Goal: Task Accomplishment & Management: Manage account settings

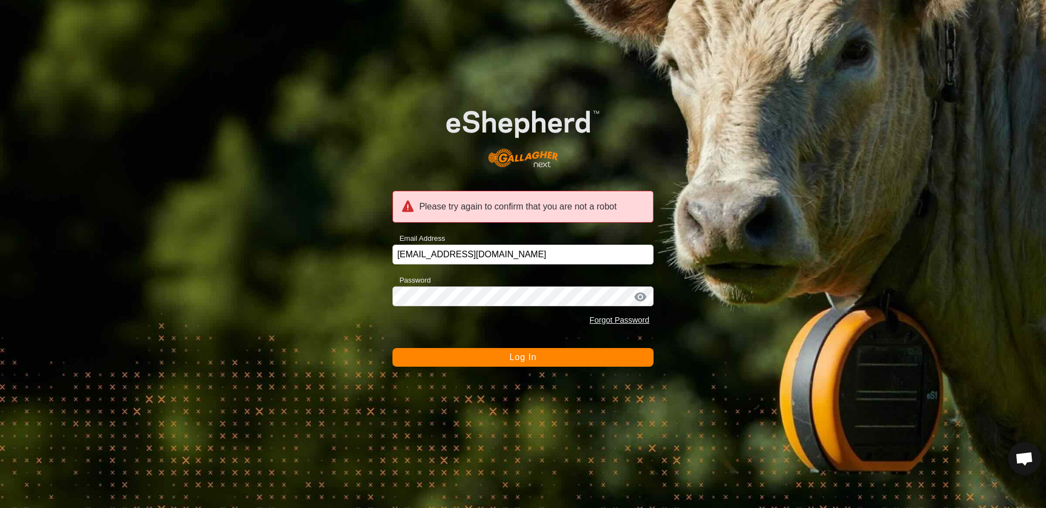
click at [531, 362] on span "Log In" at bounding box center [523, 356] width 27 height 9
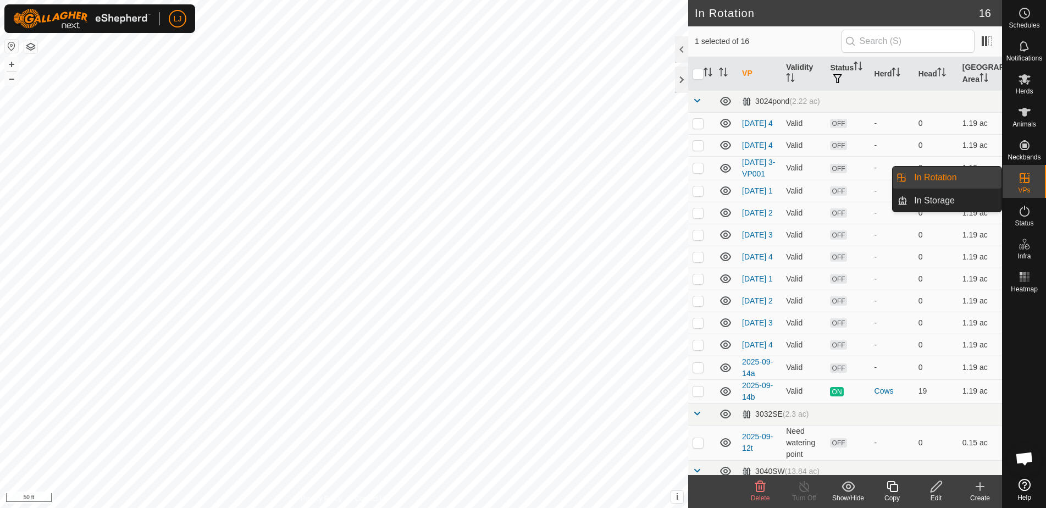
click at [934, 178] on link "In Rotation" at bounding box center [955, 178] width 94 height 22
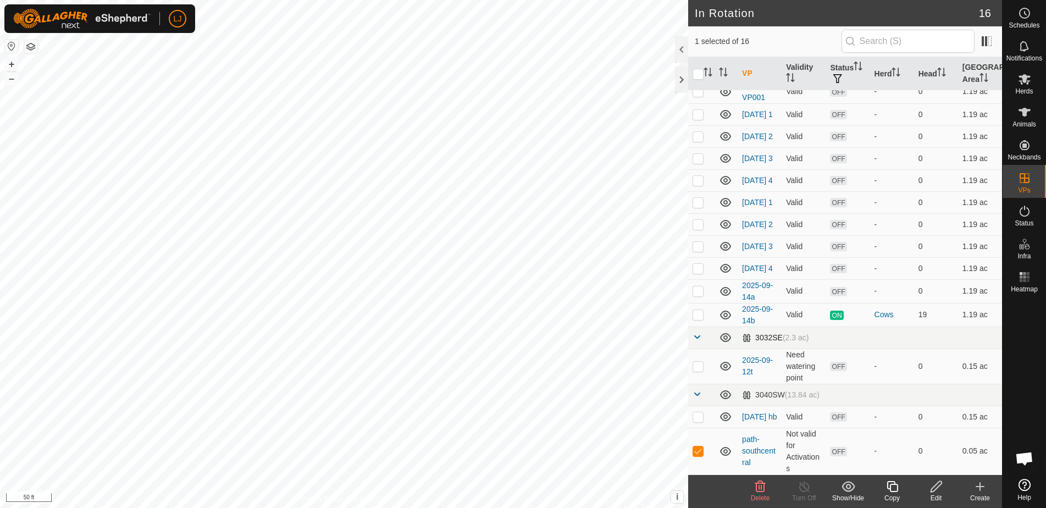
scroll to position [98, 0]
click at [698, 295] on p-checkbox at bounding box center [698, 290] width 11 height 9
checkbox input "true"
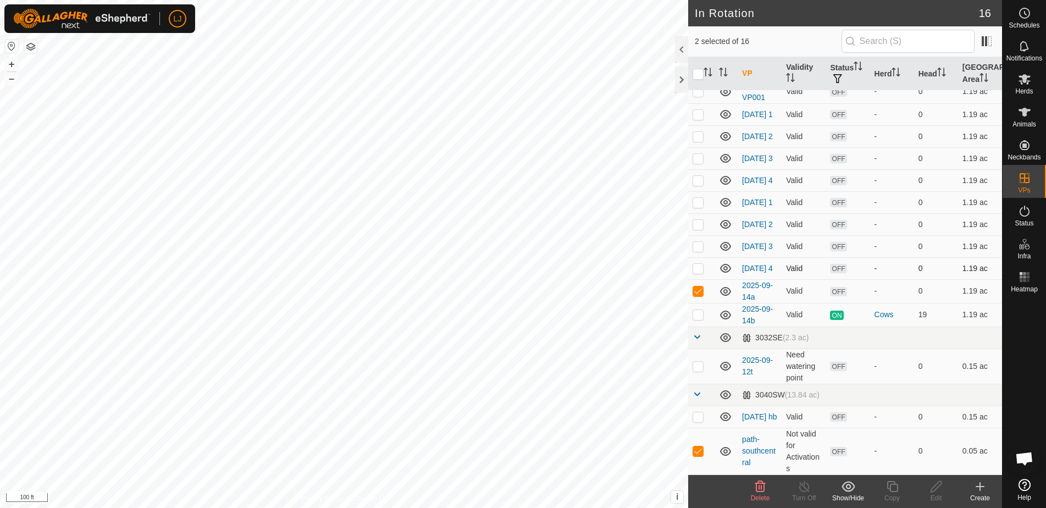
click at [700, 272] on p-checkbox at bounding box center [698, 268] width 11 height 9
checkbox input "true"
click at [698, 250] on p-checkbox at bounding box center [698, 246] width 11 height 9
checkbox input "true"
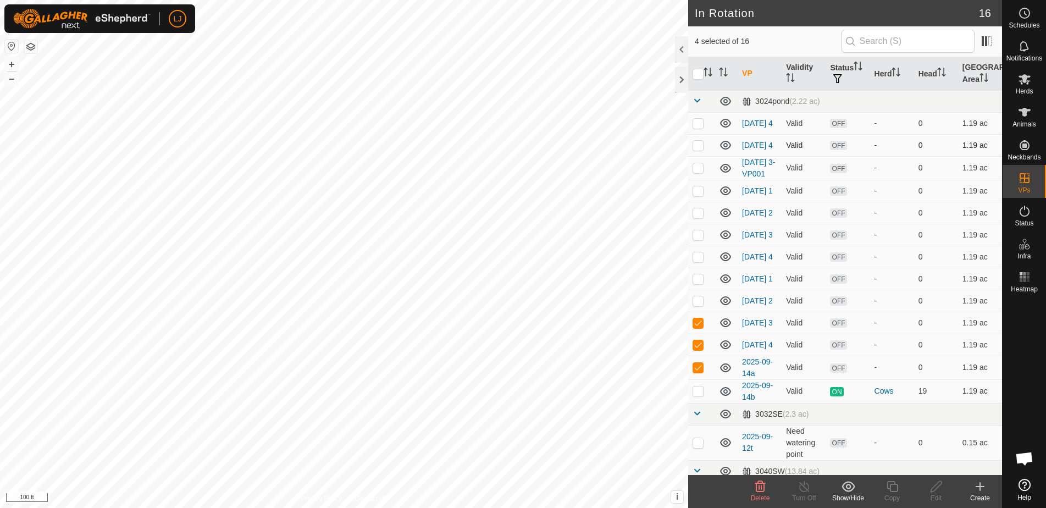
scroll to position [0, 0]
drag, startPoint x: 696, startPoint y: 75, endPoint x: 729, endPoint y: 118, distance: 54.2
click at [696, 75] on input "checkbox" at bounding box center [698, 74] width 11 height 11
checkbox input "true"
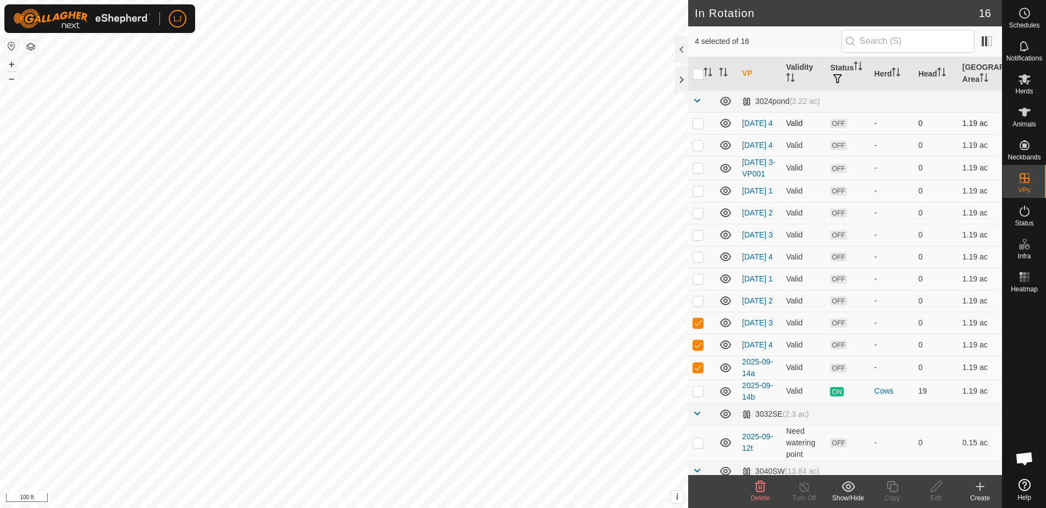
checkbox input "true"
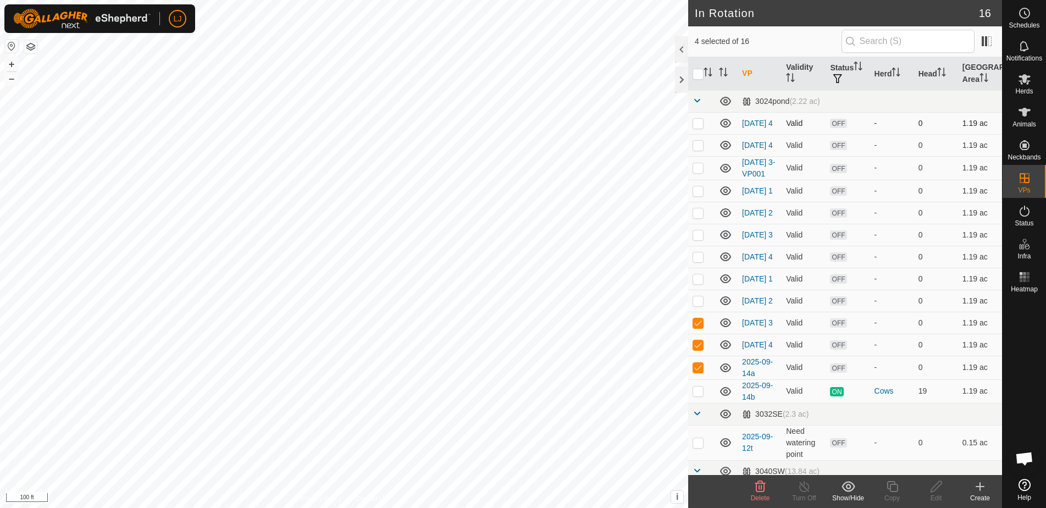
checkbox input "true"
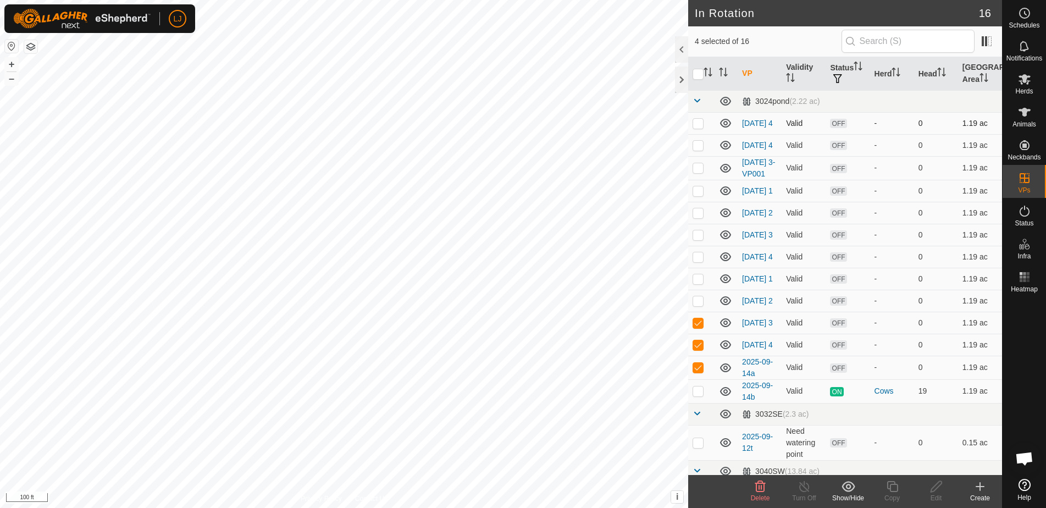
checkbox input "true"
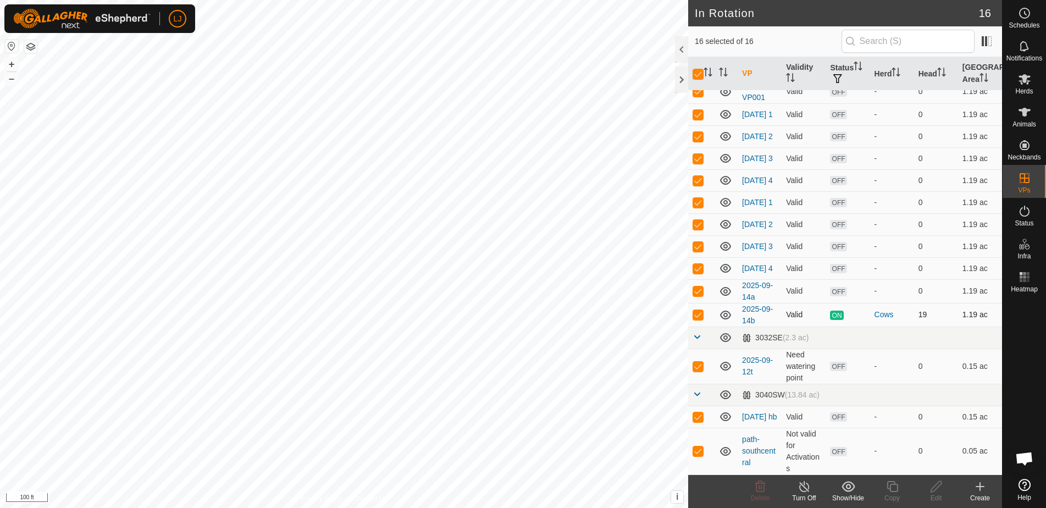
scroll to position [78, 0]
click at [698, 319] on p-checkbox at bounding box center [698, 314] width 11 height 9
checkbox input "false"
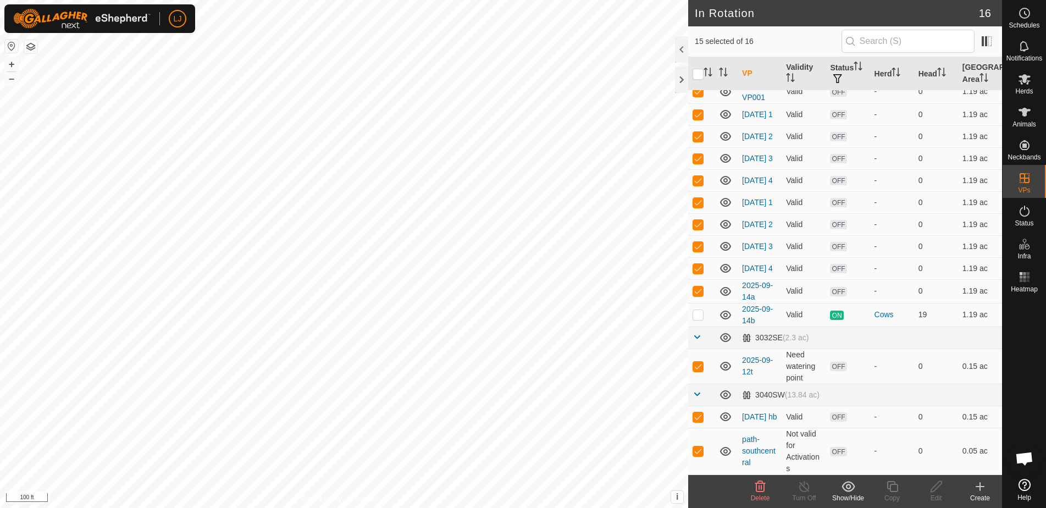
click at [764, 485] on icon at bounding box center [760, 486] width 10 height 11
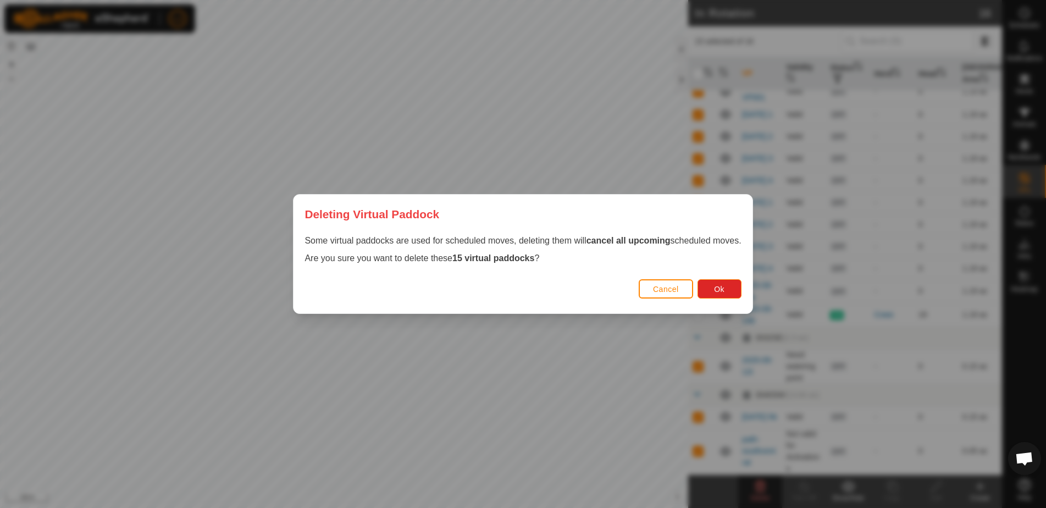
click at [665, 288] on span "Cancel" at bounding box center [666, 289] width 26 height 9
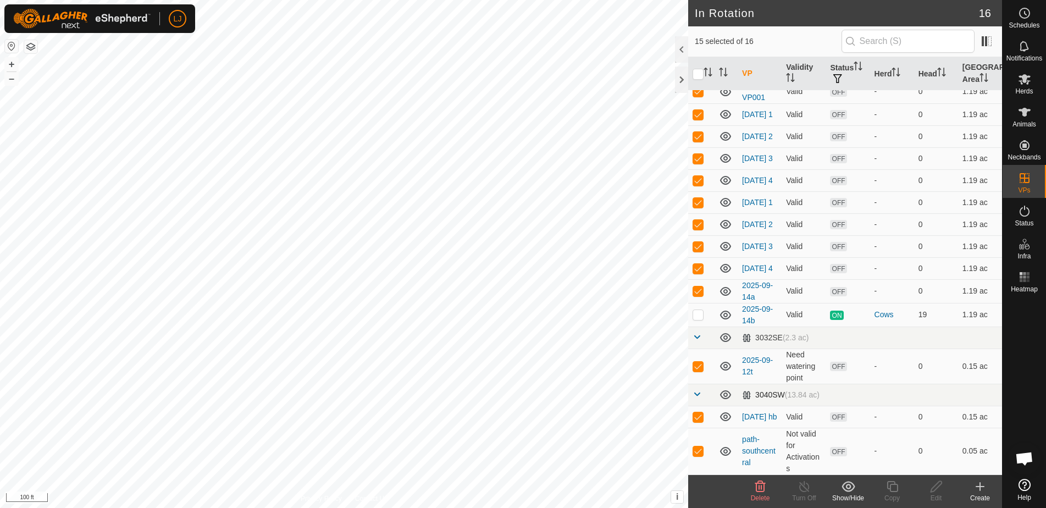
scroll to position [106, 0]
click at [700, 453] on p-checkbox at bounding box center [698, 450] width 11 height 9
checkbox input "false"
click at [757, 494] on span "Delete" at bounding box center [760, 498] width 19 height 8
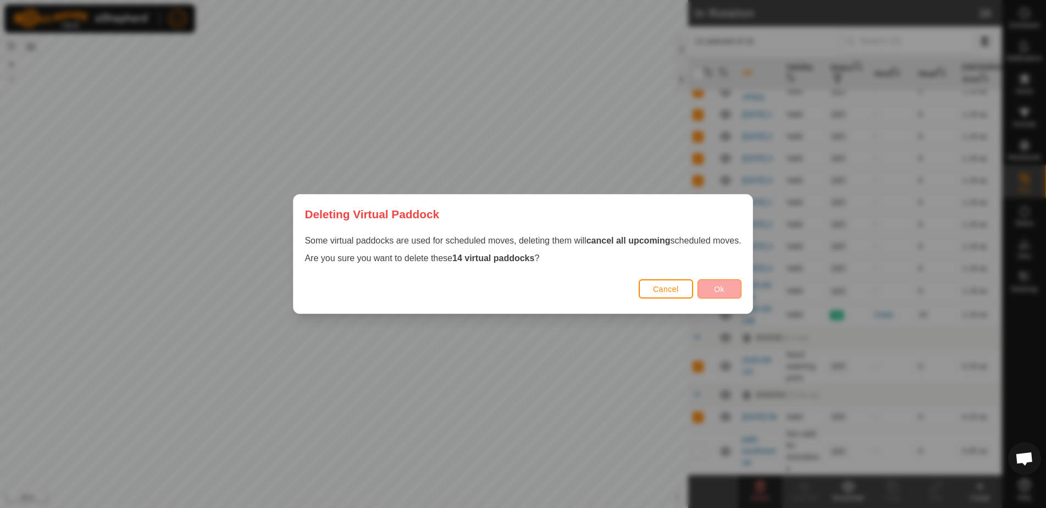
click at [724, 292] on span "Ok" at bounding box center [719, 289] width 10 height 9
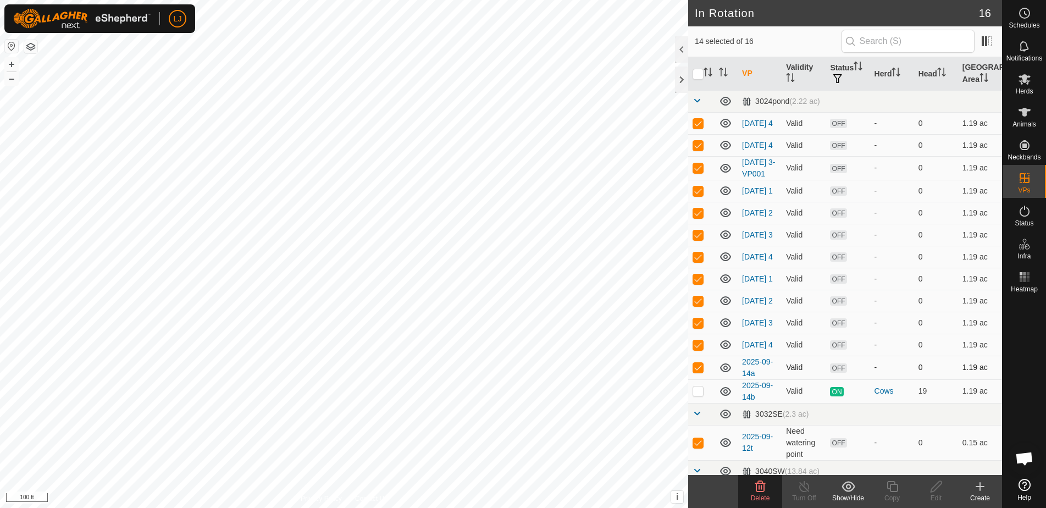
scroll to position [0, 0]
click at [699, 372] on p-checkbox at bounding box center [698, 367] width 11 height 9
checkbox input "false"
click at [772, 490] on delete-svg-icon at bounding box center [760, 486] width 44 height 13
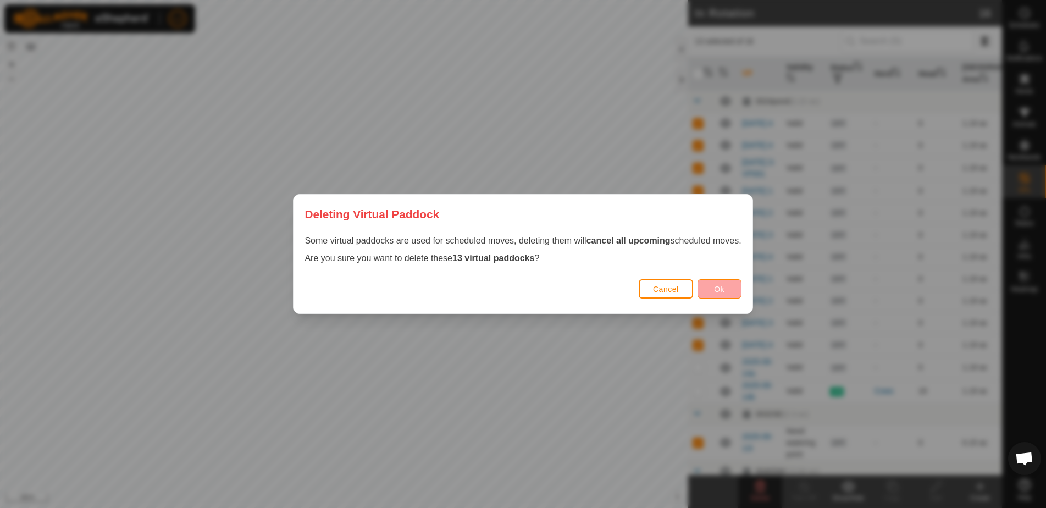
click at [720, 285] on span "Ok" at bounding box center [719, 289] width 10 height 9
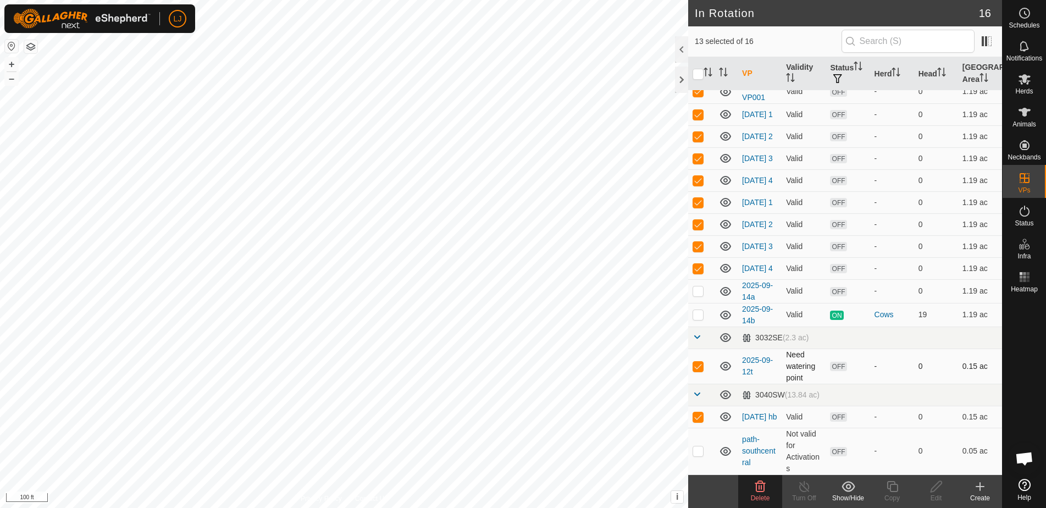
scroll to position [88, 0]
drag, startPoint x: 699, startPoint y: 287, endPoint x: 707, endPoint y: 296, distance: 12.5
click at [699, 273] on p-checkbox at bounding box center [698, 268] width 11 height 9
checkbox input "false"
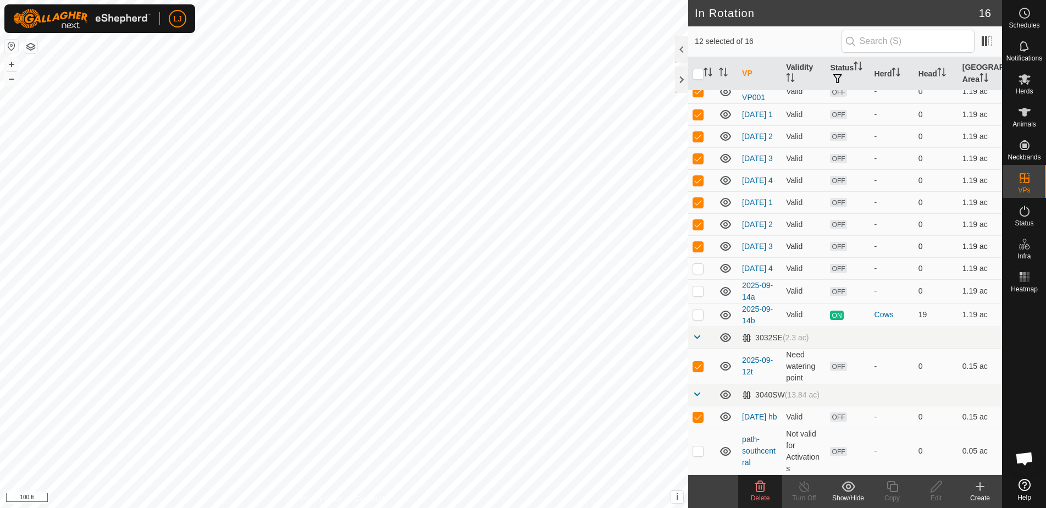
click at [701, 251] on p-checkbox at bounding box center [698, 246] width 11 height 9
checkbox input "false"
click at [769, 491] on delete-svg-icon at bounding box center [760, 486] width 44 height 13
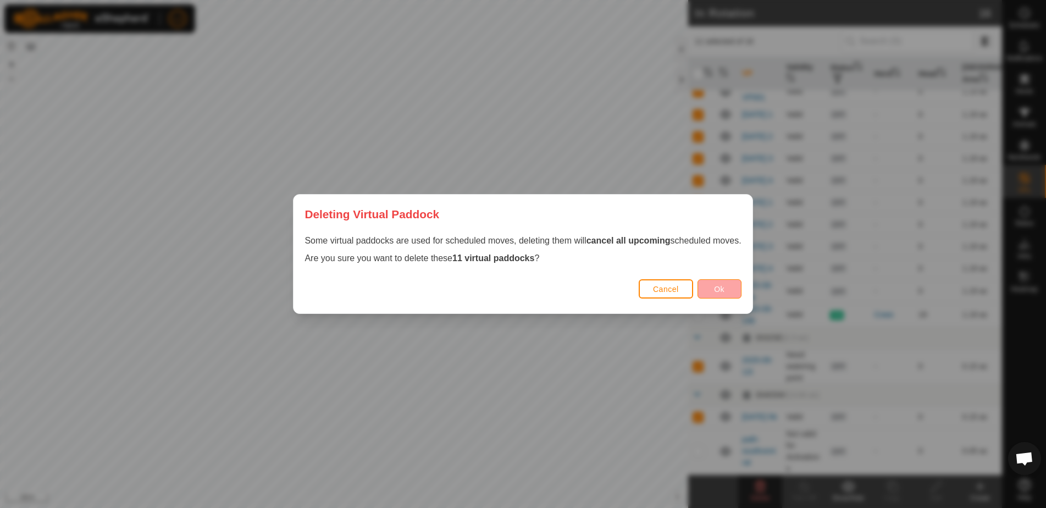
click at [716, 295] on button "Ok" at bounding box center [720, 288] width 44 height 19
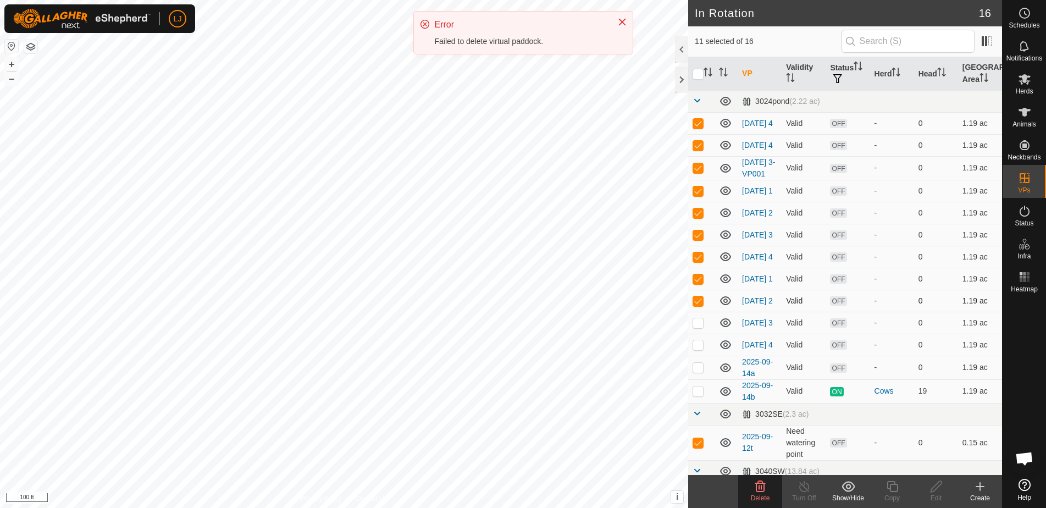
scroll to position [0, 0]
click at [698, 123] on p-checkbox at bounding box center [698, 123] width 11 height 9
checkbox input "false"
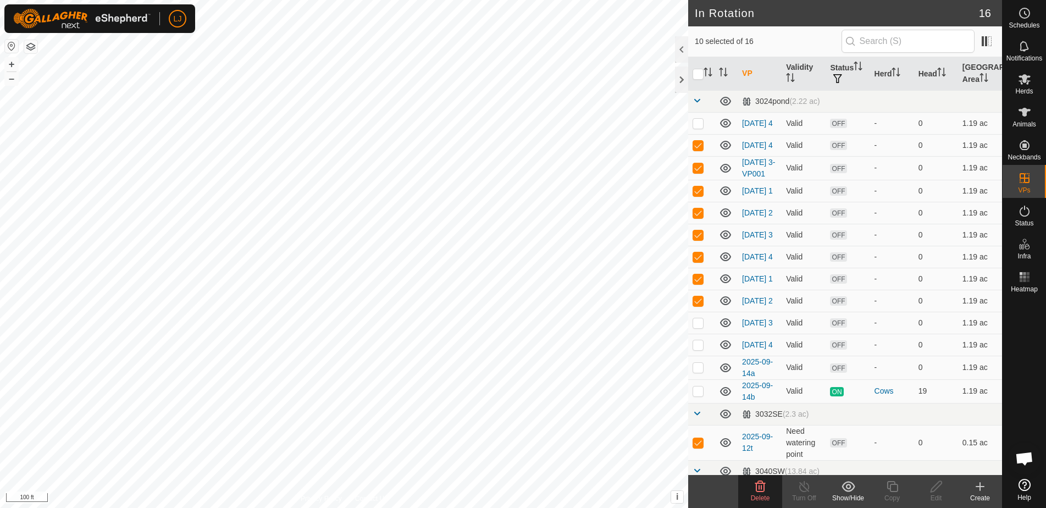
click at [767, 489] on delete-svg-icon at bounding box center [760, 486] width 44 height 13
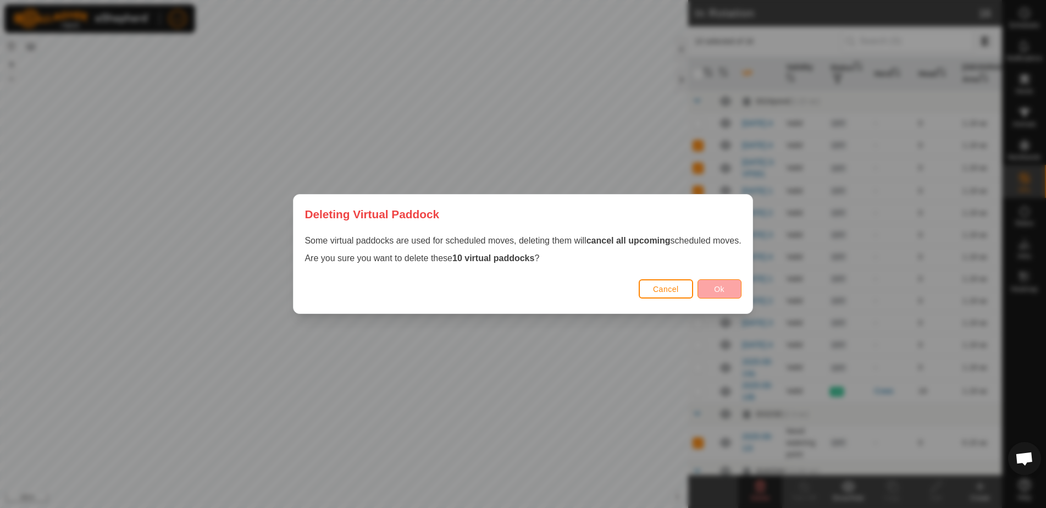
click at [719, 287] on span "Ok" at bounding box center [719, 289] width 10 height 9
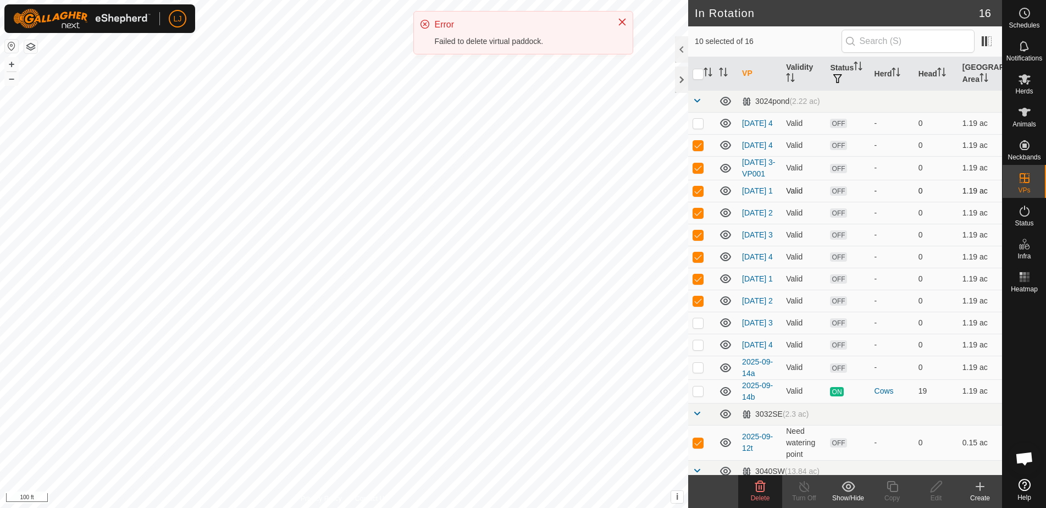
drag, startPoint x: 697, startPoint y: 153, endPoint x: 712, endPoint y: 201, distance: 49.5
click at [697, 153] on td at bounding box center [701, 145] width 26 height 22
checkbox input "false"
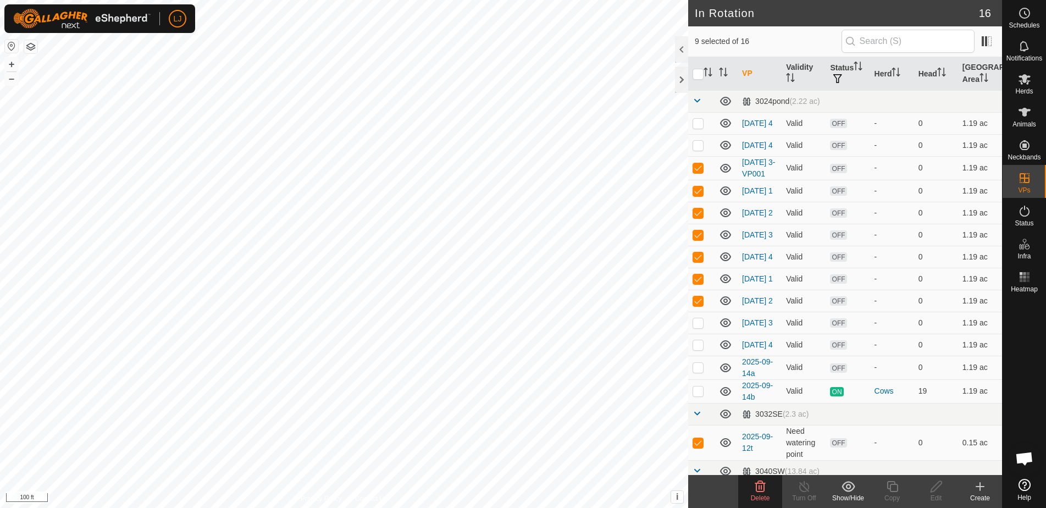
click at [765, 483] on icon at bounding box center [760, 486] width 10 height 11
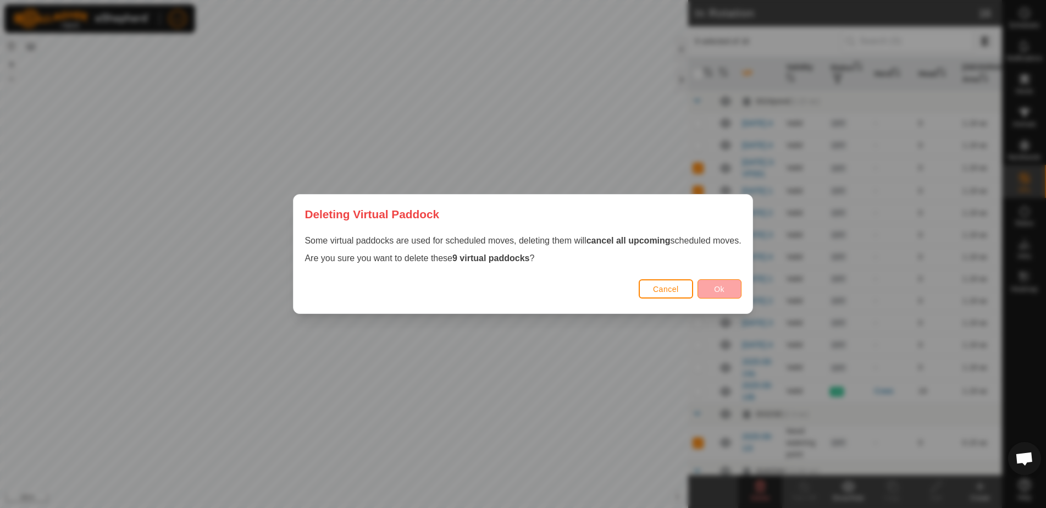
click at [720, 300] on div "Cancel Ok" at bounding box center [523, 294] width 458 height 37
click at [721, 287] on span "Ok" at bounding box center [719, 289] width 10 height 9
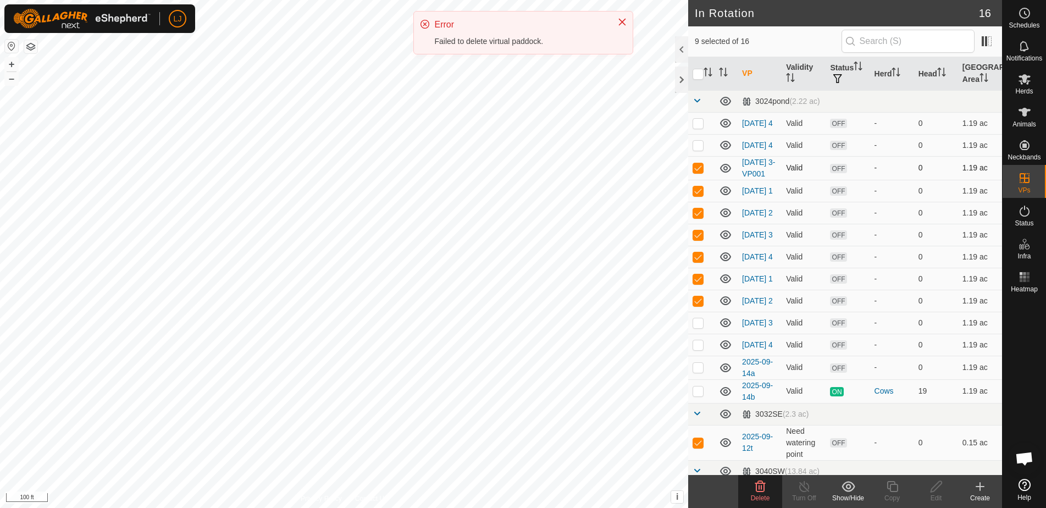
click at [699, 172] on p-checkbox at bounding box center [698, 167] width 11 height 9
checkbox input "false"
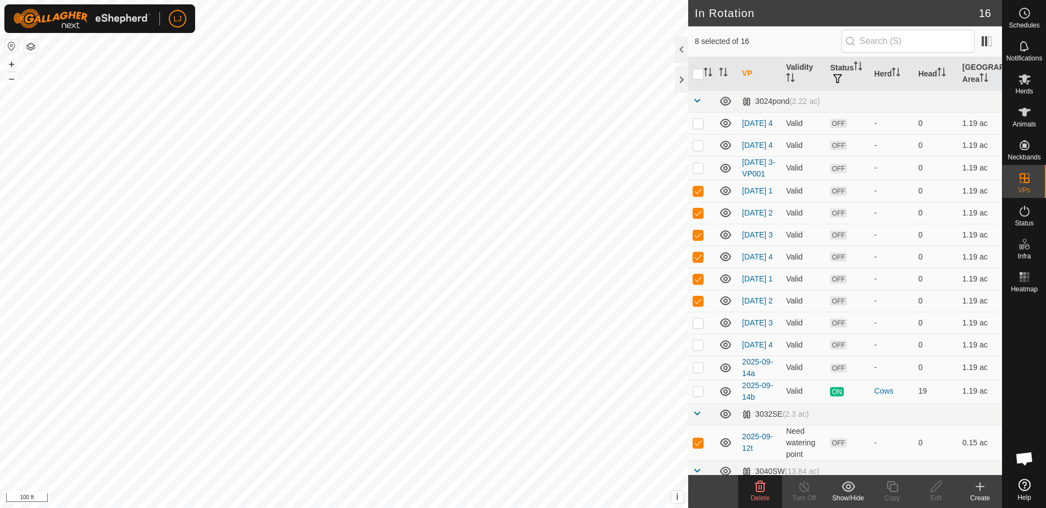
click at [770, 491] on delete-svg-icon at bounding box center [760, 486] width 44 height 13
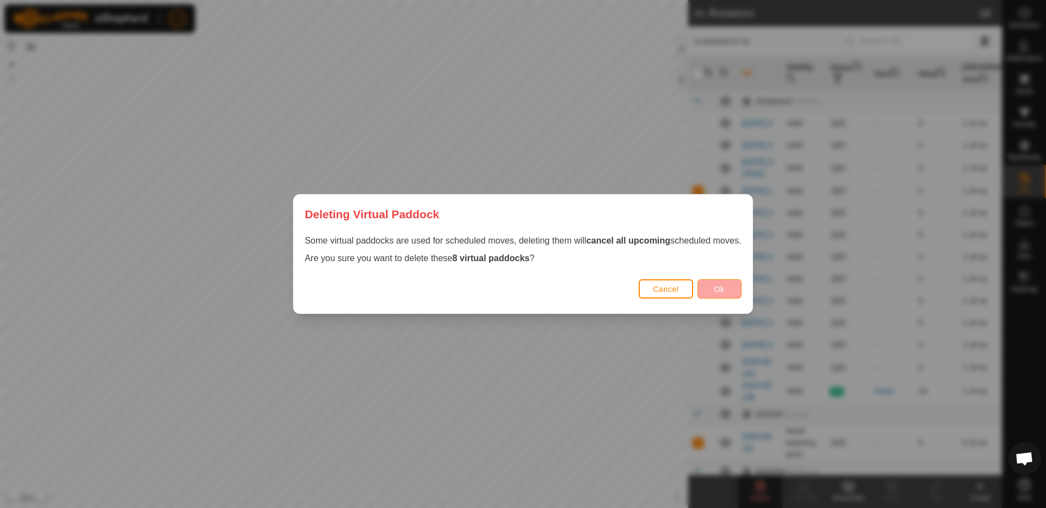
click at [729, 296] on button "Ok" at bounding box center [720, 288] width 44 height 19
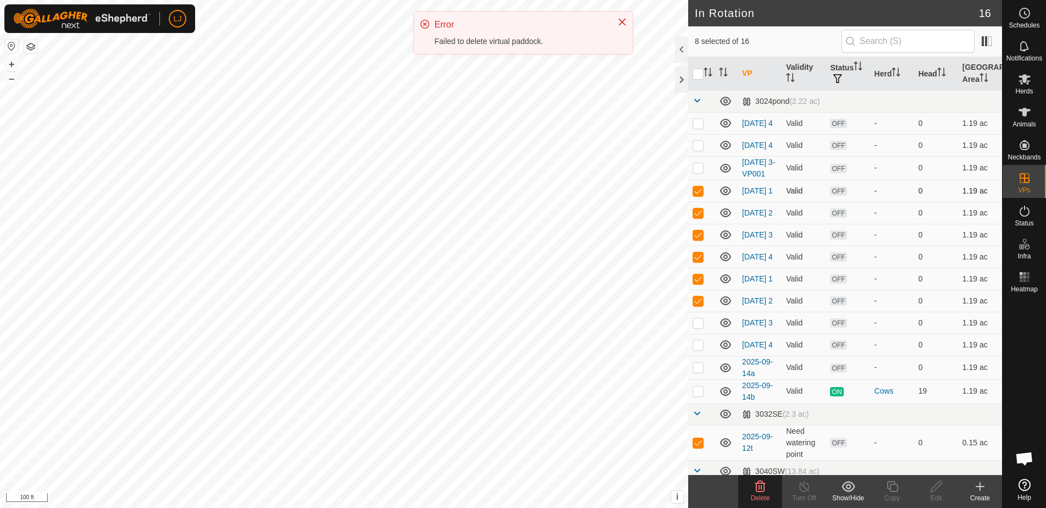
click at [700, 195] on p-checkbox at bounding box center [698, 190] width 11 height 9
checkbox input "false"
click at [774, 485] on delete-svg-icon at bounding box center [760, 486] width 44 height 13
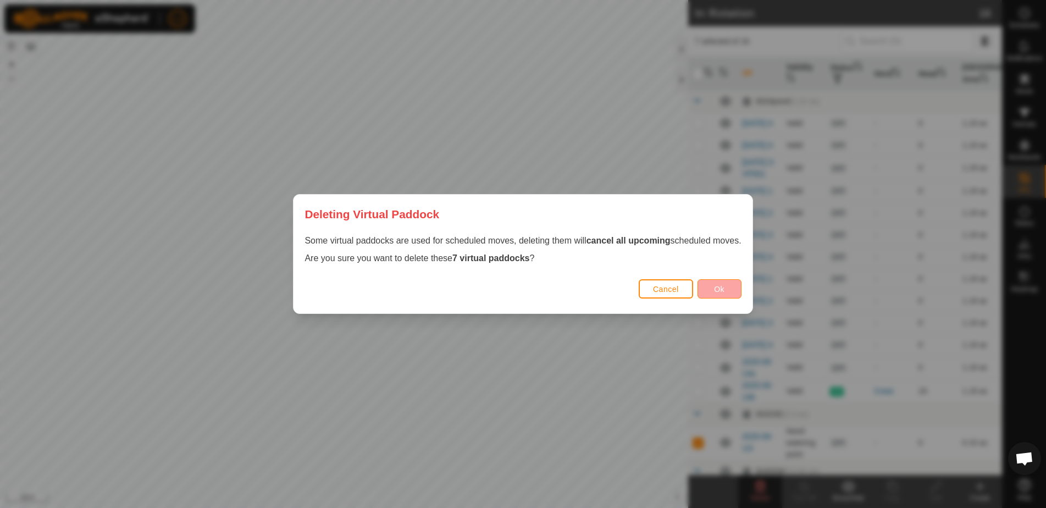
click at [737, 283] on button "Ok" at bounding box center [720, 288] width 44 height 19
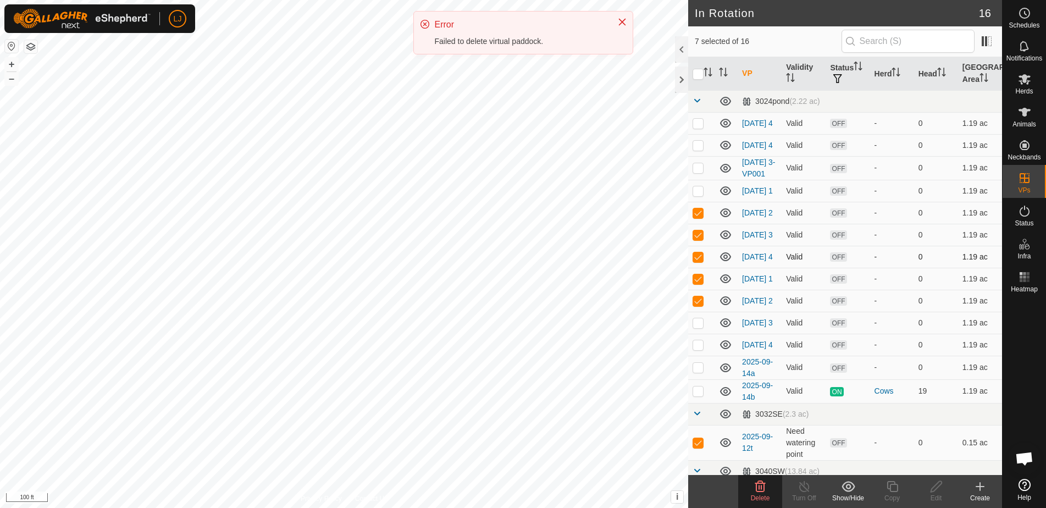
drag, startPoint x: 700, startPoint y: 229, endPoint x: 713, endPoint y: 270, distance: 42.8
click at [700, 217] on p-checkbox at bounding box center [698, 212] width 11 height 9
checkbox input "false"
click at [764, 495] on span "Delete" at bounding box center [760, 498] width 19 height 8
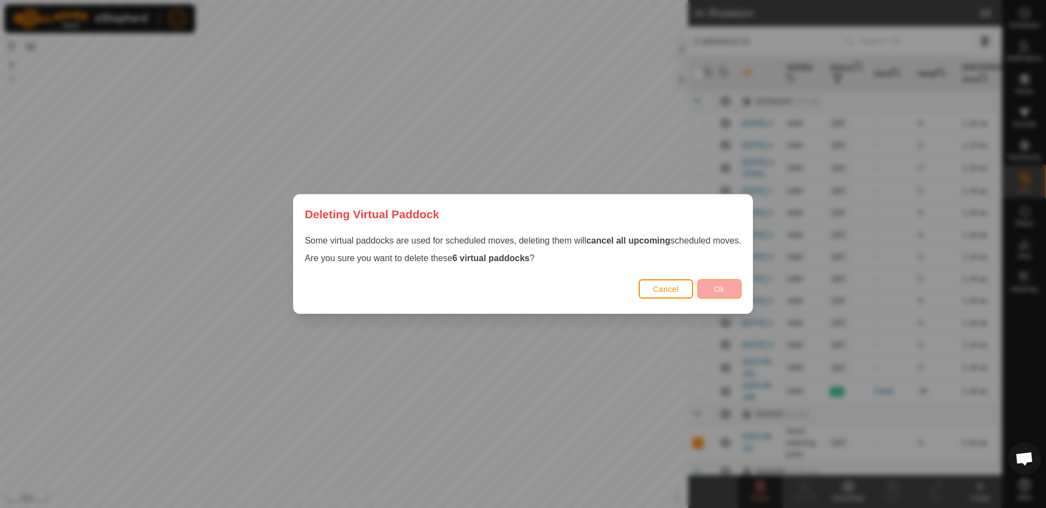
click at [727, 281] on button "Ok" at bounding box center [720, 288] width 44 height 19
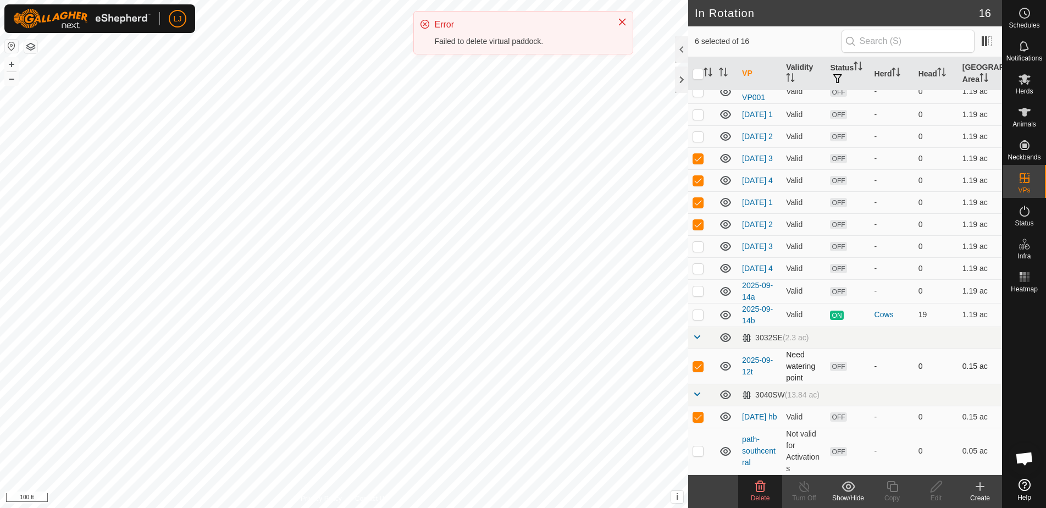
click at [701, 362] on p-checkbox at bounding box center [698, 366] width 11 height 9
checkbox input "false"
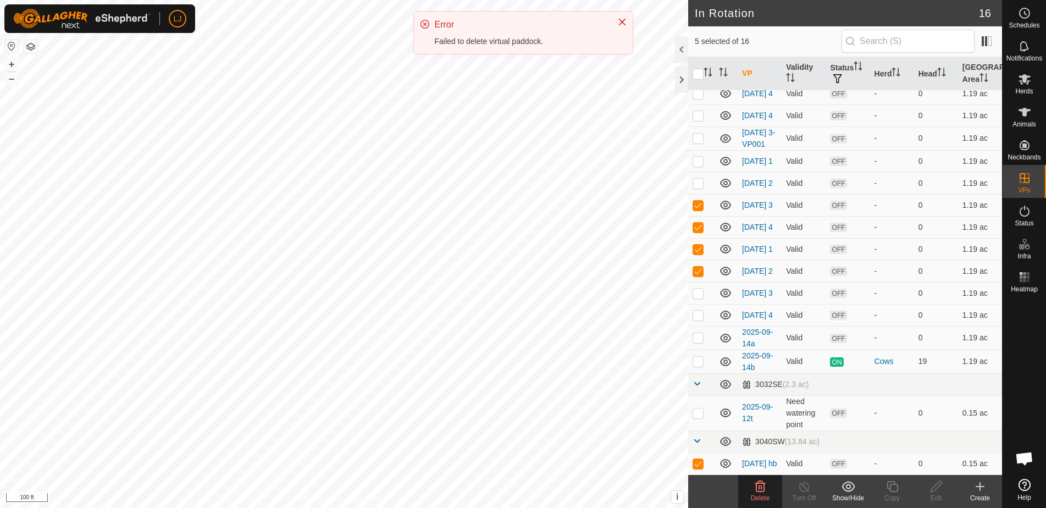
click at [756, 497] on span "Delete" at bounding box center [760, 498] width 19 height 8
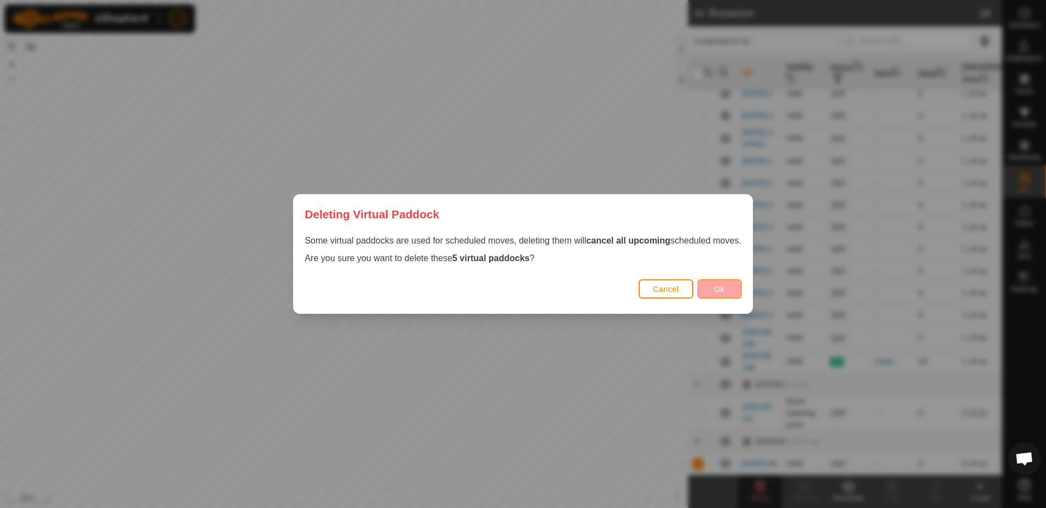
click at [720, 290] on span "Ok" at bounding box center [719, 289] width 10 height 9
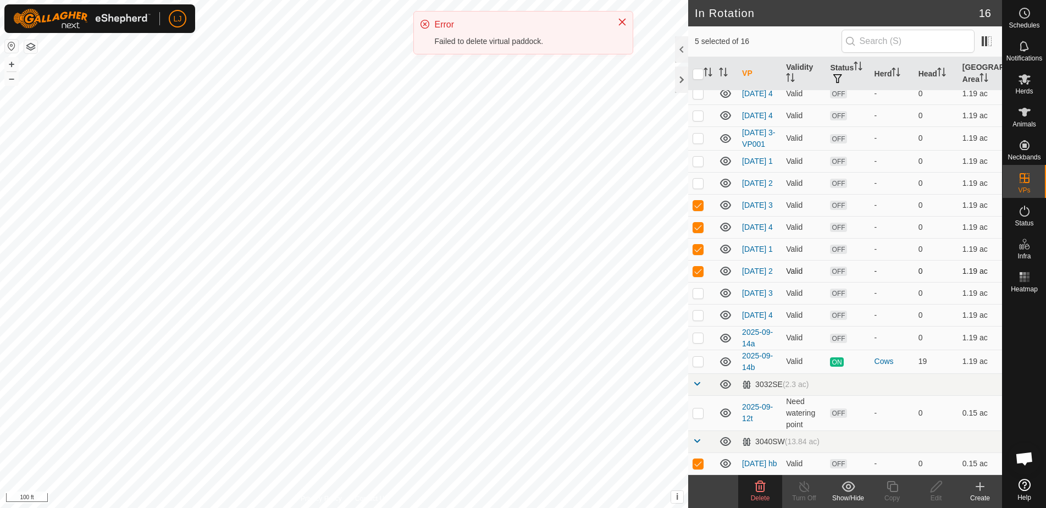
scroll to position [29, 0]
drag, startPoint x: 698, startPoint y: 294, endPoint x: 703, endPoint y: 297, distance: 6.4
click at [698, 276] on p-checkbox at bounding box center [698, 271] width 11 height 9
checkbox input "false"
click at [758, 493] on div "Delete" at bounding box center [760, 498] width 44 height 10
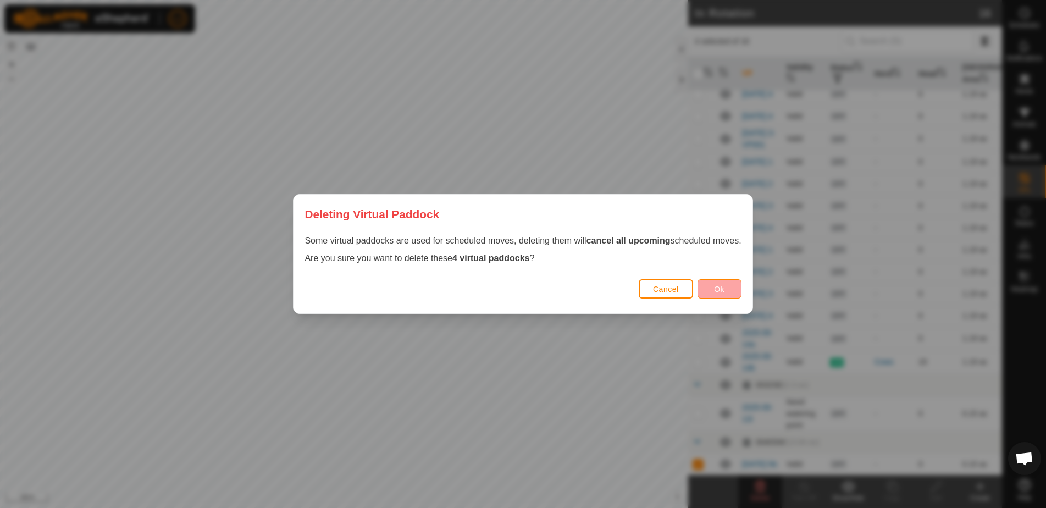
click at [708, 292] on button "Ok" at bounding box center [720, 288] width 44 height 19
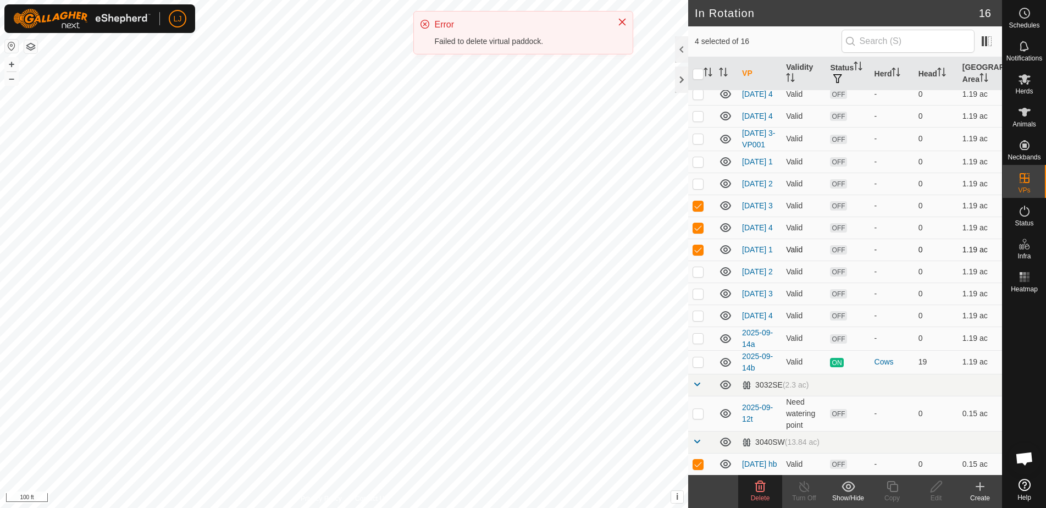
click at [700, 254] on p-checkbox at bounding box center [698, 249] width 11 height 9
checkbox input "false"
click at [758, 496] on span "Delete" at bounding box center [760, 498] width 19 height 8
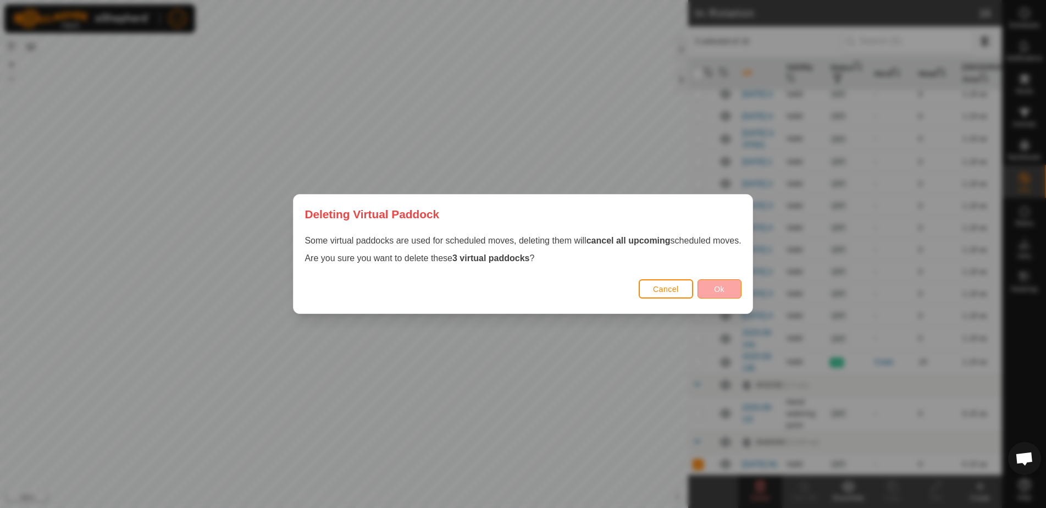
click at [721, 285] on span "Ok" at bounding box center [719, 289] width 10 height 9
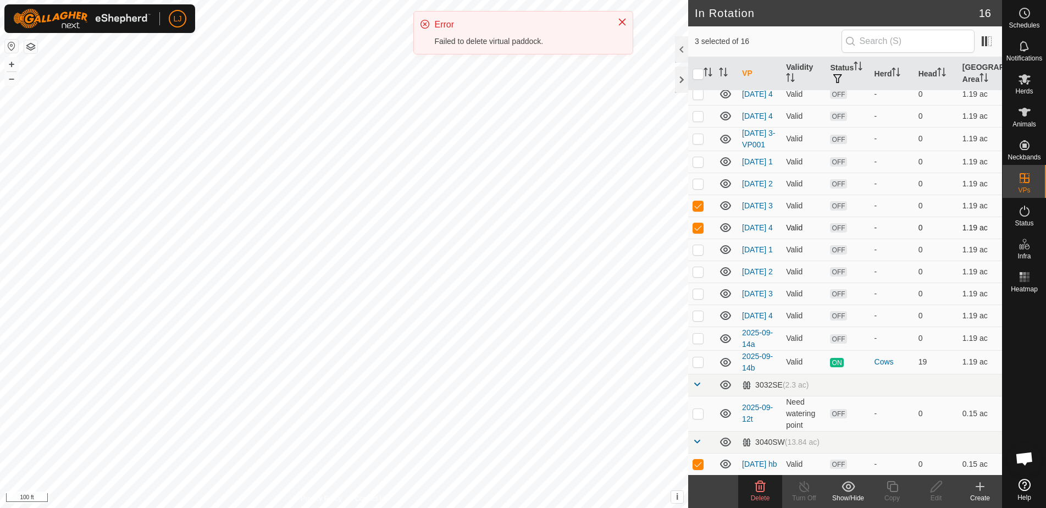
click at [699, 232] on p-checkbox at bounding box center [698, 227] width 11 height 9
checkbox input "false"
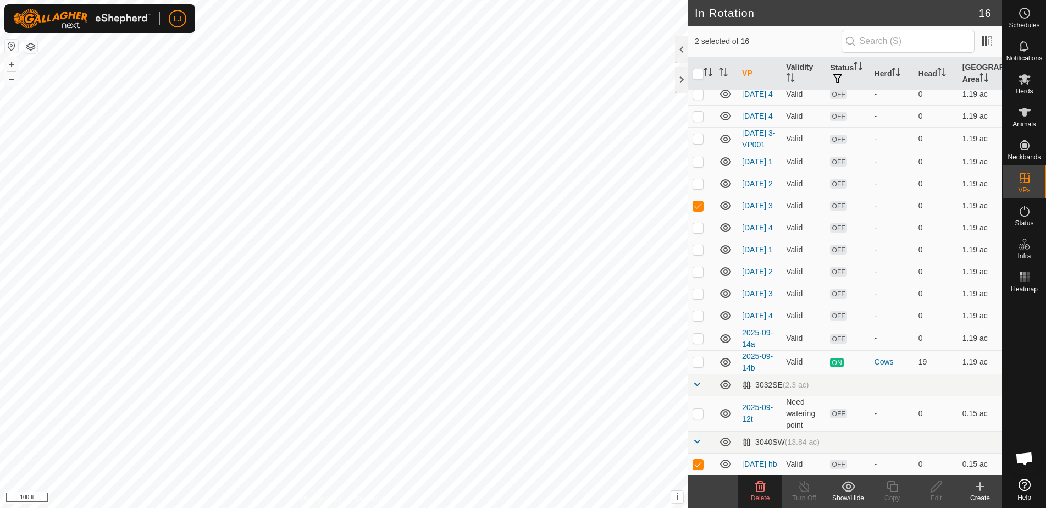
click at [756, 491] on icon at bounding box center [760, 486] width 13 height 13
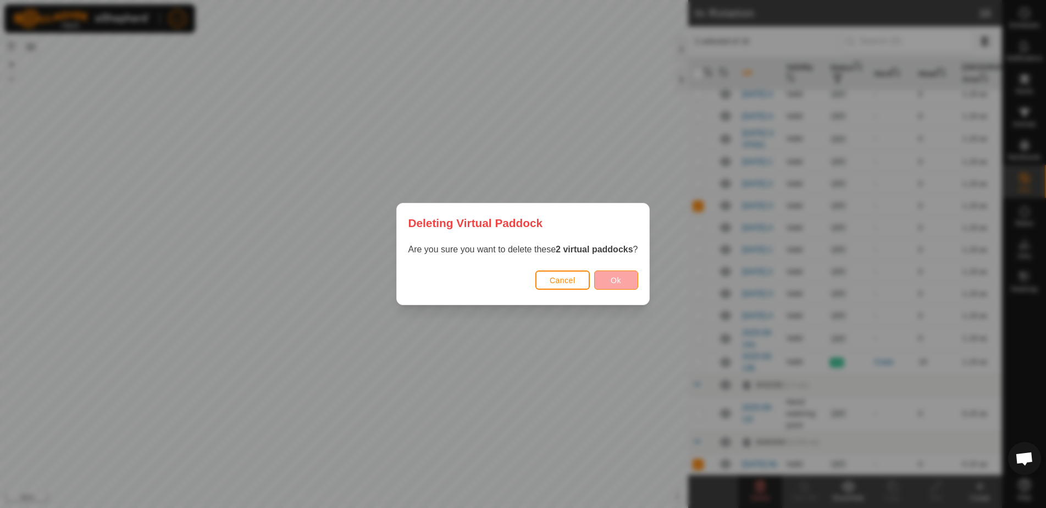
click at [621, 281] on span "Ok" at bounding box center [616, 280] width 10 height 9
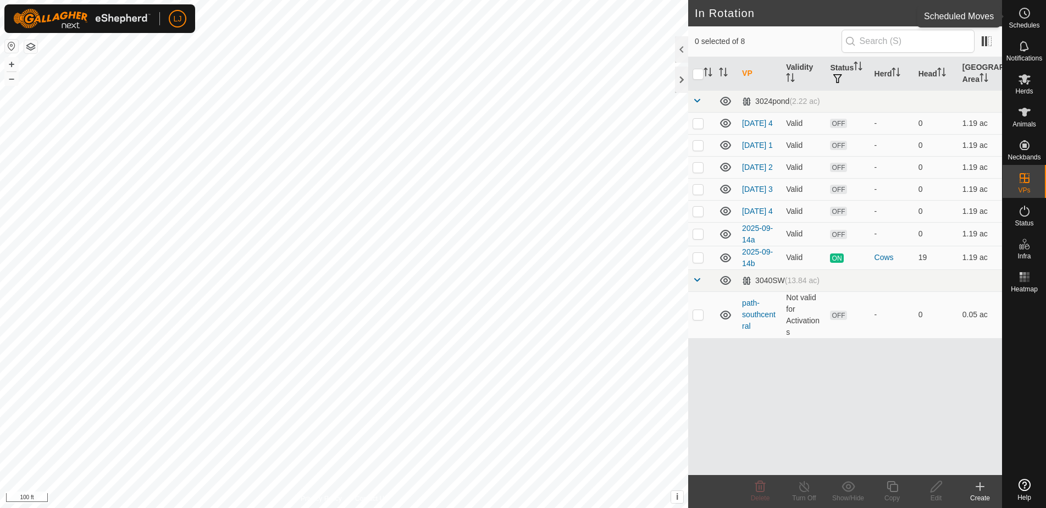
click at [1018, 16] on icon at bounding box center [1024, 13] width 13 height 13
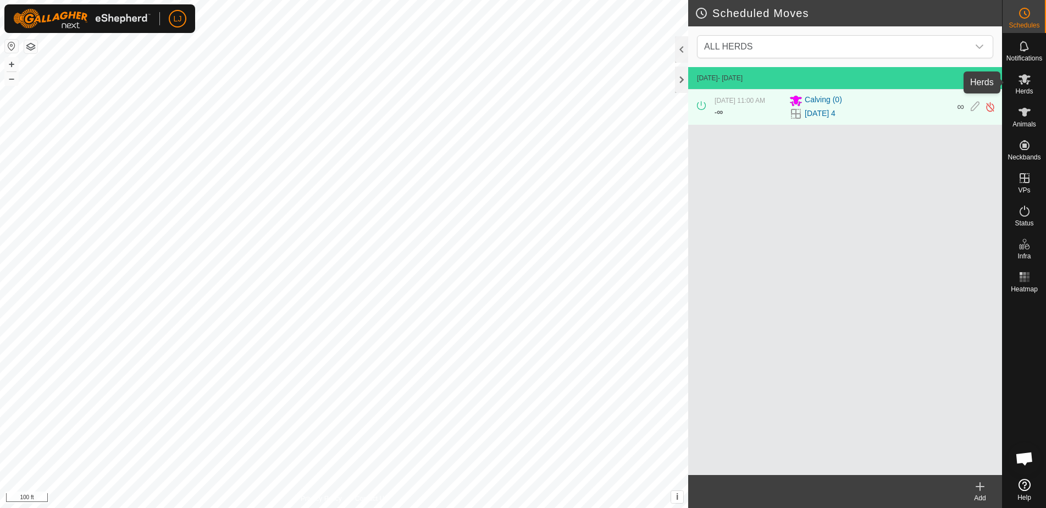
click at [1022, 88] on span "Herds" at bounding box center [1024, 91] width 18 height 7
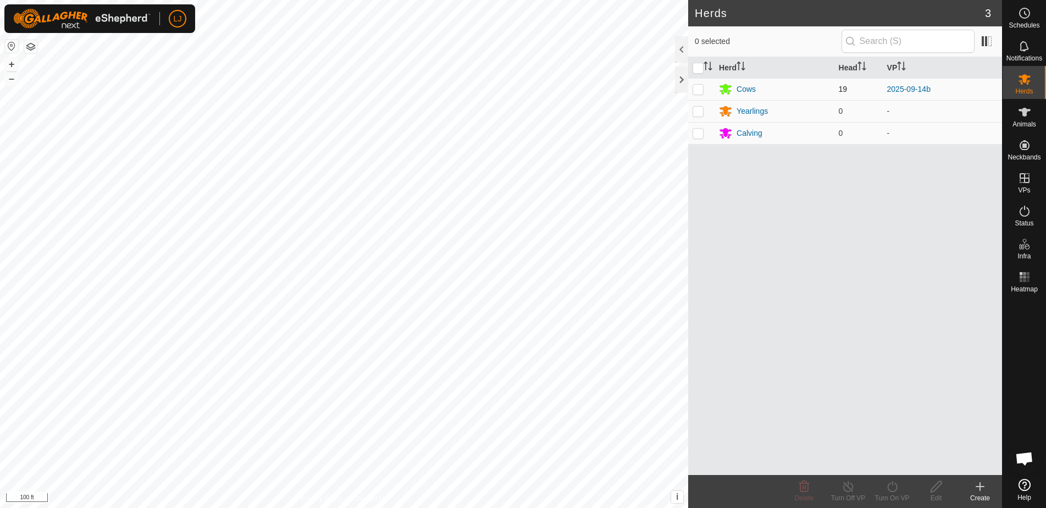
click at [698, 89] on p-checkbox at bounding box center [698, 89] width 11 height 9
checkbox input "true"
click at [888, 492] on icon at bounding box center [893, 486] width 14 height 13
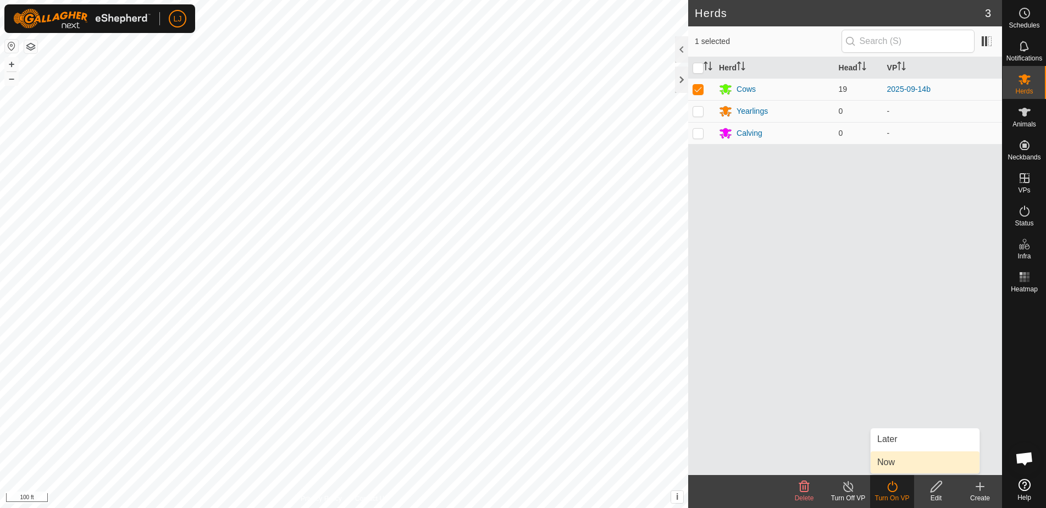
click at [919, 467] on link "Now" at bounding box center [925, 462] width 109 height 22
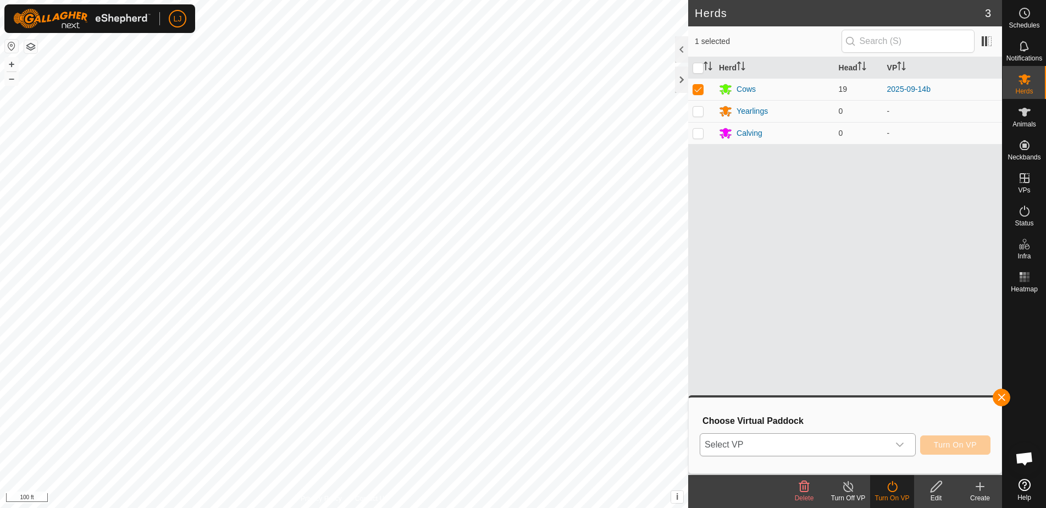
click at [851, 442] on span "Select VP" at bounding box center [794, 445] width 189 height 22
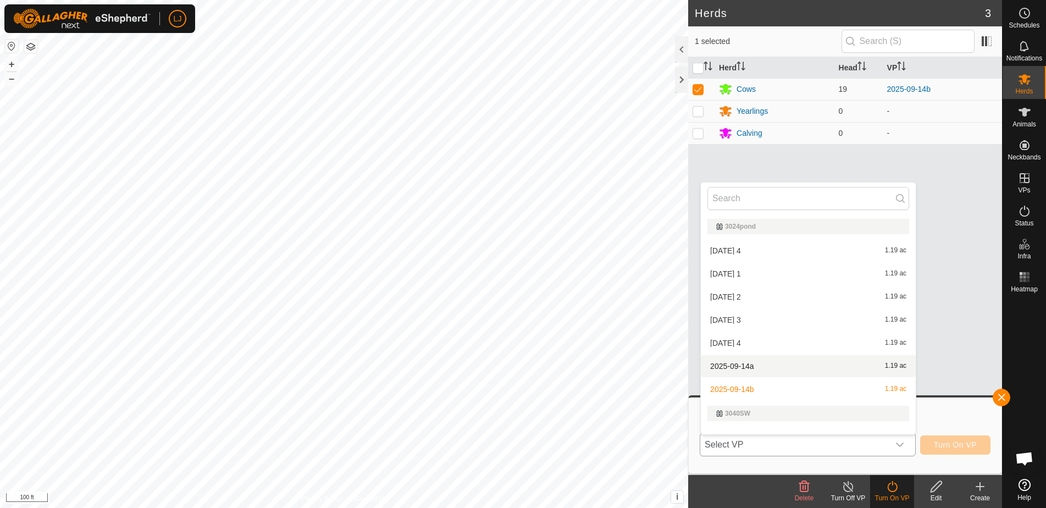
click at [772, 377] on li "2025-09-14a 1.19 ac" at bounding box center [808, 366] width 215 height 22
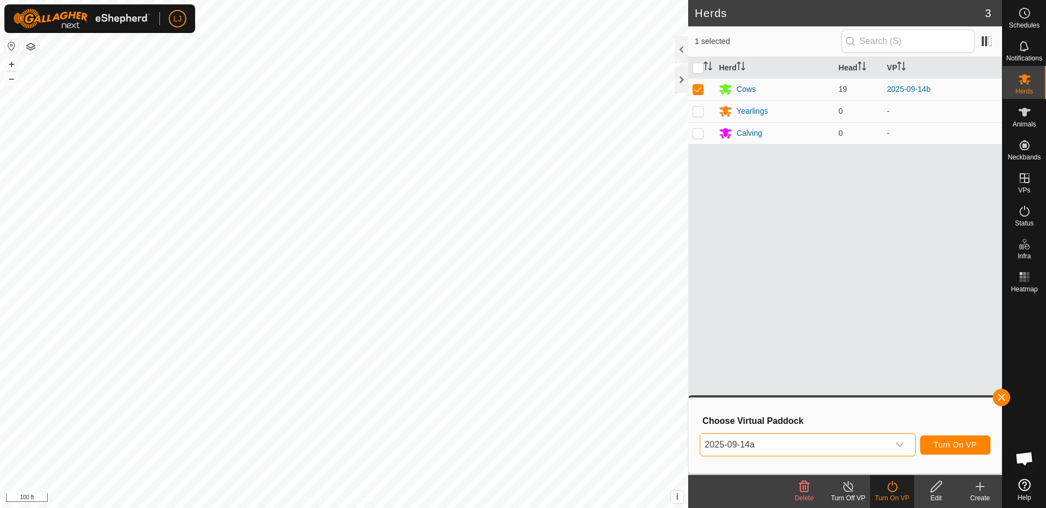
click at [825, 446] on span "2025-09-14a" at bounding box center [794, 445] width 189 height 22
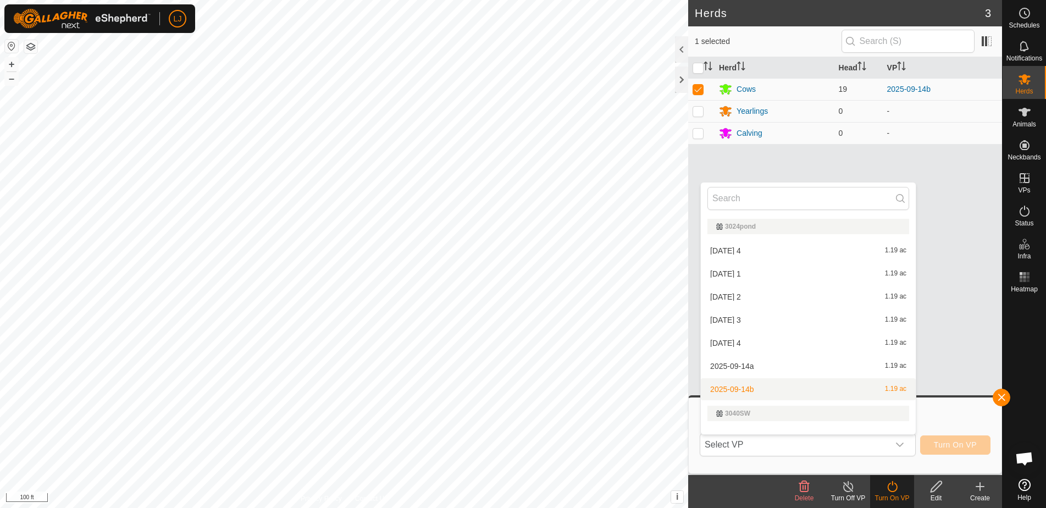
click at [779, 385] on li "2025-09-14b 1.19 ac" at bounding box center [808, 389] width 215 height 22
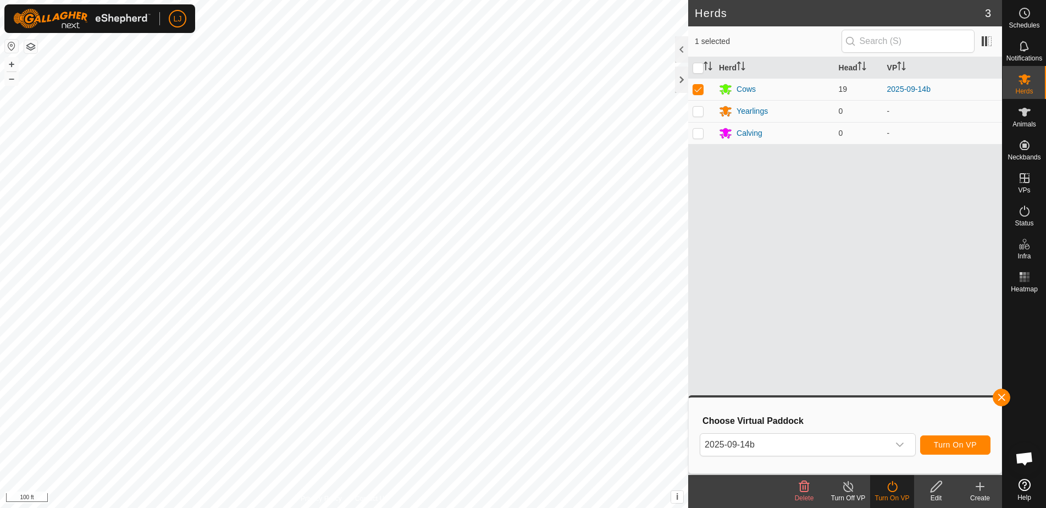
click at [934, 446] on span "Turn On VP" at bounding box center [955, 444] width 43 height 9
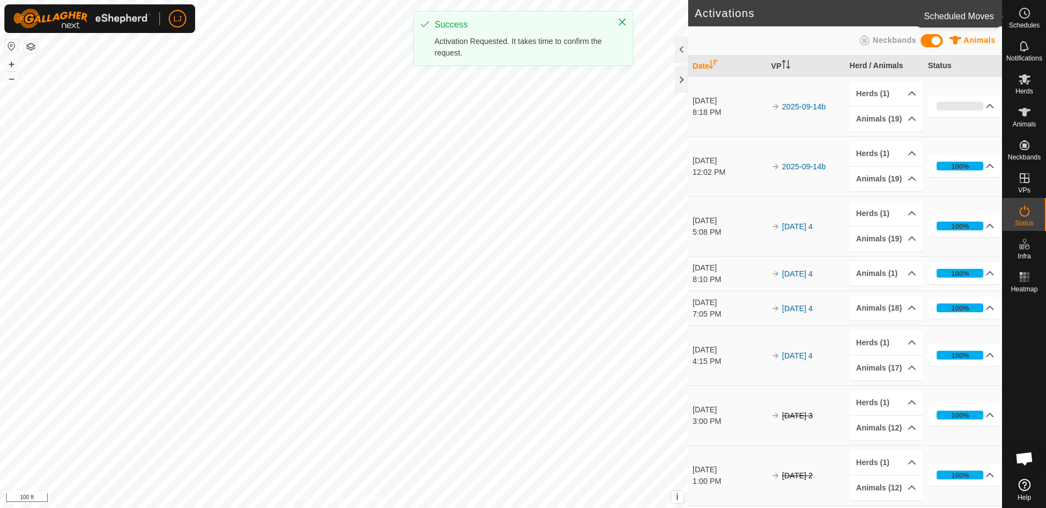
click at [1026, 4] on es-schedule-vp-svg-icon at bounding box center [1025, 13] width 20 height 18
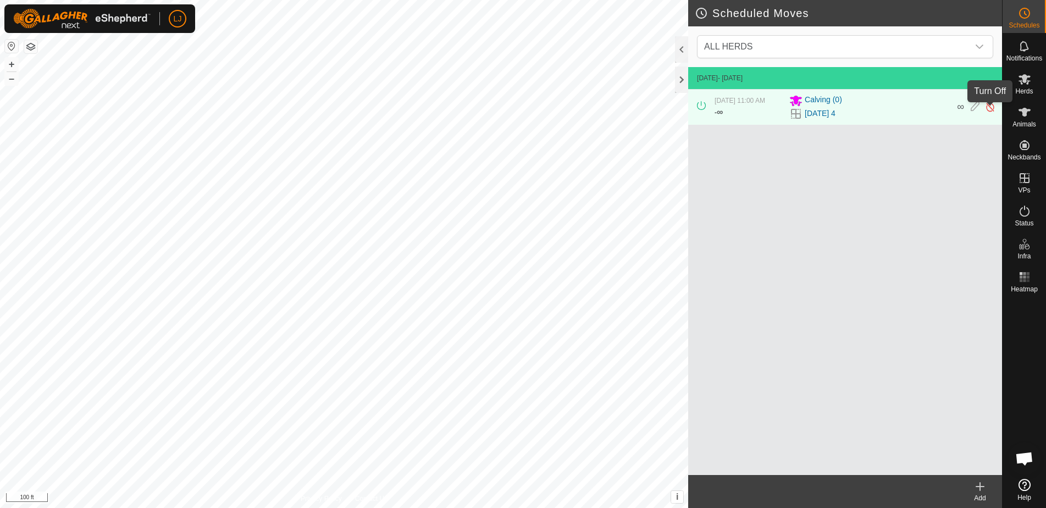
click at [992, 109] on img at bounding box center [990, 107] width 10 height 12
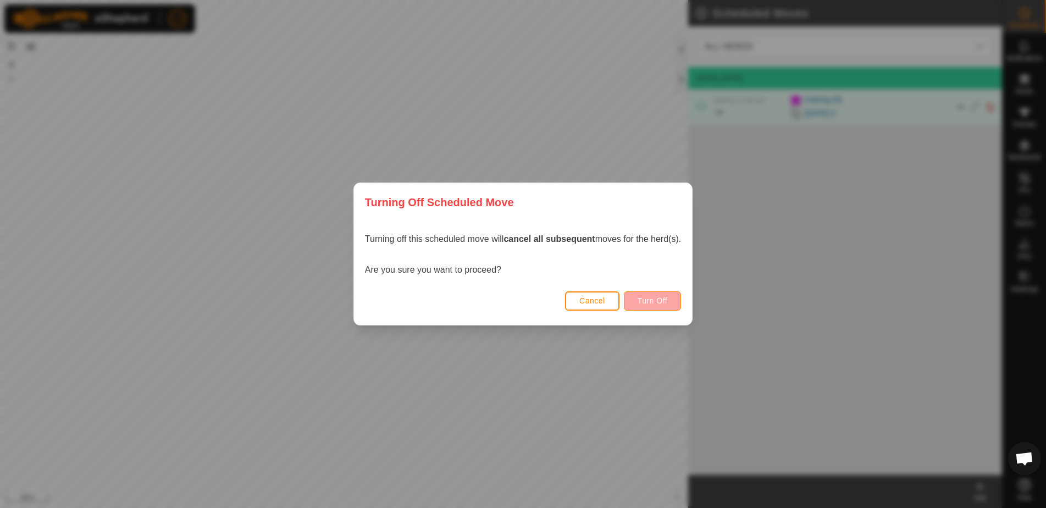
click at [679, 301] on button "Turn Off" at bounding box center [653, 300] width 58 height 19
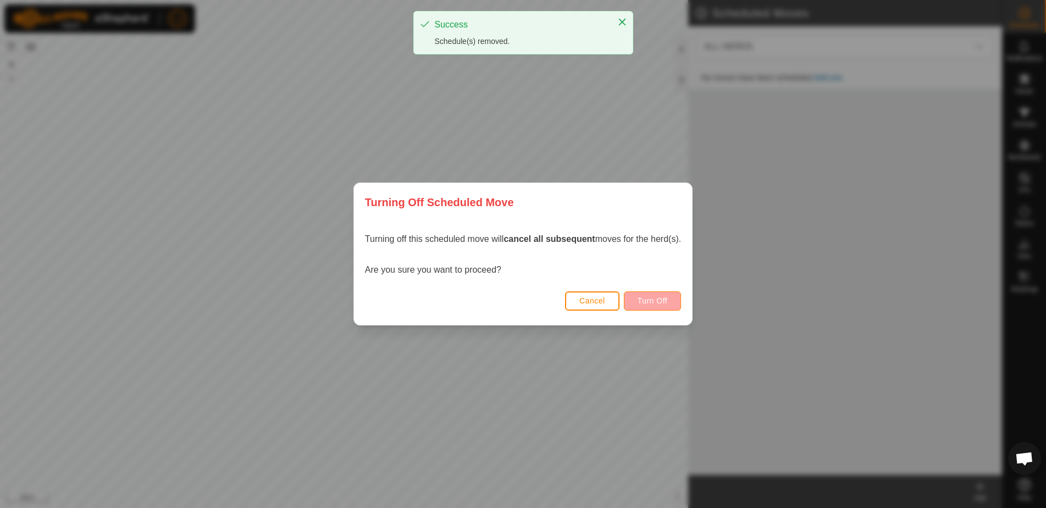
click at [662, 302] on span "Turn Off" at bounding box center [653, 300] width 30 height 9
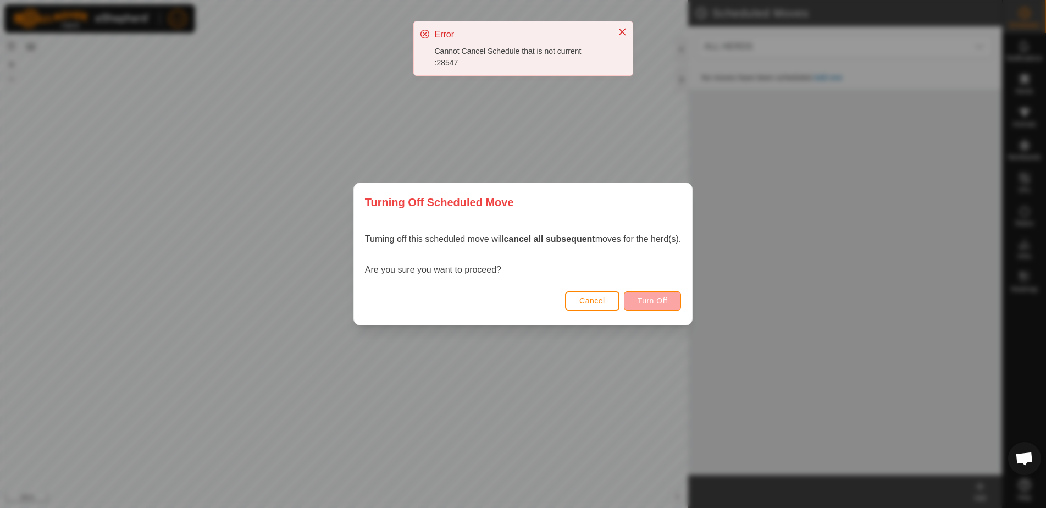
click at [662, 302] on span "Turn Off" at bounding box center [653, 300] width 30 height 9
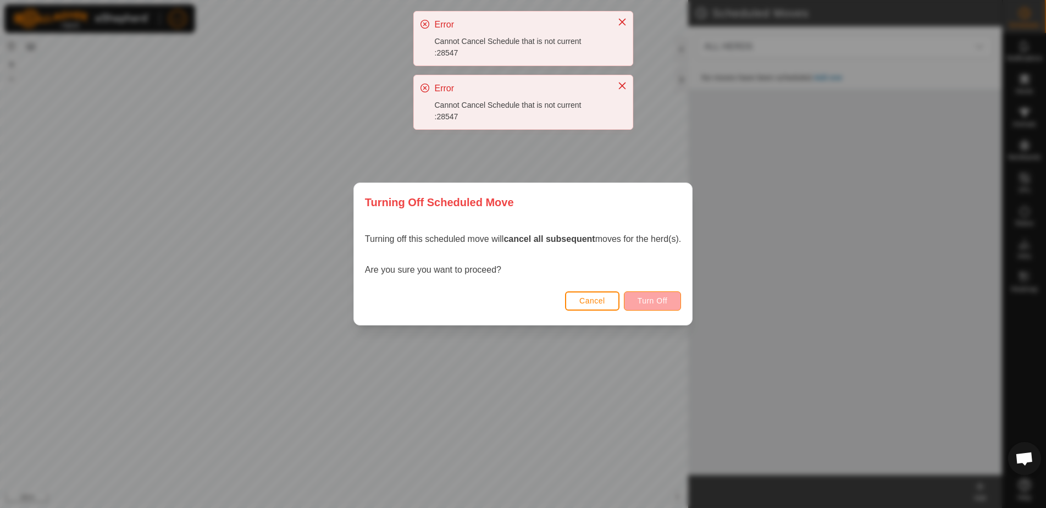
click at [662, 302] on span "Turn Off" at bounding box center [653, 300] width 30 height 9
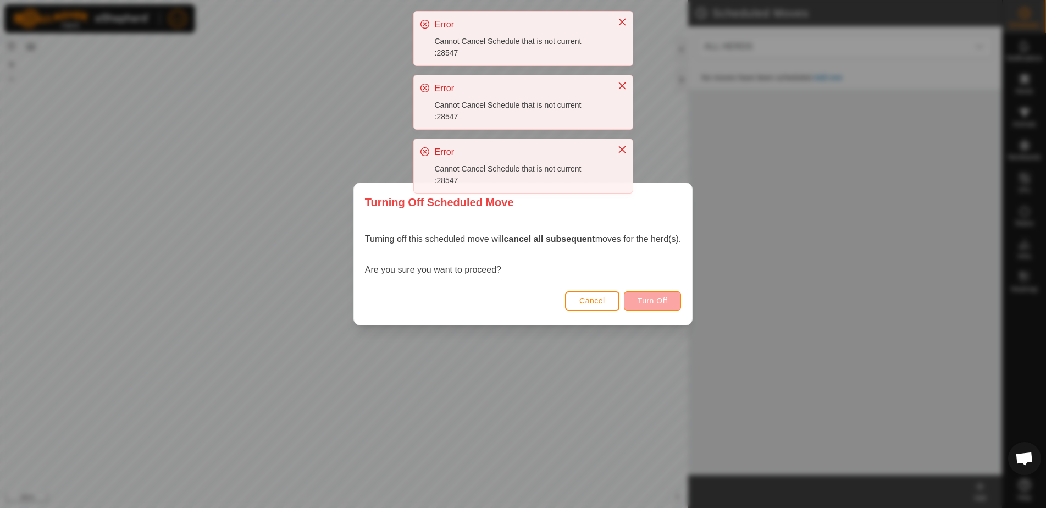
click at [662, 302] on span "Turn Off" at bounding box center [653, 300] width 30 height 9
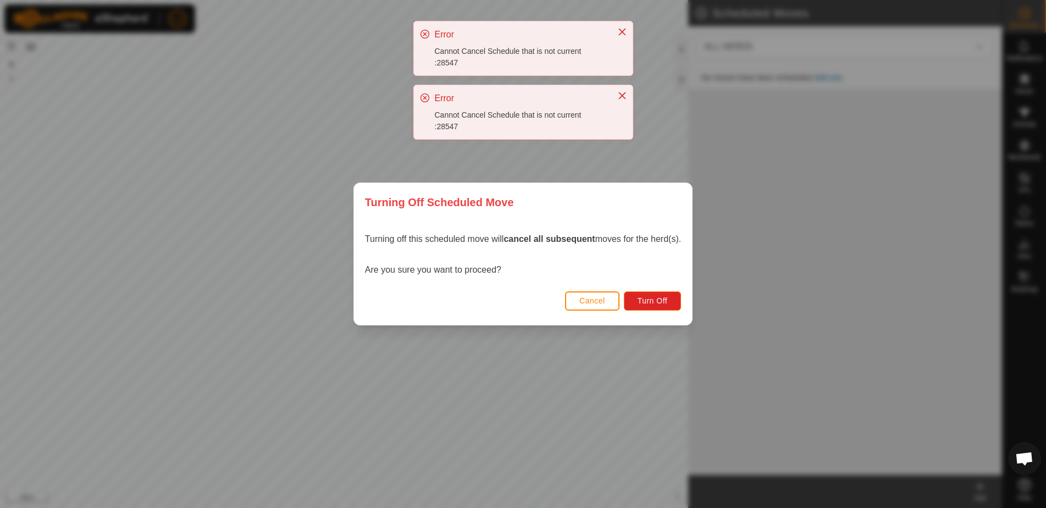
click at [572, 304] on button "Cancel" at bounding box center [592, 300] width 54 height 19
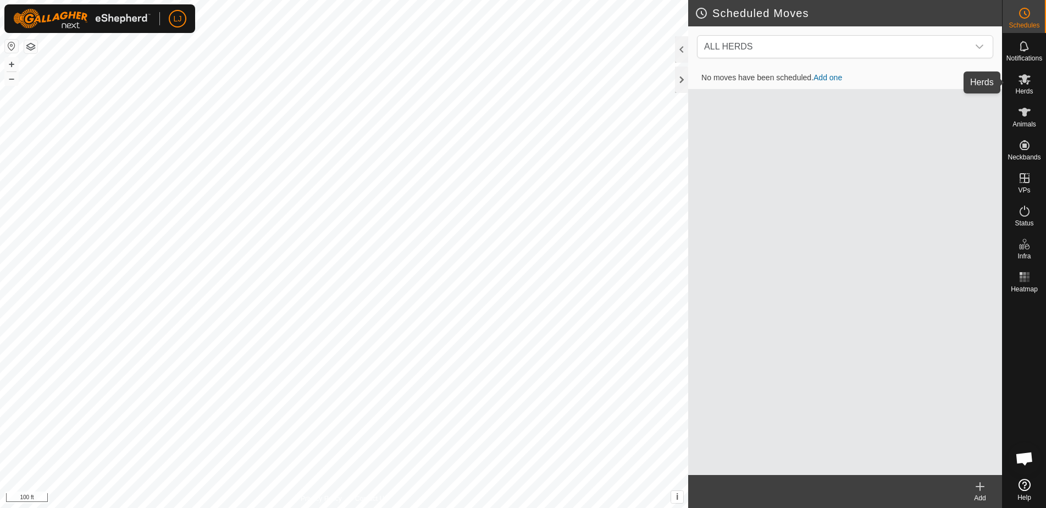
click at [1017, 78] on es-mob-svg-icon at bounding box center [1025, 79] width 20 height 18
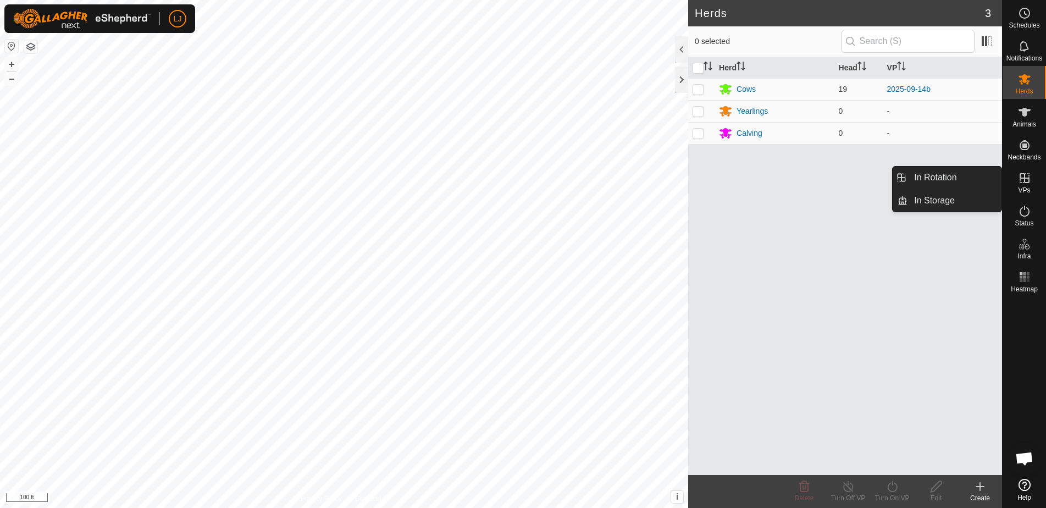
click at [1039, 185] on div "VPs" at bounding box center [1024, 181] width 43 height 33
click at [941, 184] on link "In Rotation" at bounding box center [955, 178] width 94 height 22
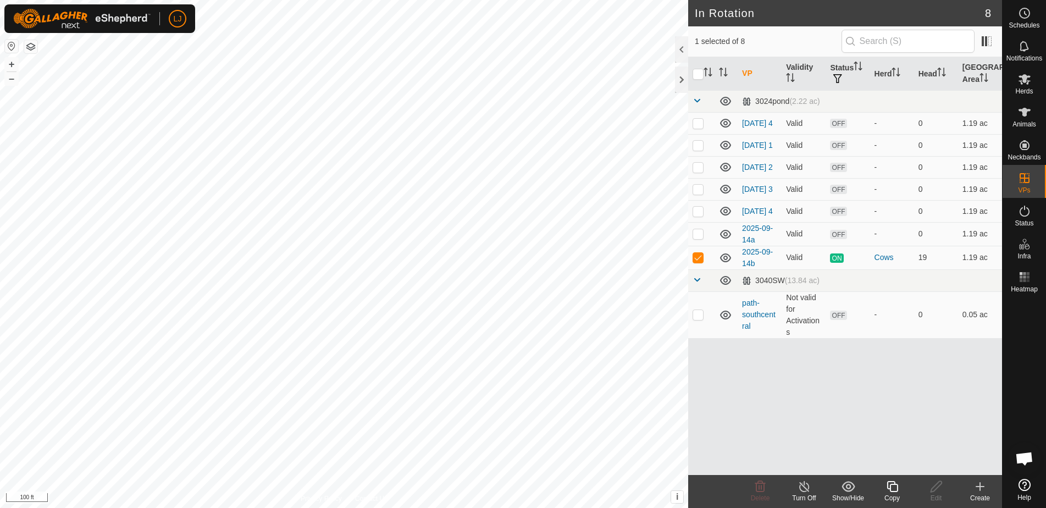
drag, startPoint x: 870, startPoint y: 429, endPoint x: 864, endPoint y: 425, distance: 6.7
click at [870, 429] on div "VP Validity Status Herd Head Grazing Area 3024pond (2.22 ac) [DATE] 4 Valid OFF…" at bounding box center [845, 266] width 314 height 418
click at [699, 238] on p-checkbox at bounding box center [698, 233] width 11 height 9
click at [700, 238] on p-checkbox at bounding box center [698, 233] width 11 height 9
checkbox input "false"
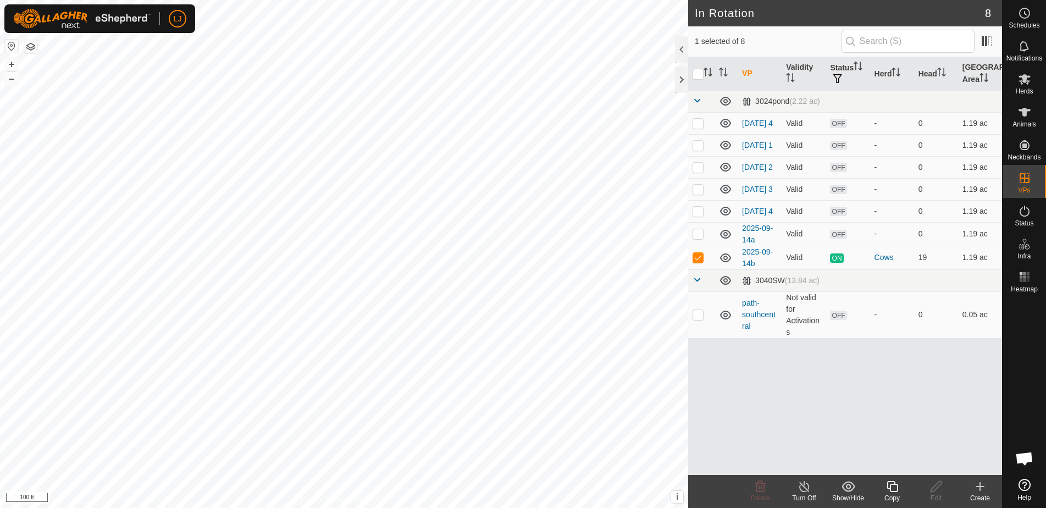
click at [698, 76] on input "checkbox" at bounding box center [698, 74] width 11 height 11
checkbox input "true"
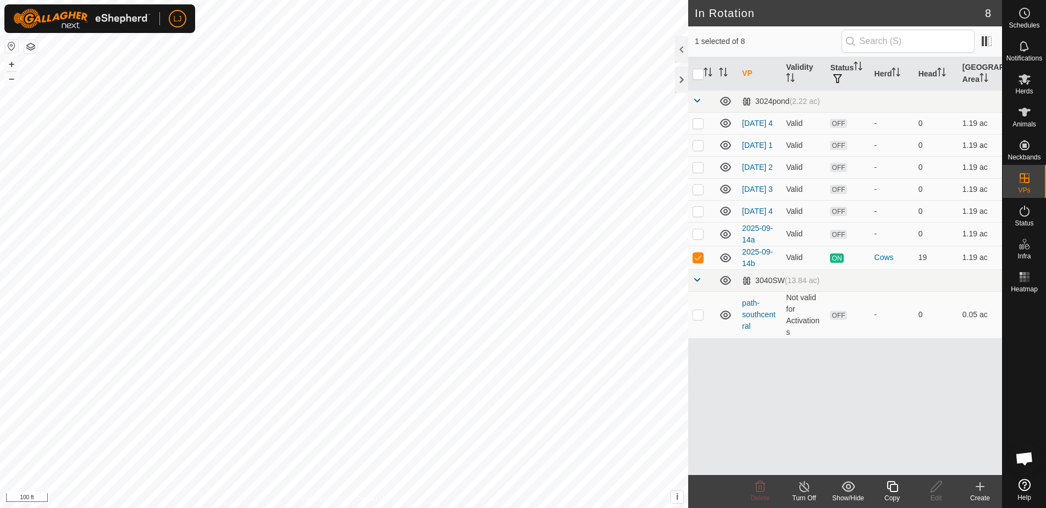
checkbox input "true"
click at [701, 262] on p-checkbox at bounding box center [698, 257] width 11 height 9
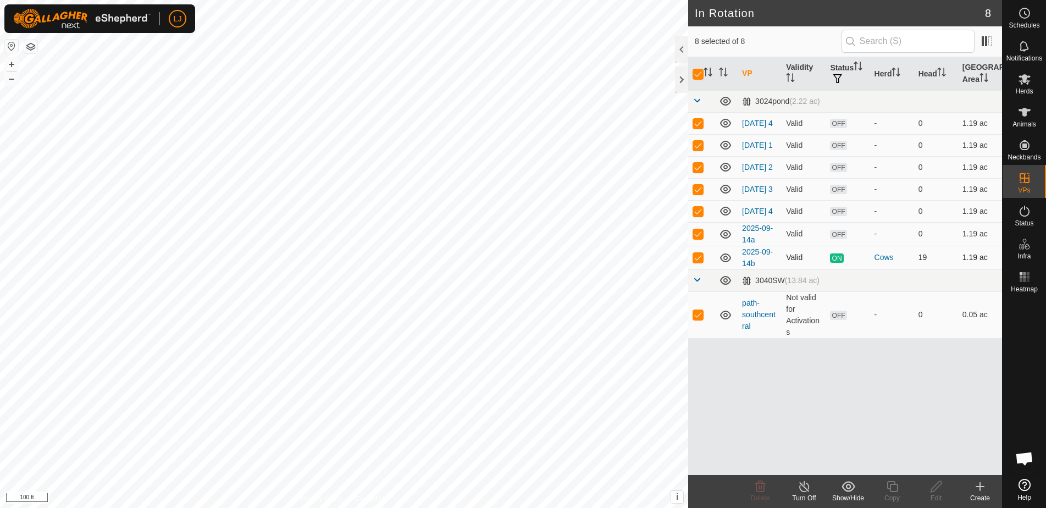
checkbox input "false"
click at [698, 319] on p-checkbox at bounding box center [698, 314] width 11 height 9
checkbox input "false"
click at [763, 489] on icon at bounding box center [760, 486] width 13 height 13
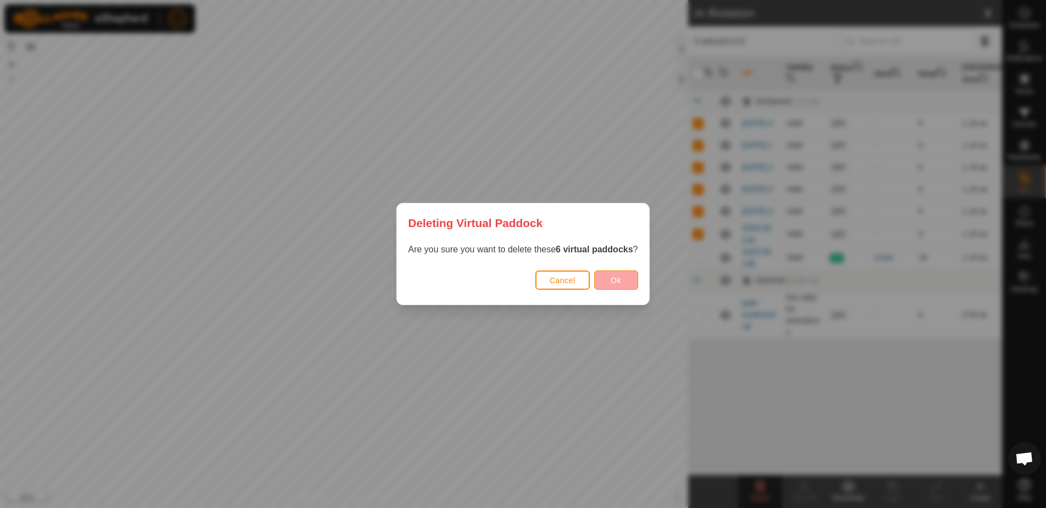
click at [624, 280] on button "Ok" at bounding box center [616, 279] width 44 height 19
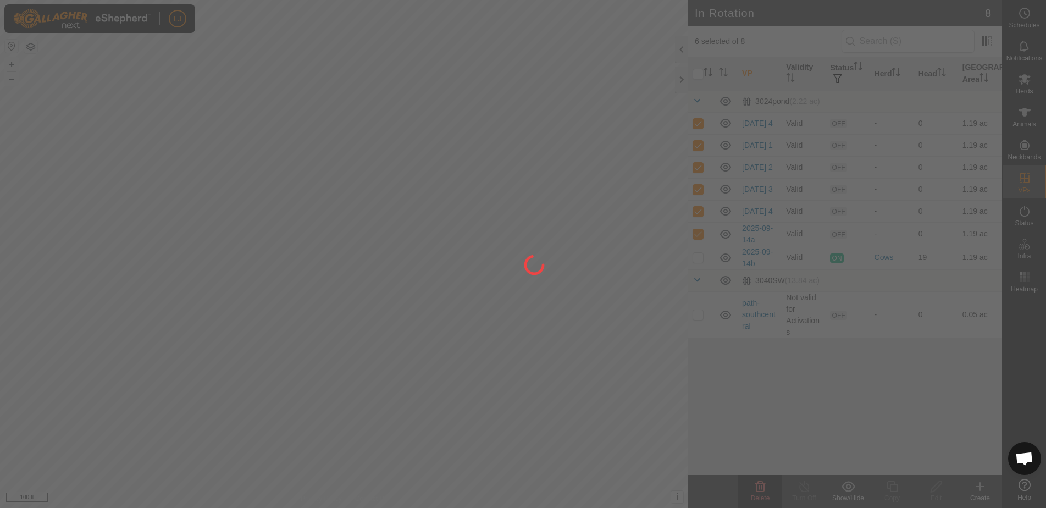
checkbox input "false"
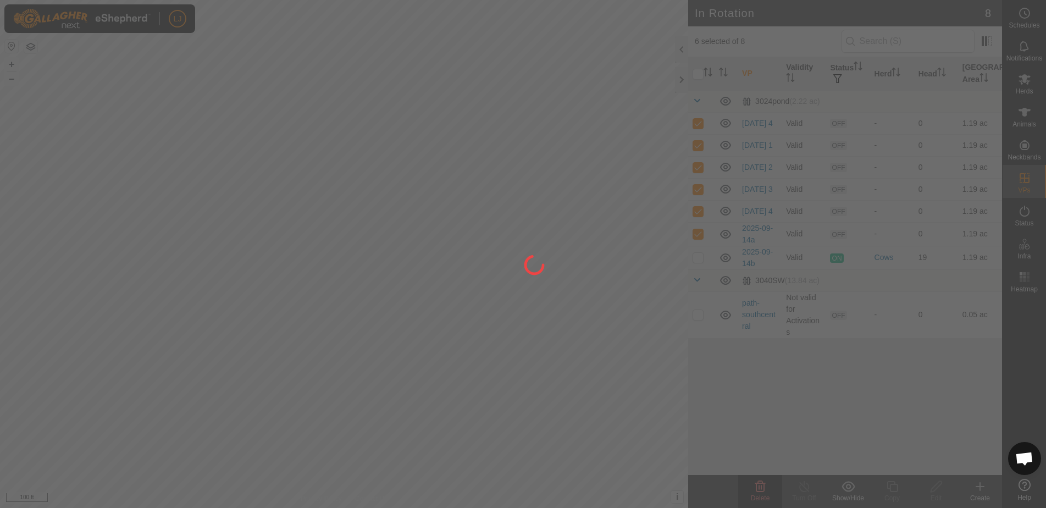
checkbox input "false"
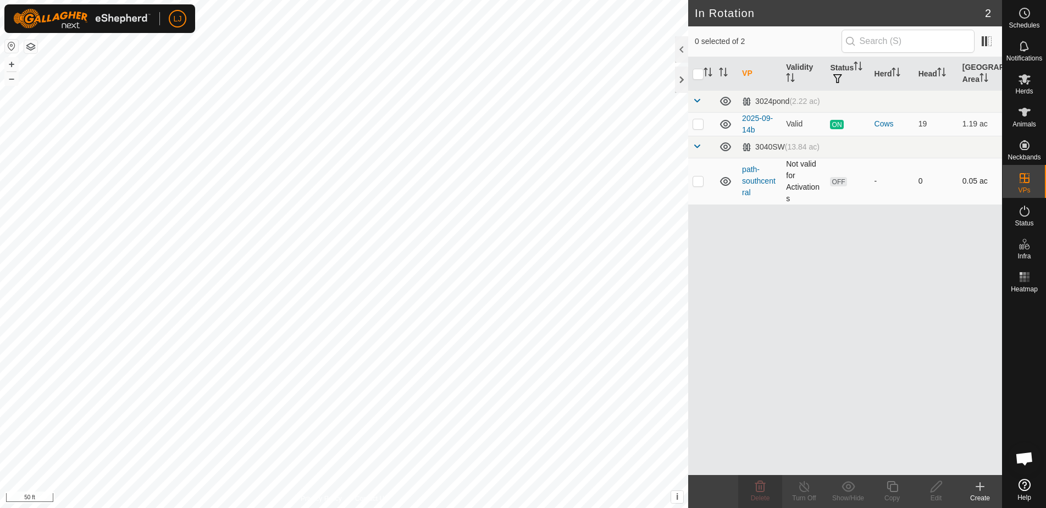
drag, startPoint x: 700, startPoint y: 180, endPoint x: 695, endPoint y: 186, distance: 7.8
click at [700, 180] on p-checkbox at bounding box center [698, 180] width 11 height 9
checkbox input "true"
click at [943, 489] on icon at bounding box center [937, 486] width 14 height 13
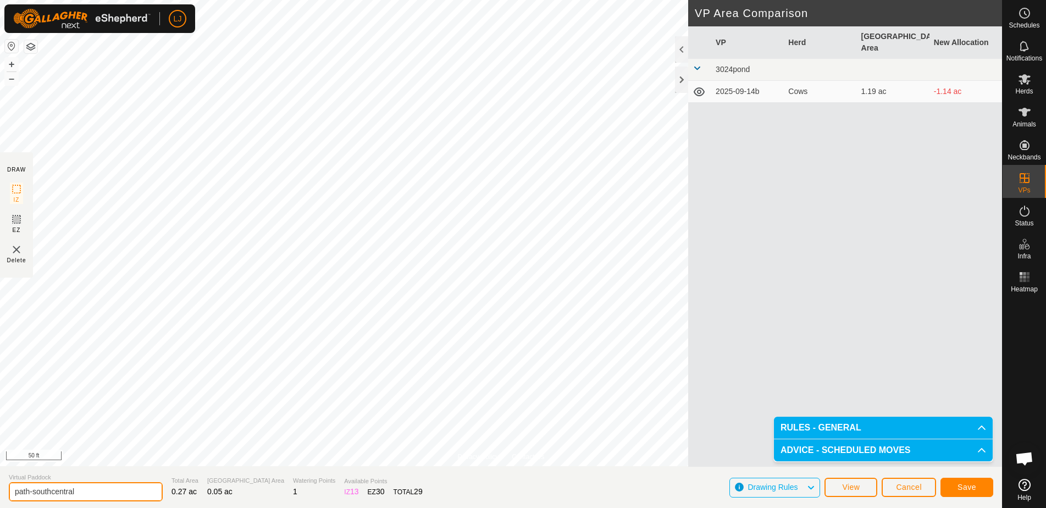
drag, startPoint x: 85, startPoint y: 493, endPoint x: -9, endPoint y: 487, distance: 94.2
click at [0, 487] on html "LJ Schedules Notifications Herds Animals Neckbands VPs Status Infra Heatmap Hel…" at bounding box center [523, 254] width 1046 height 508
type input "[DATE] 1"
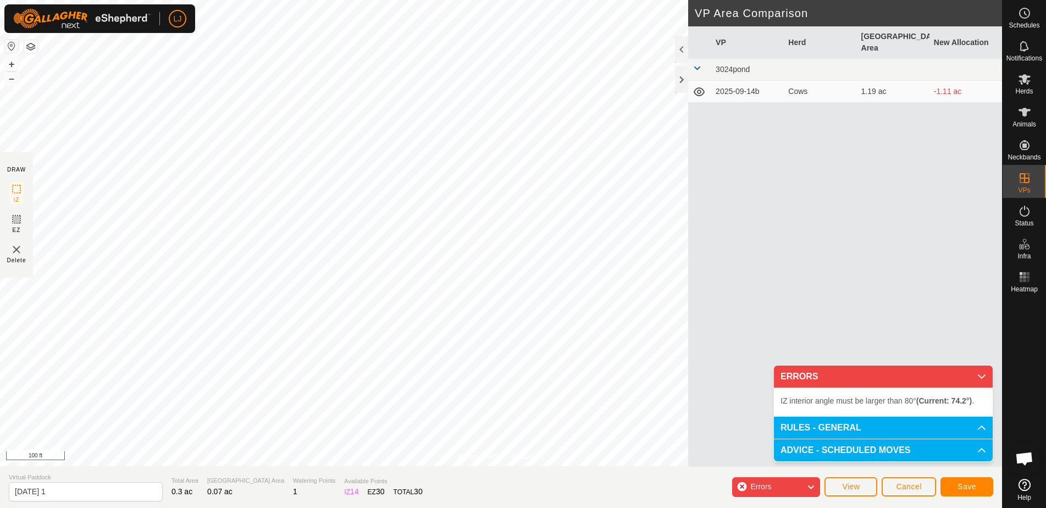
click at [959, 480] on button "Save" at bounding box center [967, 486] width 53 height 19
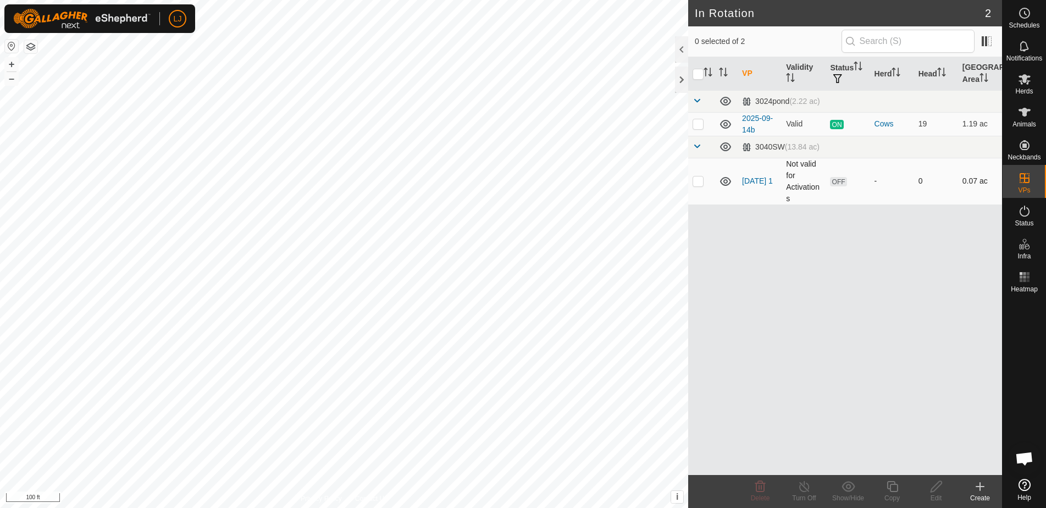
click at [698, 181] on p-checkbox at bounding box center [698, 180] width 11 height 9
checkbox input "true"
click at [888, 487] on icon at bounding box center [892, 486] width 11 height 11
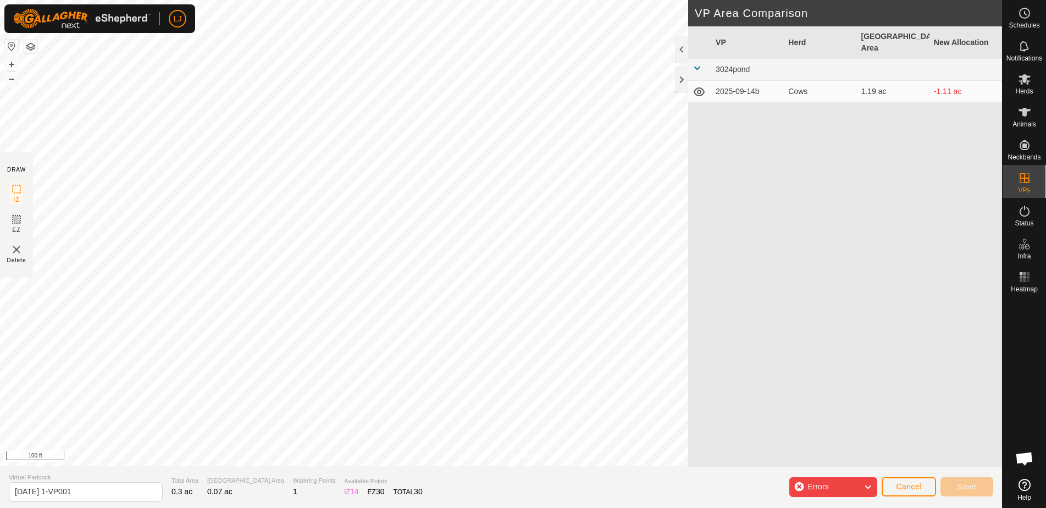
click at [910, 488] on span "Cancel" at bounding box center [909, 486] width 26 height 9
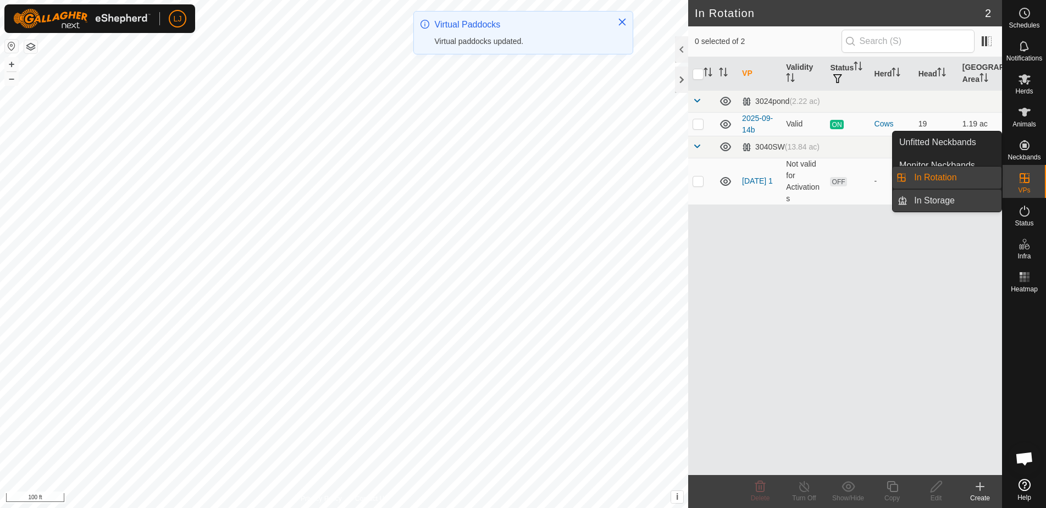
click at [915, 202] on link "In Storage" at bounding box center [955, 201] width 94 height 22
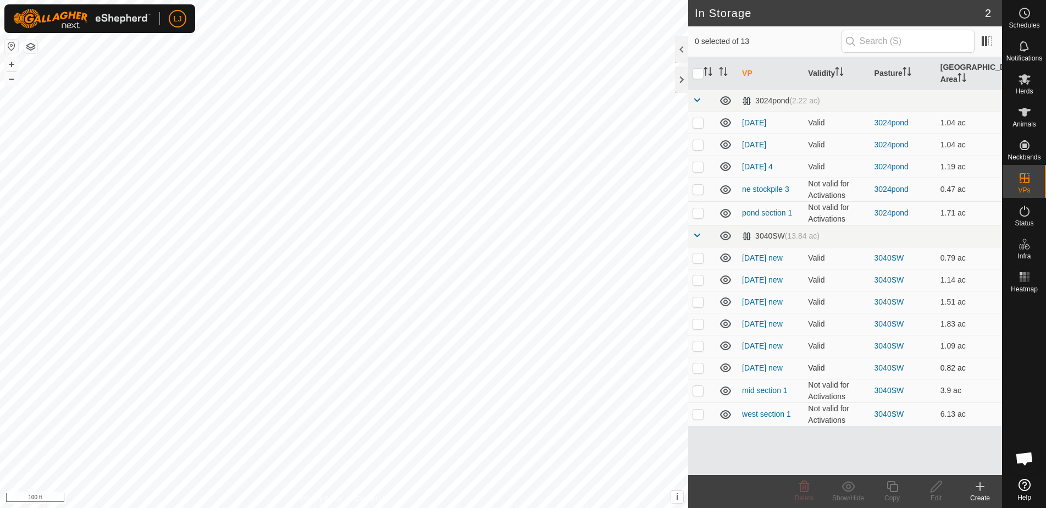
click at [699, 370] on p-checkbox at bounding box center [698, 367] width 11 height 9
click at [700, 369] on p-checkbox at bounding box center [698, 367] width 11 height 9
checkbox input "false"
click at [699, 76] on input "checkbox" at bounding box center [698, 73] width 11 height 11
checkbox input "true"
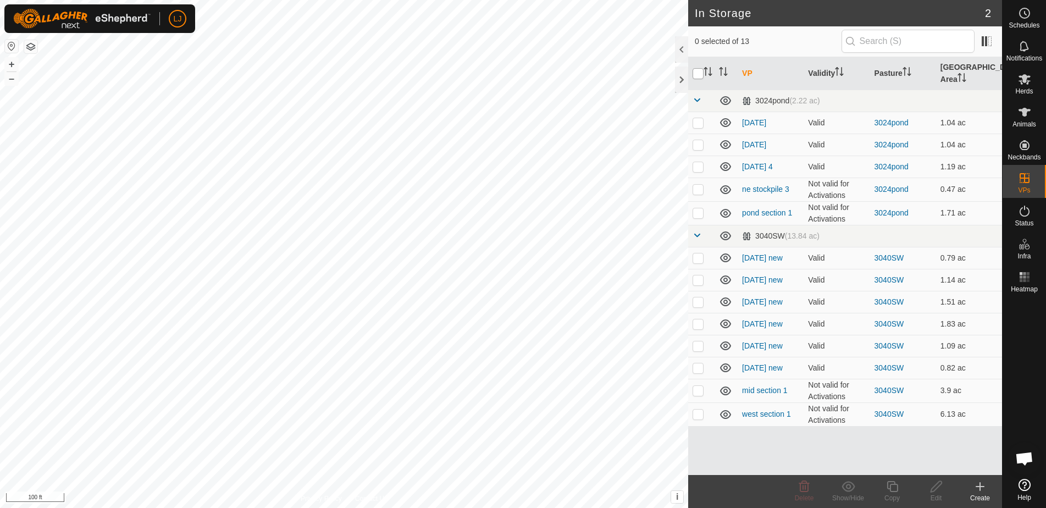
checkbox input "true"
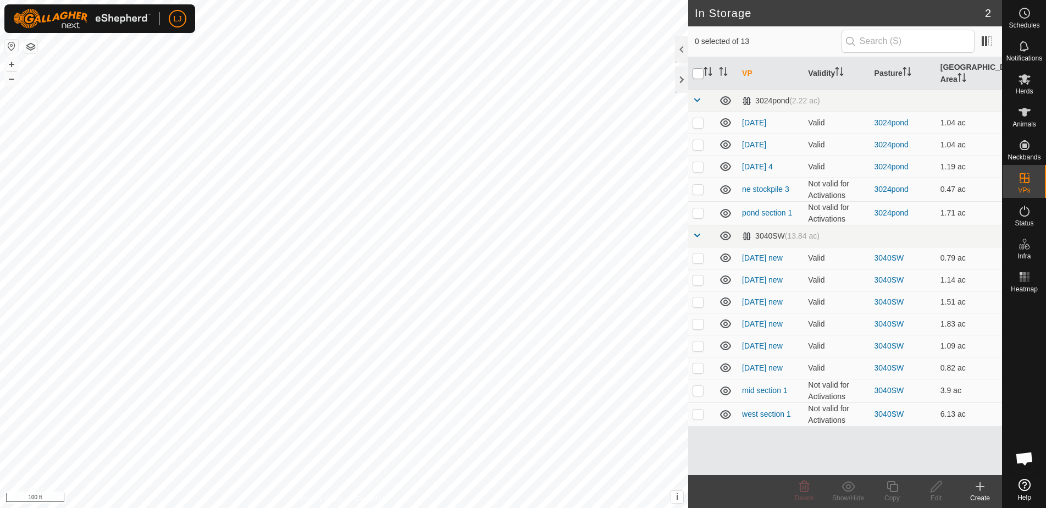
checkbox input "true"
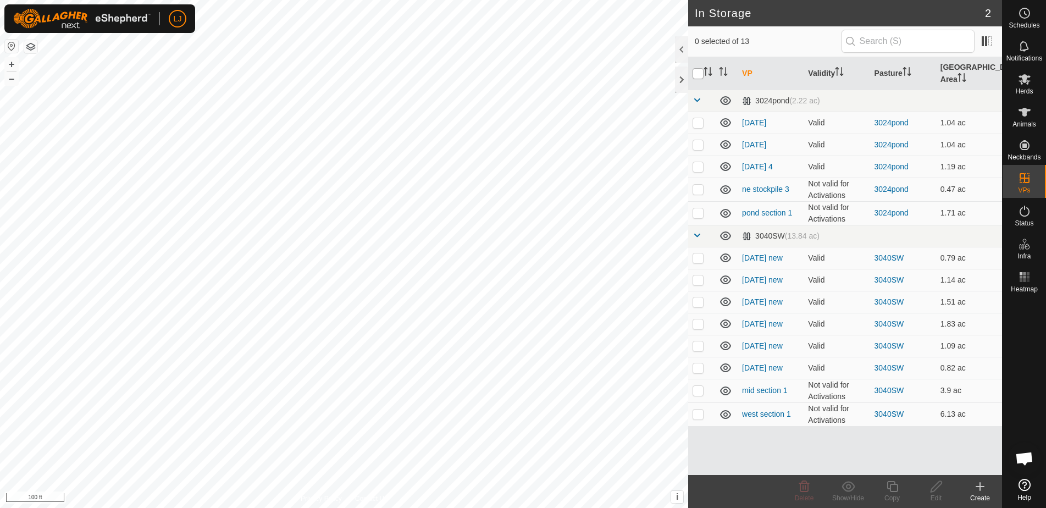
checkbox input "true"
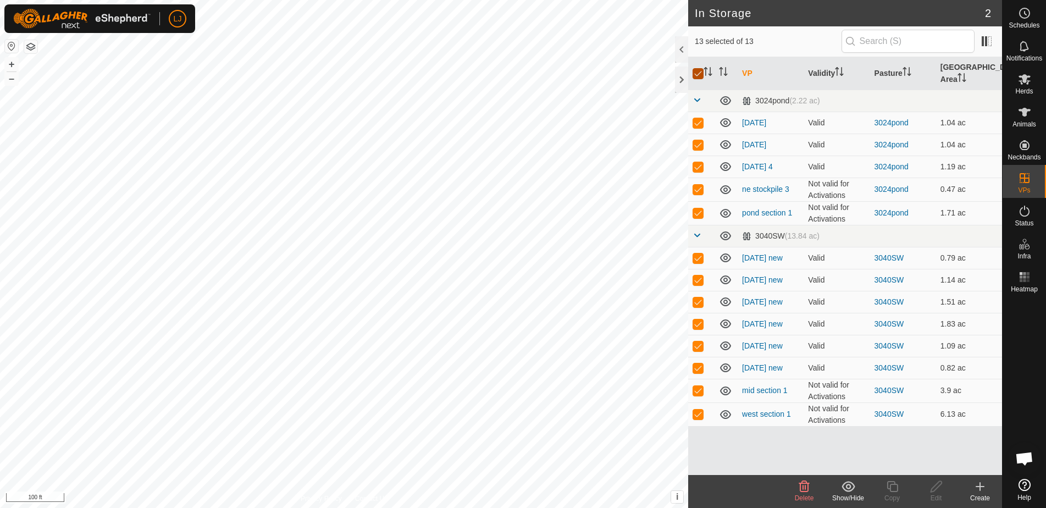
click at [700, 76] on input "checkbox" at bounding box center [698, 73] width 11 height 11
checkbox input "false"
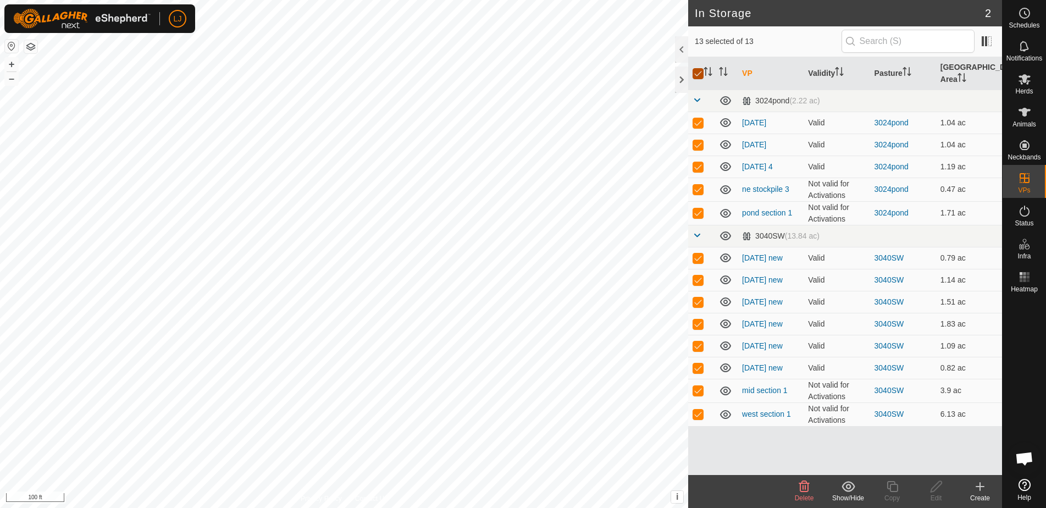
checkbox input "false"
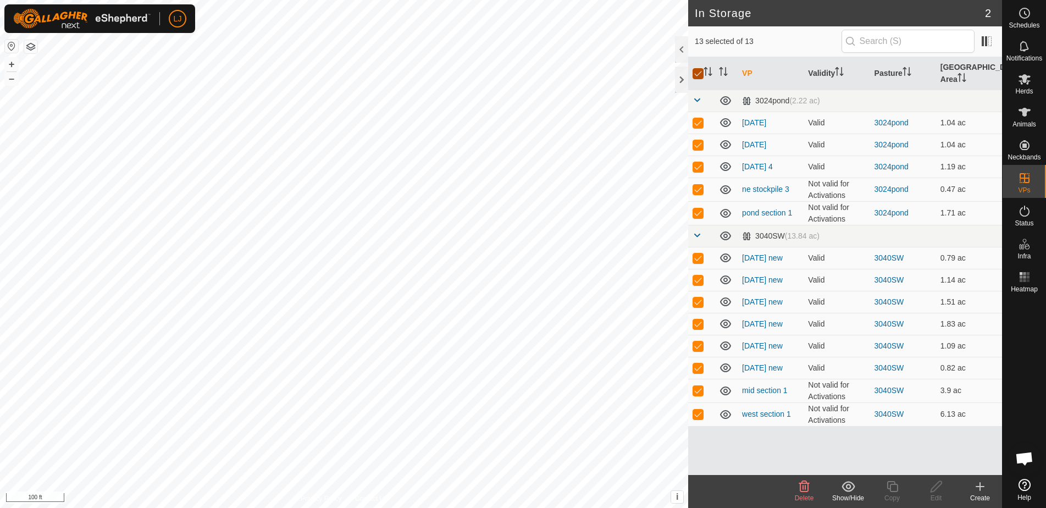
checkbox input "false"
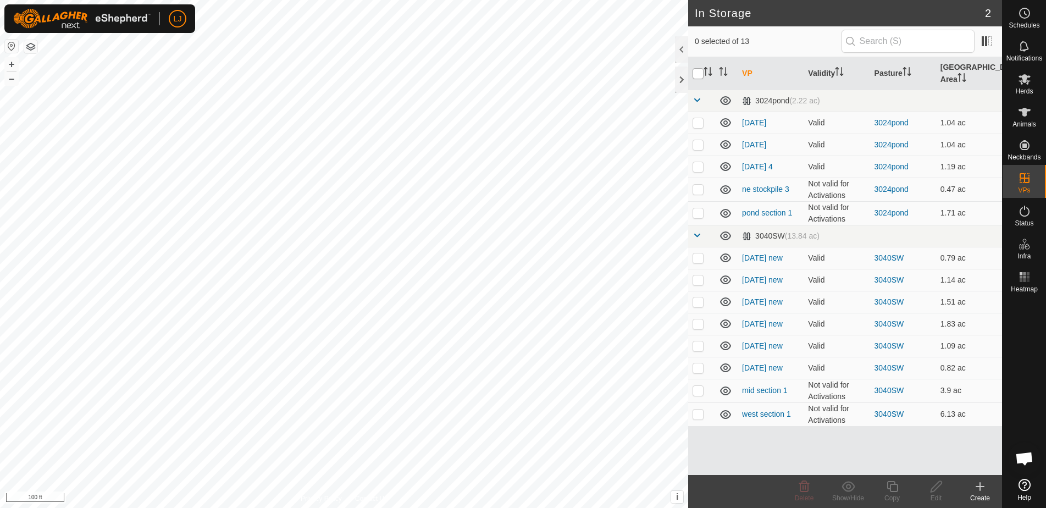
click at [700, 76] on input "checkbox" at bounding box center [698, 73] width 11 height 11
checkbox input "true"
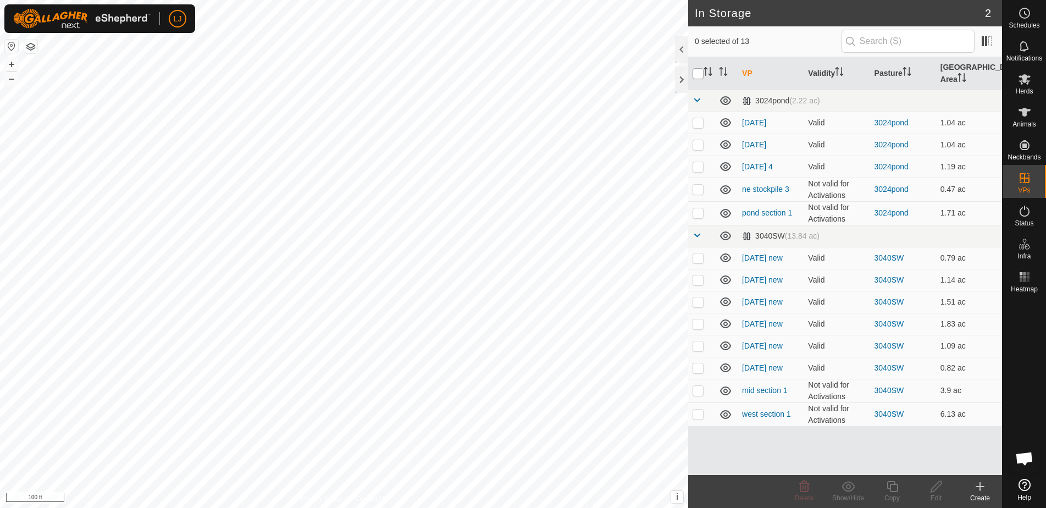
checkbox input "true"
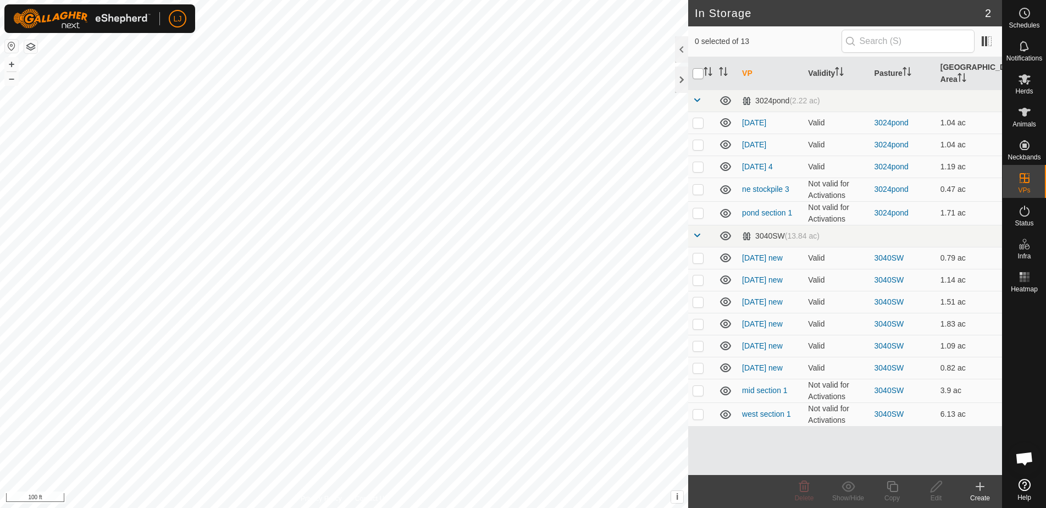
checkbox input "true"
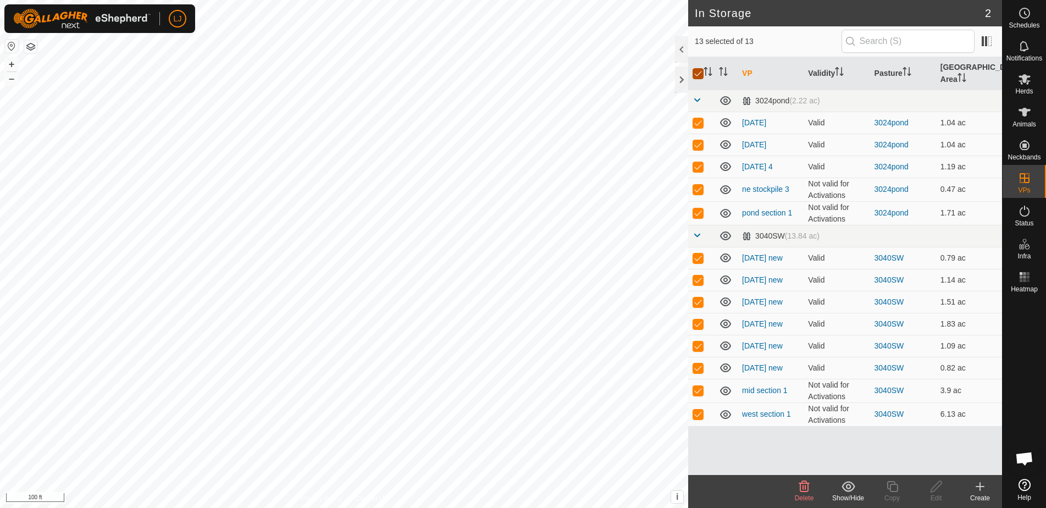
click at [700, 76] on input "checkbox" at bounding box center [698, 73] width 11 height 11
checkbox input "false"
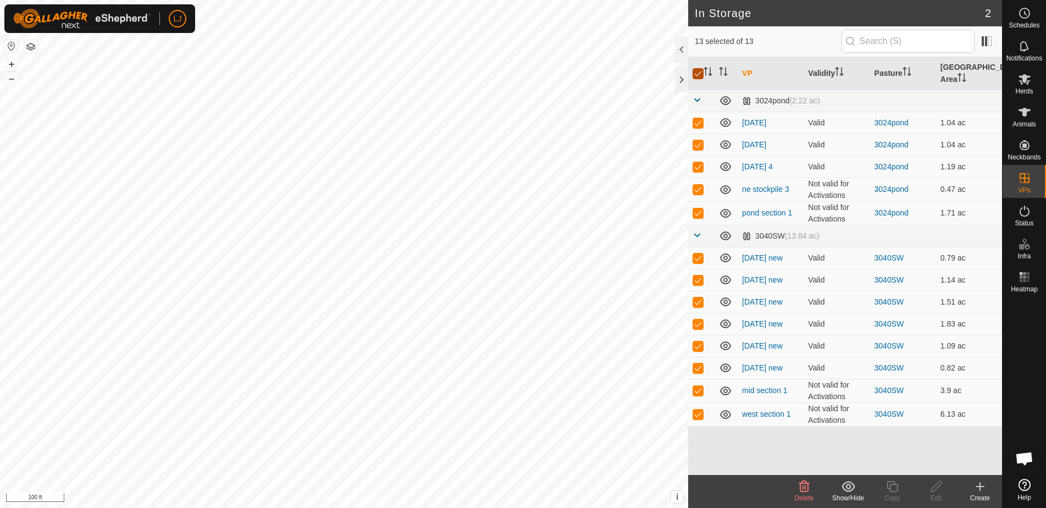
checkbox input "false"
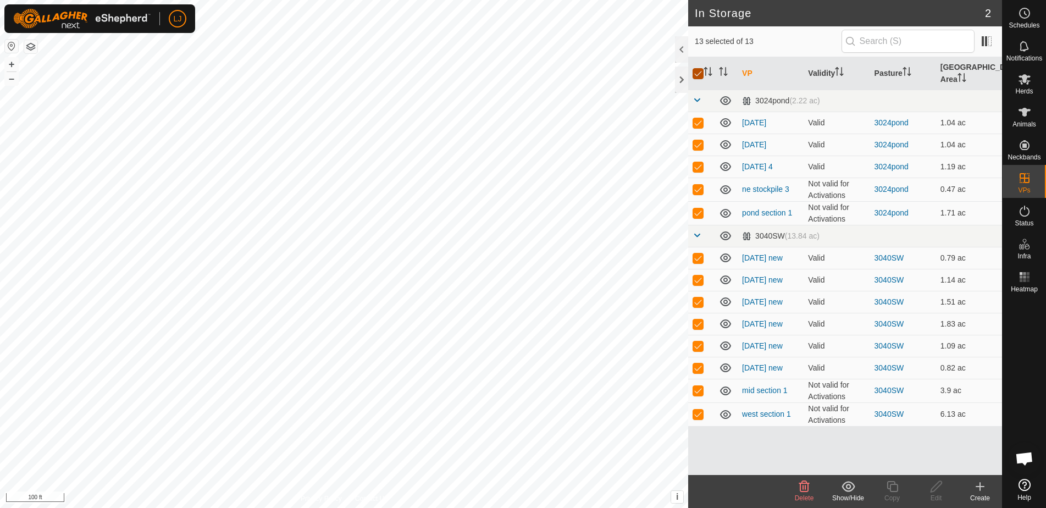
checkbox input "false"
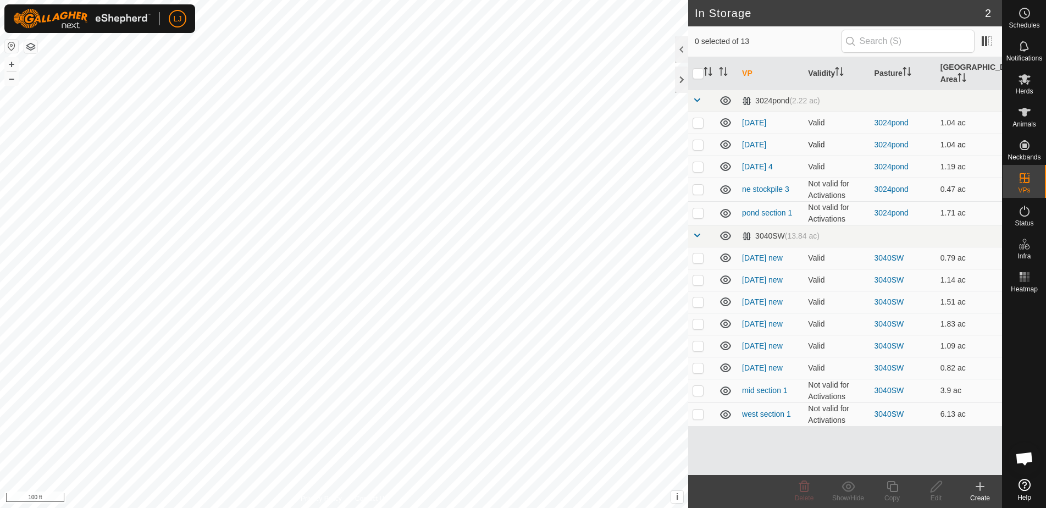
click at [697, 147] on p-checkbox at bounding box center [698, 144] width 11 height 9
checkbox input "true"
click at [939, 489] on icon at bounding box center [937, 486] width 14 height 13
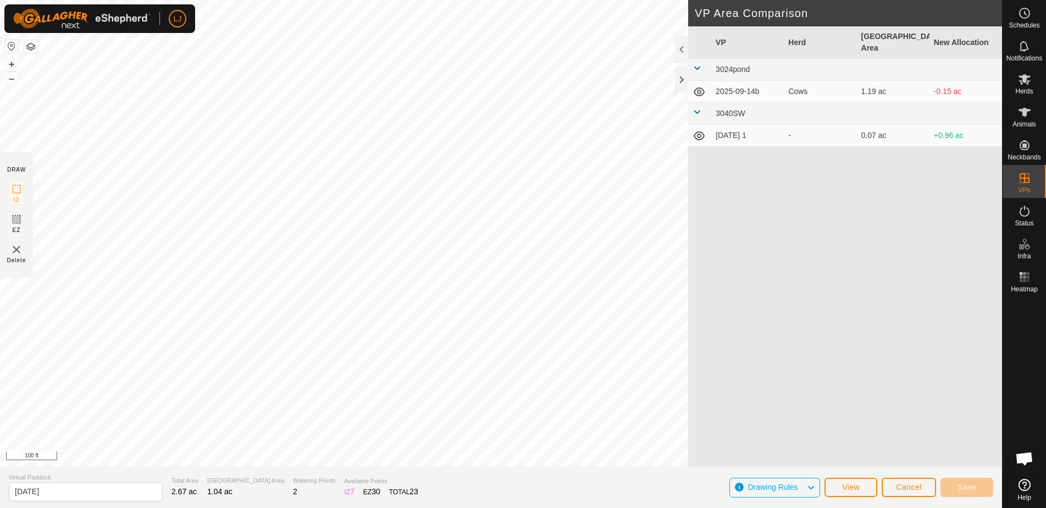
click at [907, 488] on span "Cancel" at bounding box center [909, 487] width 26 height 9
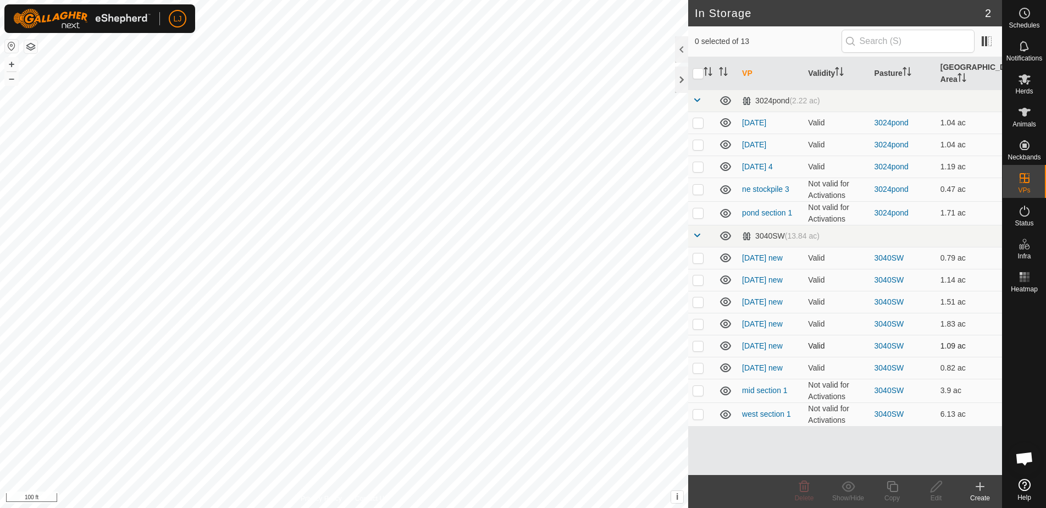
click at [700, 347] on p-checkbox at bounding box center [698, 345] width 11 height 9
checkbox input "true"
click at [940, 486] on icon at bounding box center [937, 486] width 14 height 13
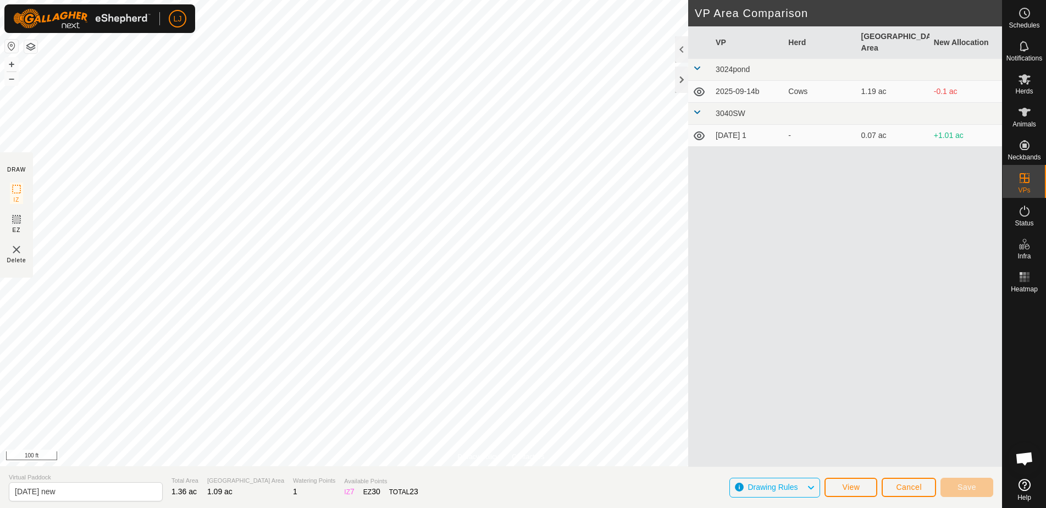
click at [940, 486] on div "Cancel Save" at bounding box center [938, 487] width 112 height 26
click at [904, 486] on span "Cancel" at bounding box center [909, 487] width 26 height 9
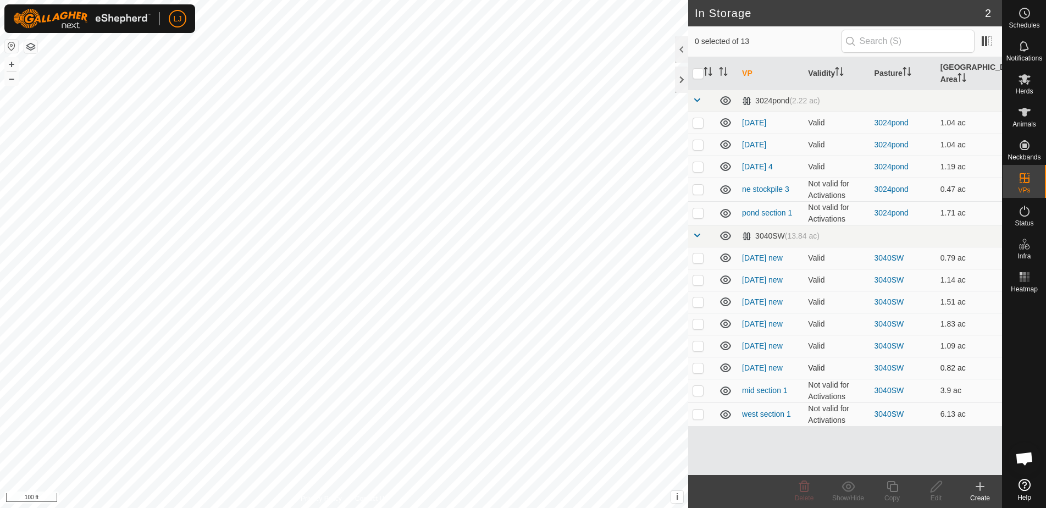
click at [700, 365] on p-checkbox at bounding box center [698, 367] width 11 height 9
checkbox input "true"
click at [932, 488] on icon at bounding box center [937, 486] width 14 height 13
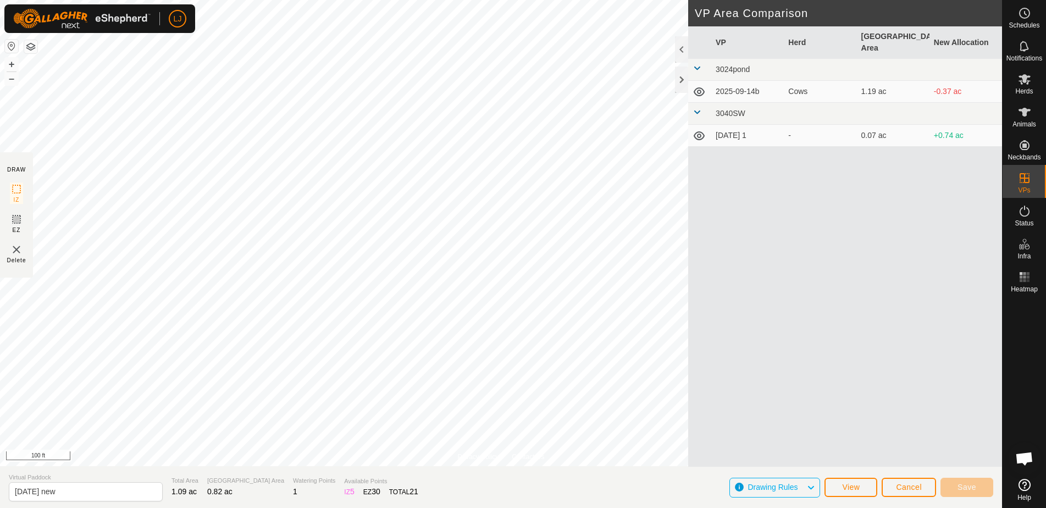
click at [865, 486] on button "View" at bounding box center [851, 487] width 53 height 19
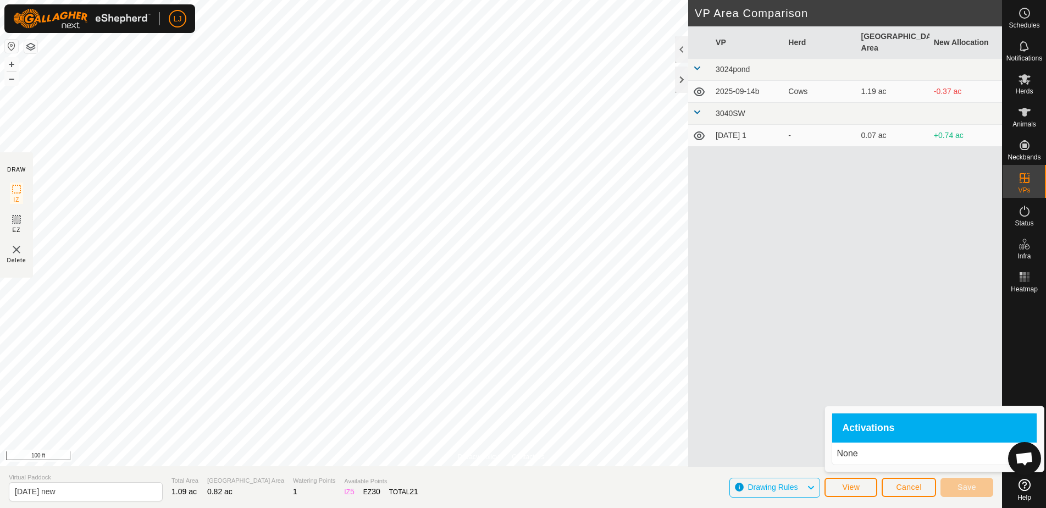
click at [847, 455] on p "None" at bounding box center [935, 453] width 196 height 13
click at [913, 499] on div "Cancel Save" at bounding box center [938, 487] width 112 height 26
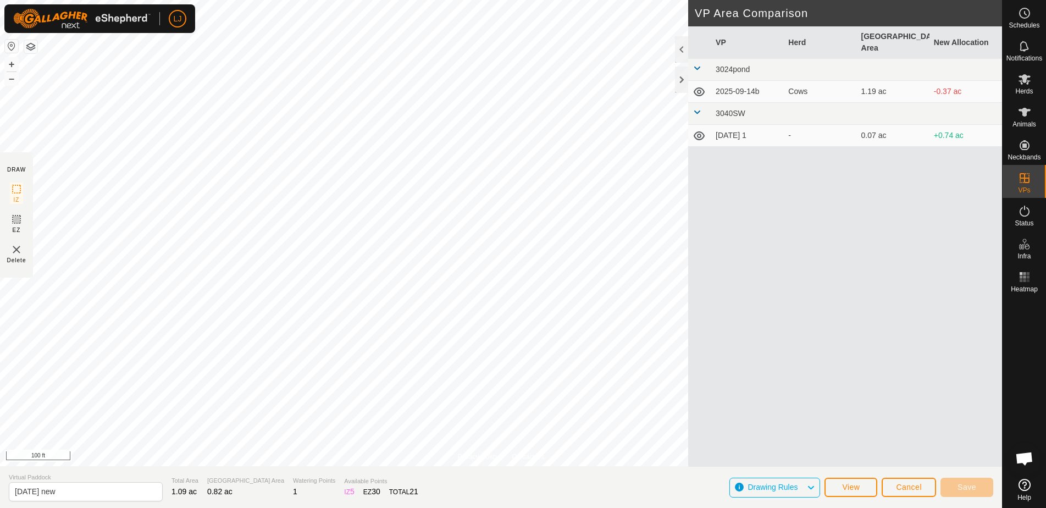
click at [912, 491] on span "Cancel" at bounding box center [909, 487] width 26 height 9
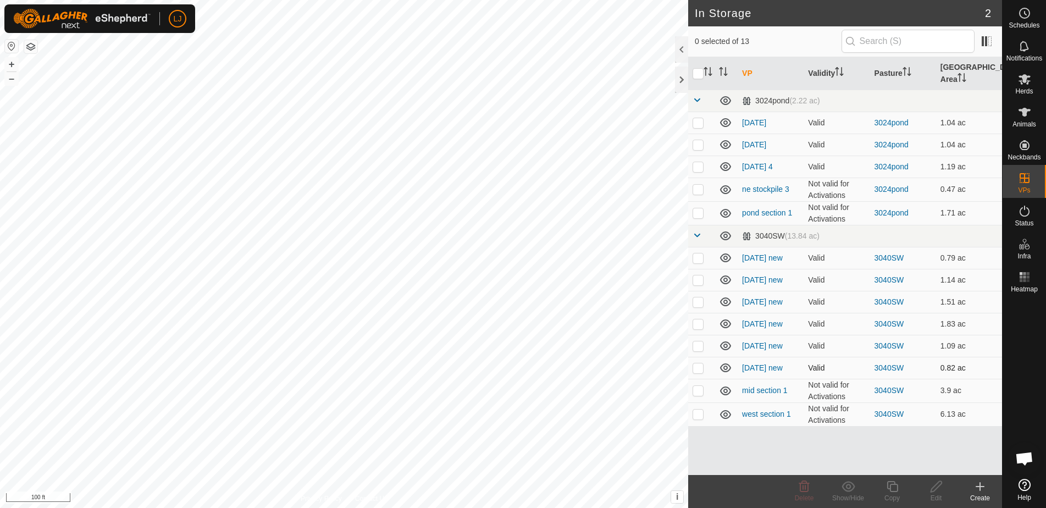
click at [704, 367] on p-checkbox at bounding box center [698, 367] width 11 height 9
checkbox input "true"
click at [695, 345] on p-checkbox at bounding box center [698, 345] width 11 height 9
click at [851, 485] on icon at bounding box center [849, 486] width 14 height 13
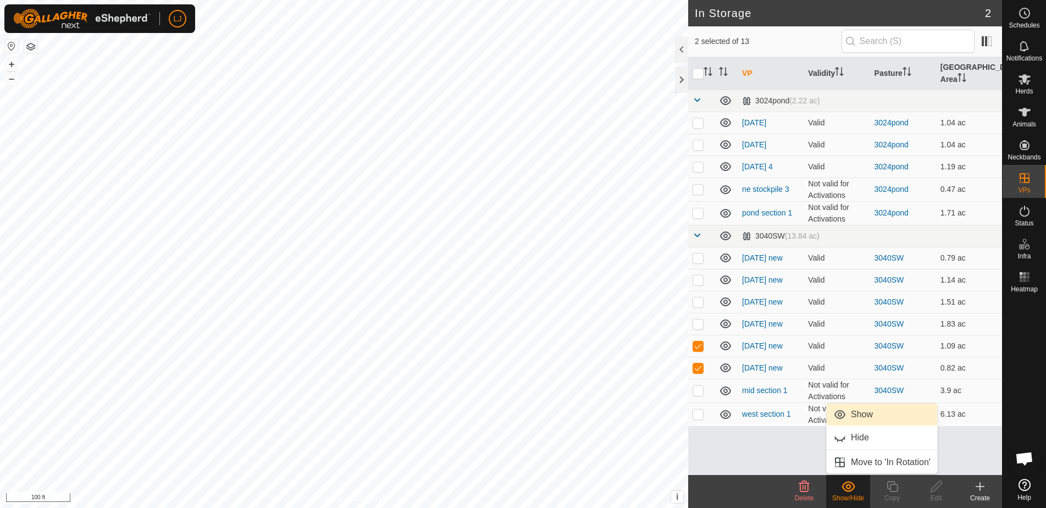
click at [854, 416] on link "Show" at bounding box center [882, 414] width 110 height 22
click at [850, 488] on icon at bounding box center [849, 486] width 14 height 13
click at [694, 347] on p-checkbox at bounding box center [698, 345] width 11 height 9
checkbox input "false"
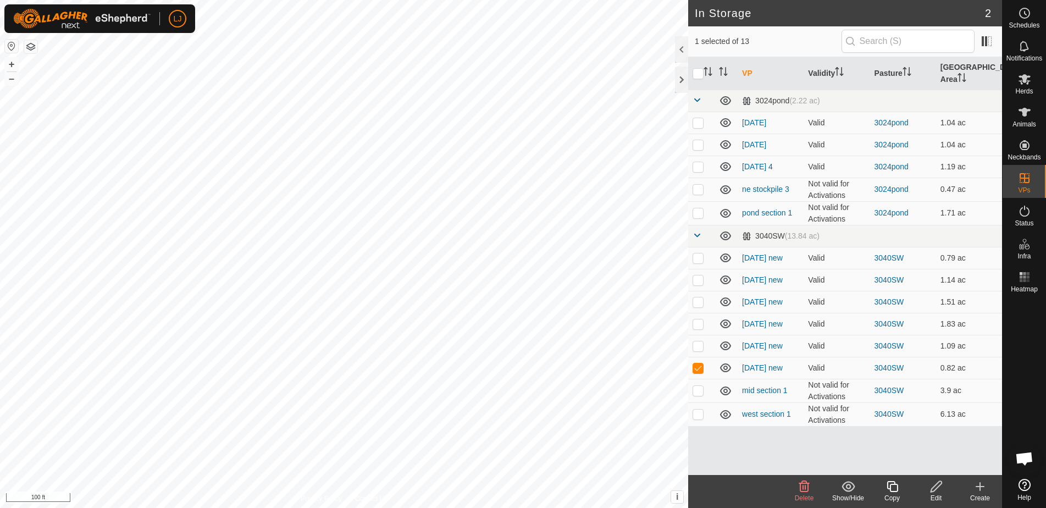
click at [846, 484] on icon at bounding box center [849, 486] width 14 height 13
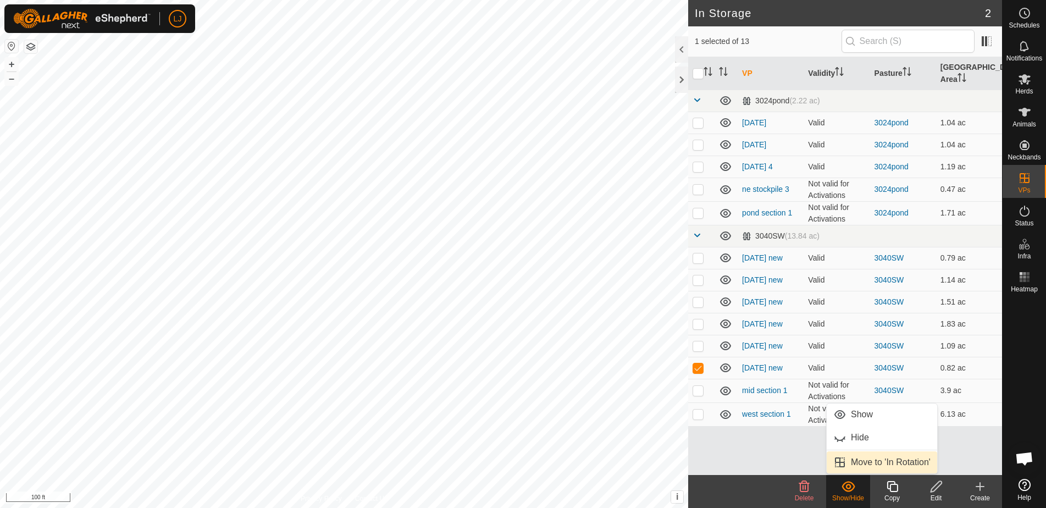
click at [868, 457] on link "Move to 'In Rotation'" at bounding box center [882, 462] width 110 height 22
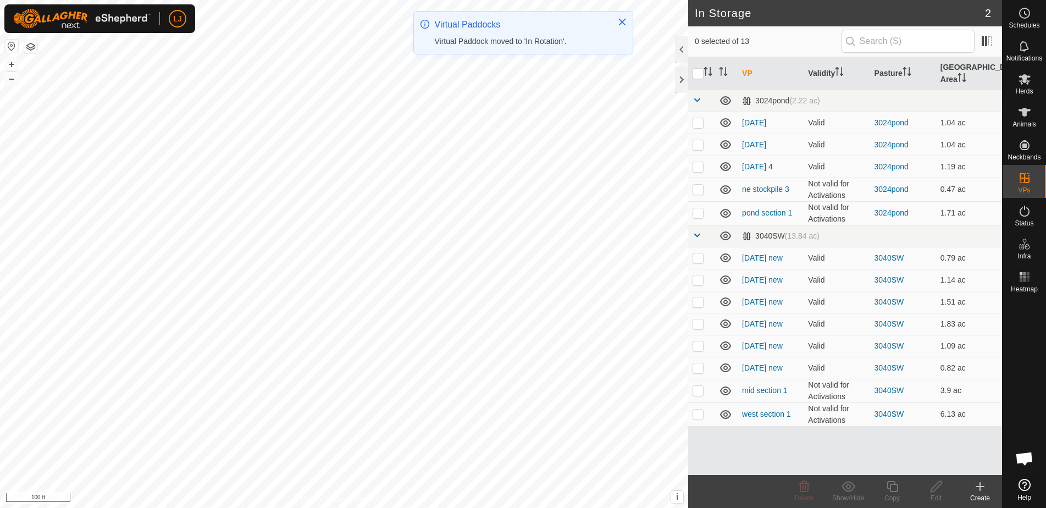
checkbox input "false"
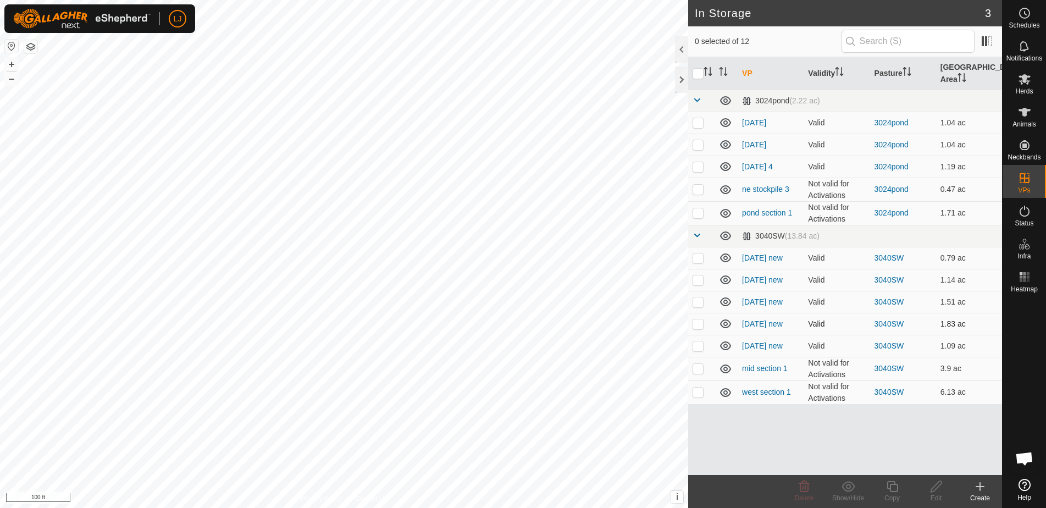
click at [692, 327] on td at bounding box center [701, 324] width 26 height 22
checkbox input "true"
click at [766, 323] on link "[DATE] new" at bounding box center [762, 323] width 41 height 9
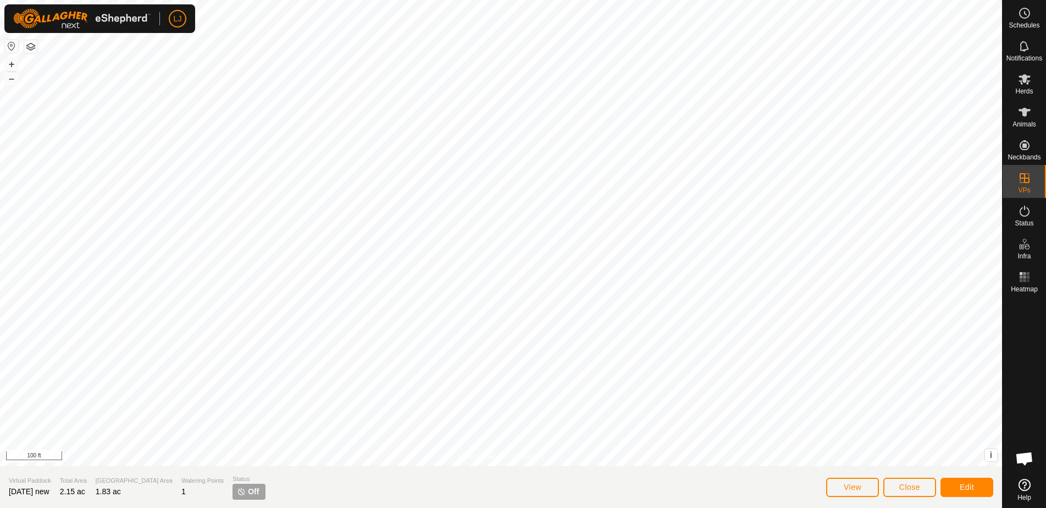
click at [926, 489] on button "Close" at bounding box center [909, 487] width 53 height 19
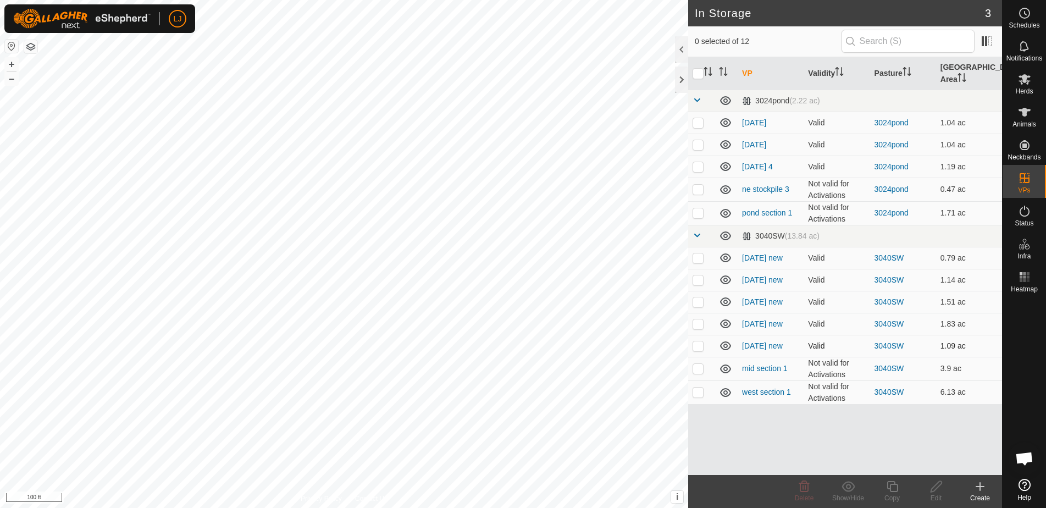
drag, startPoint x: 696, startPoint y: 326, endPoint x: 700, endPoint y: 339, distance: 13.2
click at [696, 327] on p-checkbox at bounding box center [698, 323] width 11 height 9
checkbox input "true"
click at [701, 349] on p-checkbox at bounding box center [698, 345] width 11 height 9
checkbox input "true"
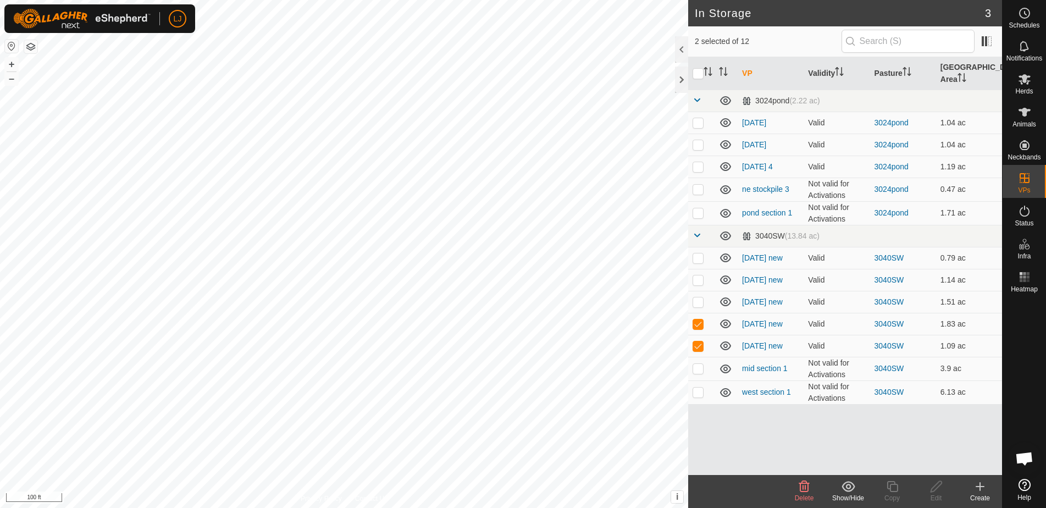
click at [848, 490] on icon at bounding box center [849, 486] width 14 height 13
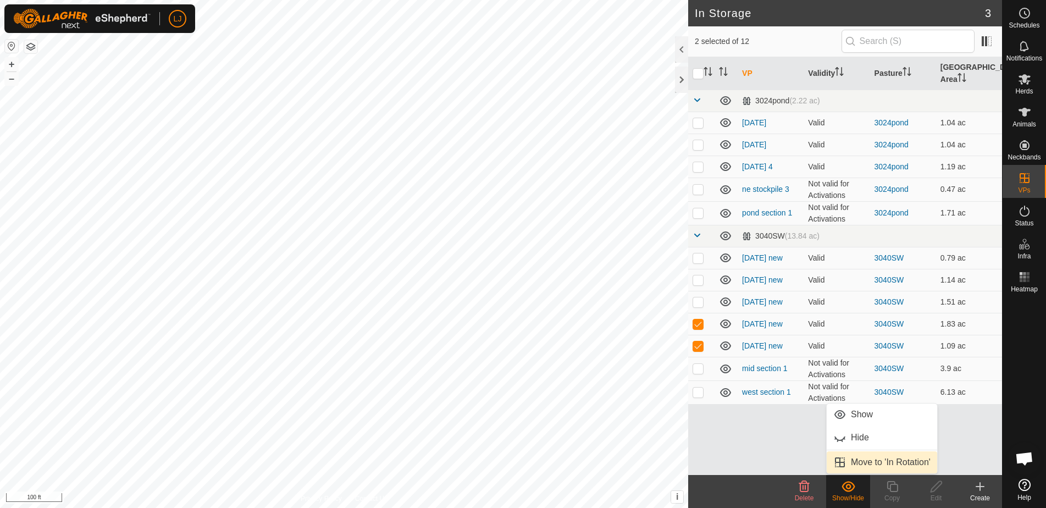
click at [867, 468] on link "Move to 'In Rotation'" at bounding box center [882, 462] width 110 height 22
checkbox input "false"
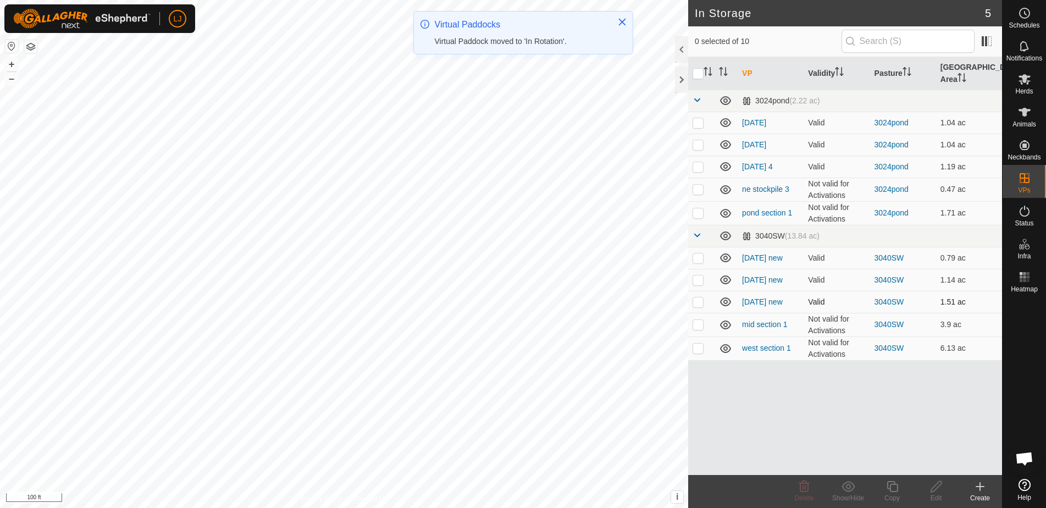
click at [698, 300] on p-checkbox at bounding box center [698, 301] width 11 height 9
checkbox input "true"
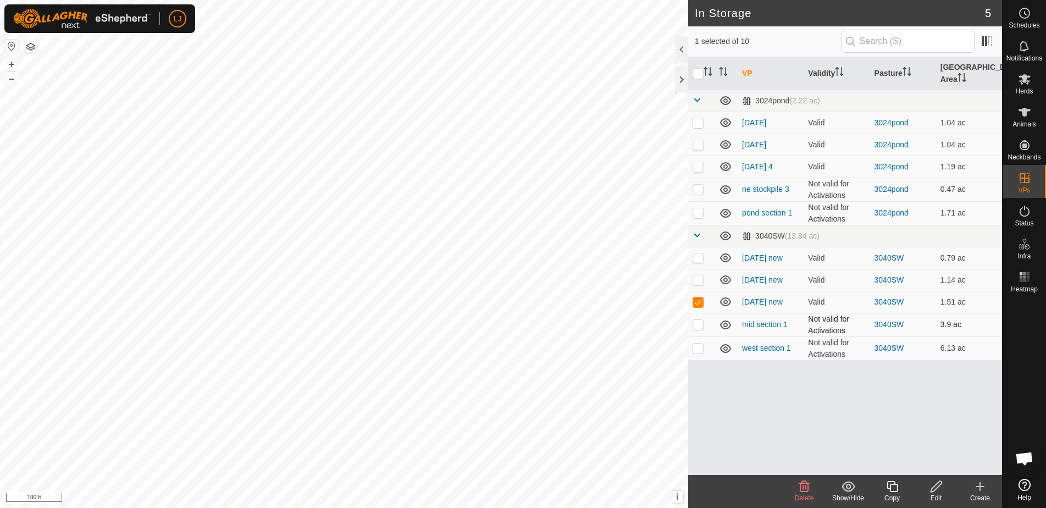
click at [702, 325] on p-checkbox at bounding box center [698, 324] width 11 height 9
checkbox input "true"
click at [694, 302] on p-checkbox at bounding box center [698, 301] width 11 height 9
checkbox input "false"
click at [755, 322] on link "mid section 1" at bounding box center [764, 324] width 45 height 9
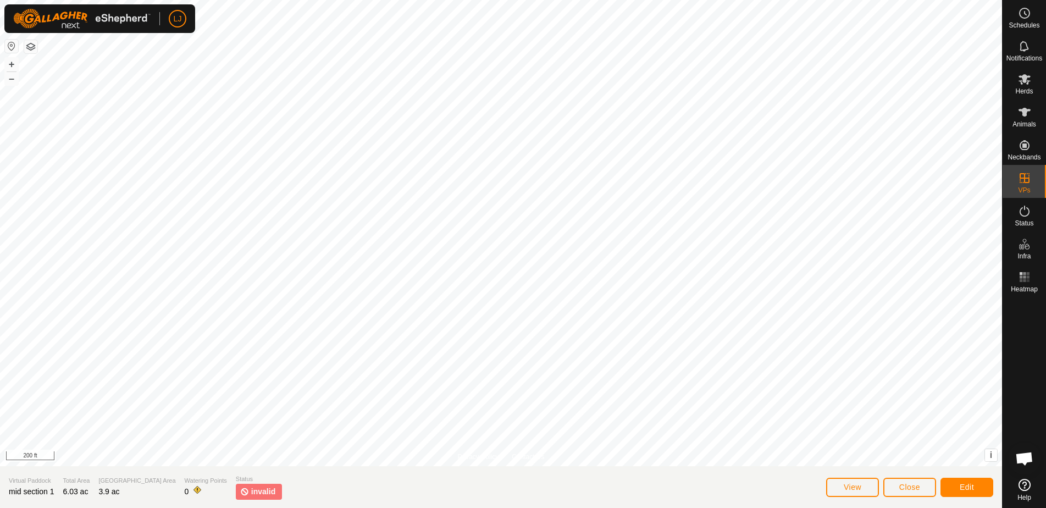
click at [923, 483] on button "Close" at bounding box center [909, 487] width 53 height 19
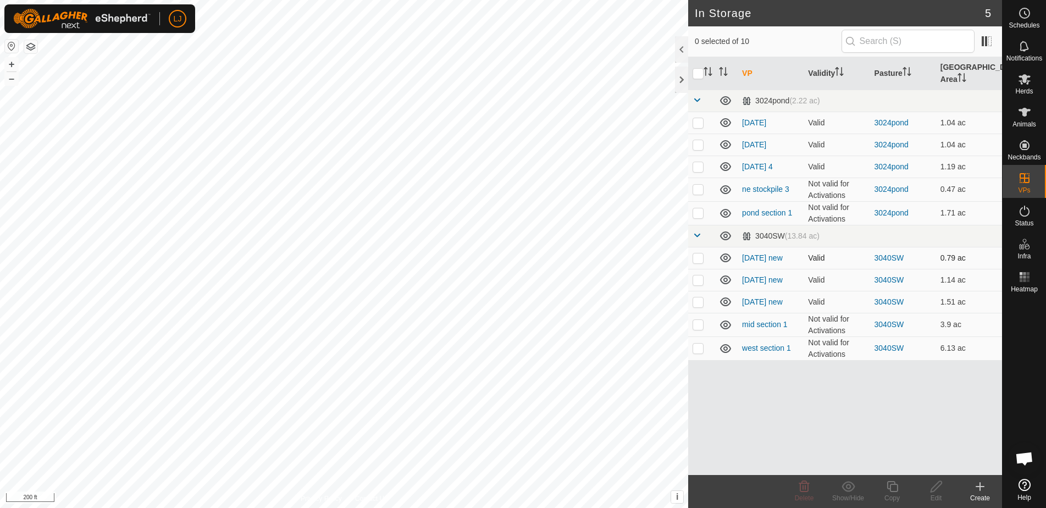
click at [699, 257] on p-checkbox at bounding box center [698, 257] width 11 height 9
checkbox input "true"
click at [699, 279] on p-checkbox at bounding box center [698, 279] width 11 height 9
checkbox input "true"
click at [700, 300] on p-checkbox at bounding box center [698, 301] width 11 height 9
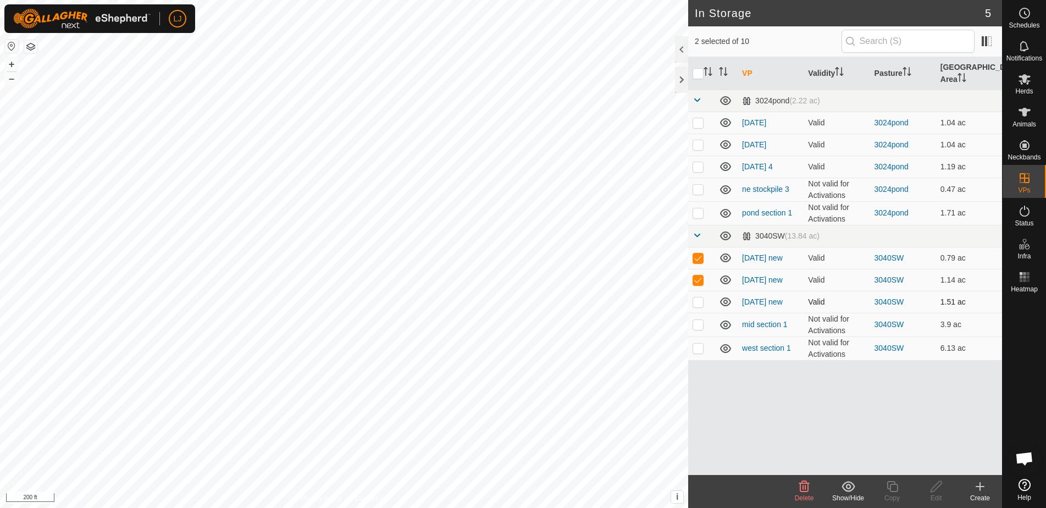
checkbox input "true"
click at [807, 494] on span "Delete" at bounding box center [804, 498] width 19 height 8
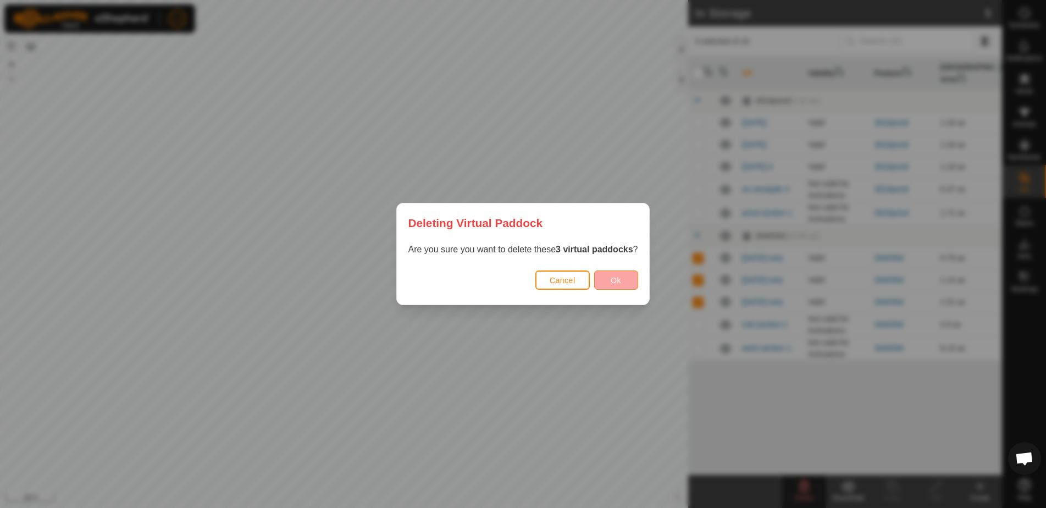
click at [628, 280] on button "Ok" at bounding box center [616, 279] width 44 height 19
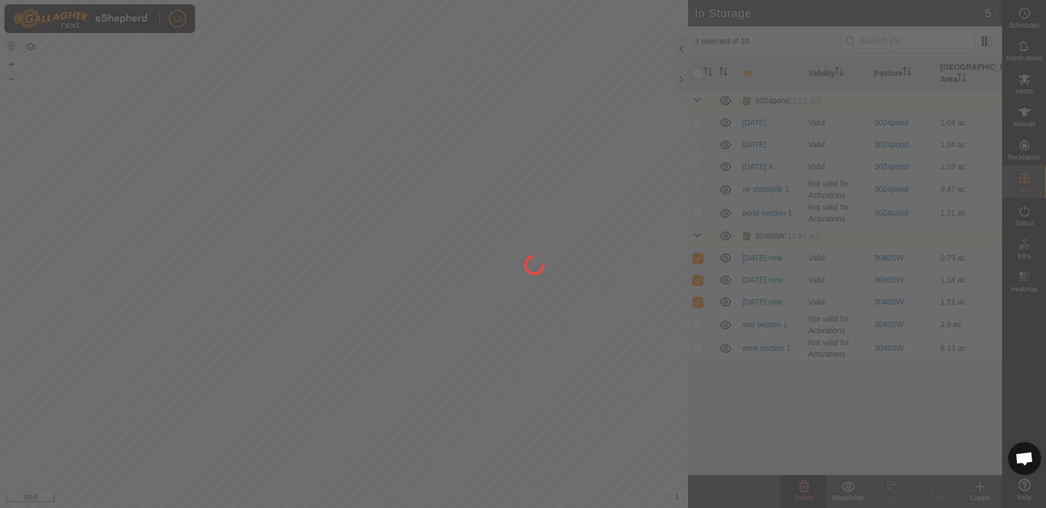
checkbox input "false"
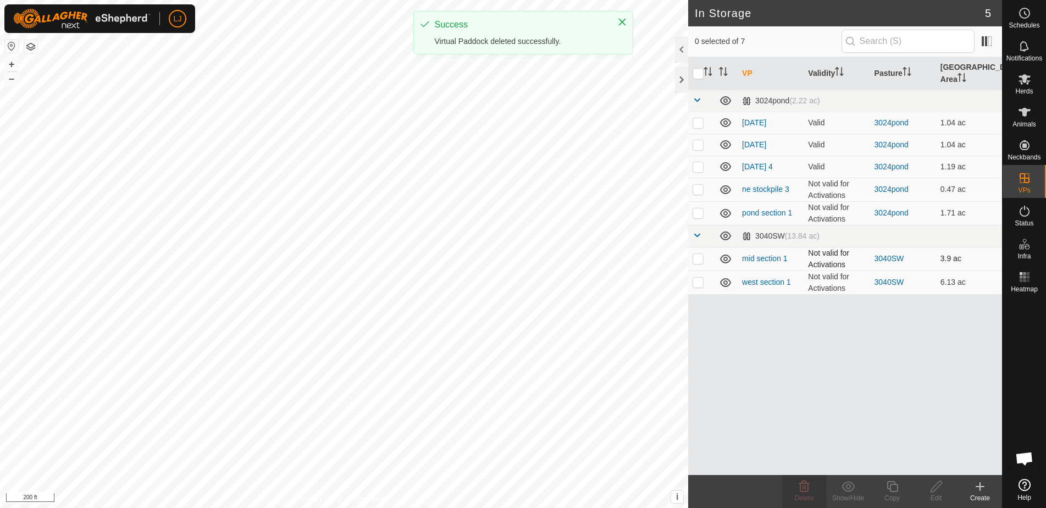
click at [697, 261] on p-checkbox at bounding box center [698, 258] width 11 height 9
click at [846, 496] on div "Show/Hide" at bounding box center [848, 498] width 44 height 10
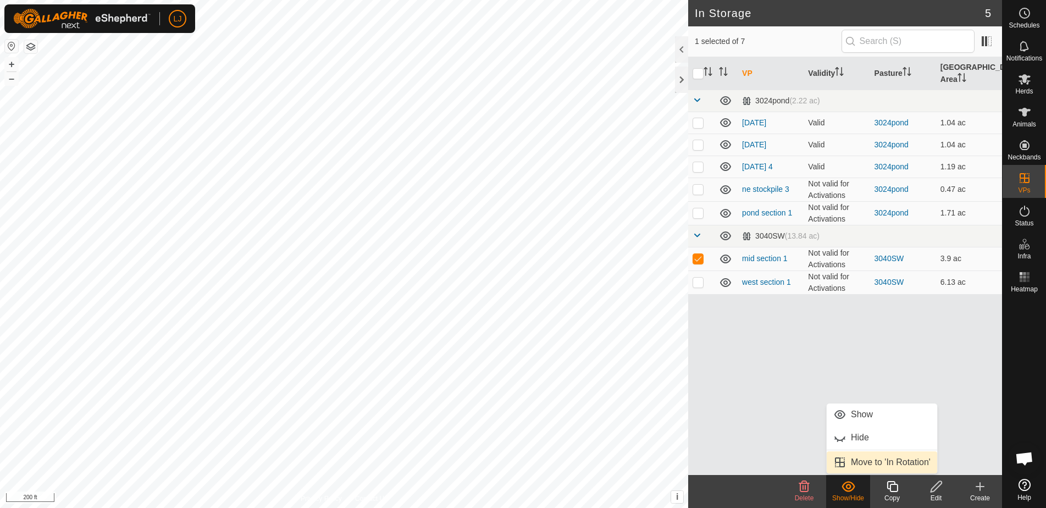
click at [848, 462] on link "Move to 'In Rotation'" at bounding box center [882, 462] width 110 height 22
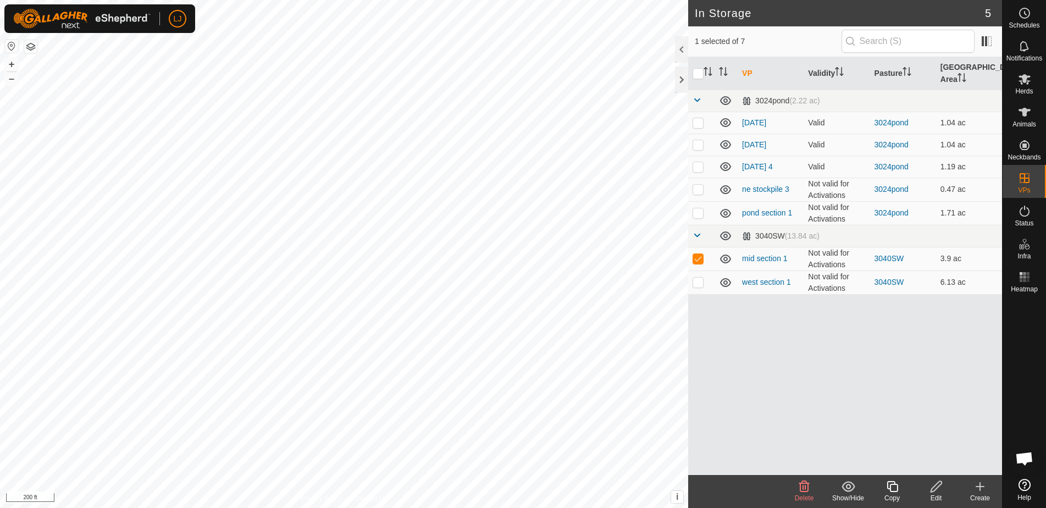
checkbox input "false"
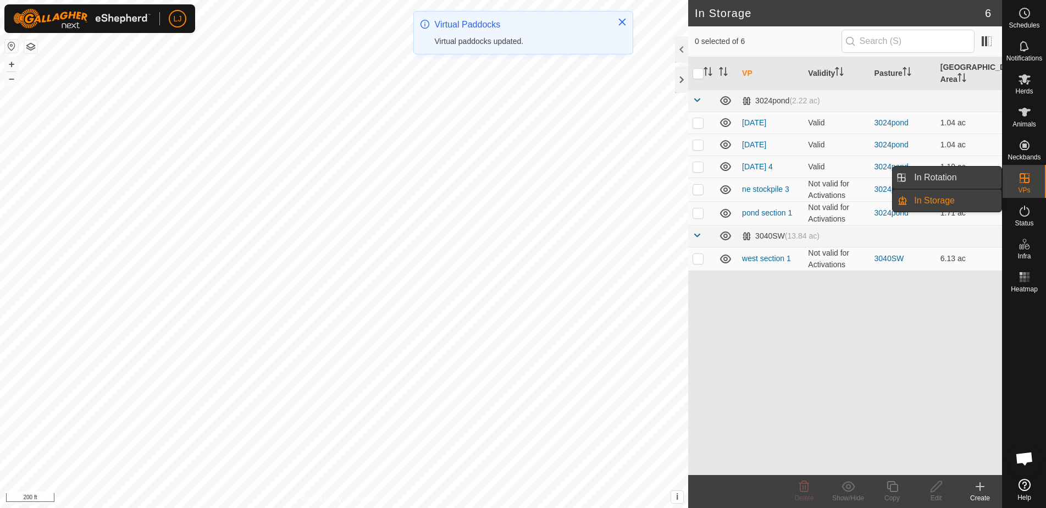
click at [955, 181] on link "In Rotation" at bounding box center [955, 178] width 94 height 22
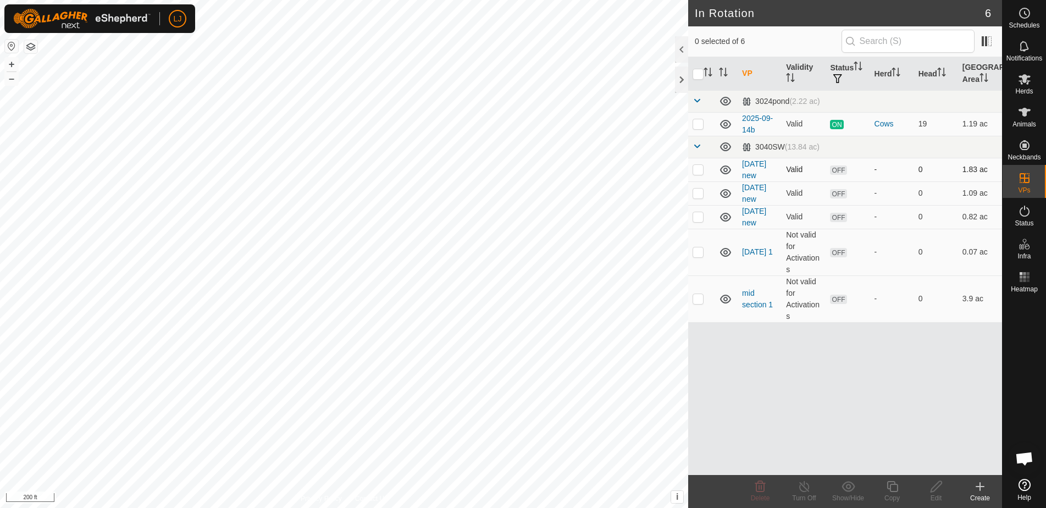
click at [698, 173] on p-checkbox at bounding box center [698, 169] width 11 height 9
checkbox input "true"
drag, startPoint x: 704, startPoint y: 196, endPoint x: 701, endPoint y: 209, distance: 14.1
click at [704, 196] on td at bounding box center [701, 193] width 26 height 24
checkbox input "true"
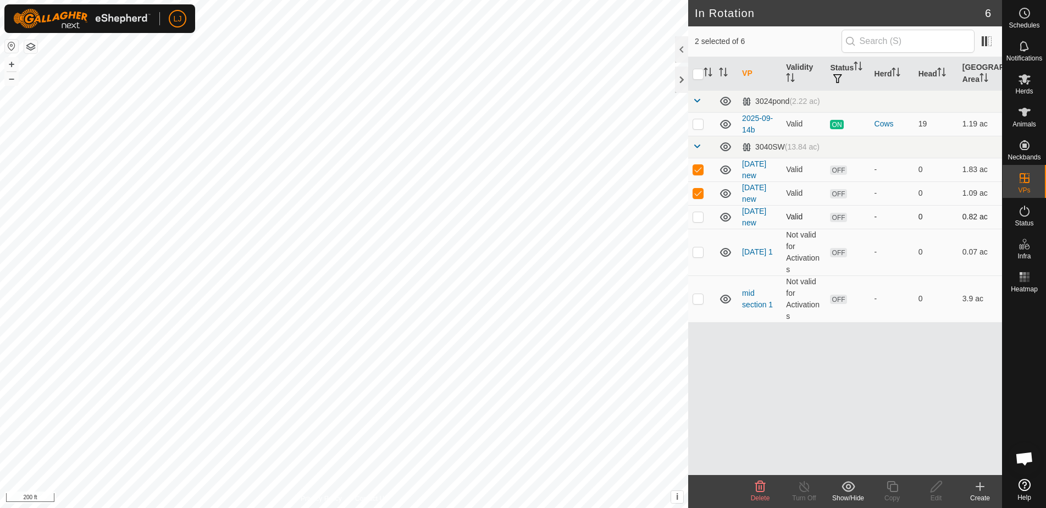
click at [699, 217] on p-checkbox at bounding box center [698, 216] width 11 height 9
checkbox input "true"
click at [760, 488] on icon at bounding box center [760, 486] width 13 height 13
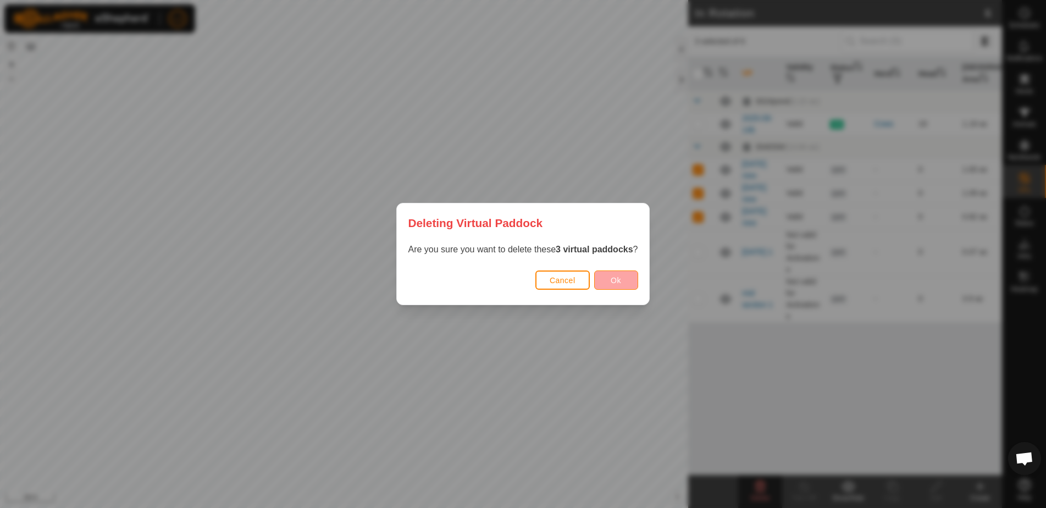
click at [611, 281] on button "Ok" at bounding box center [616, 279] width 44 height 19
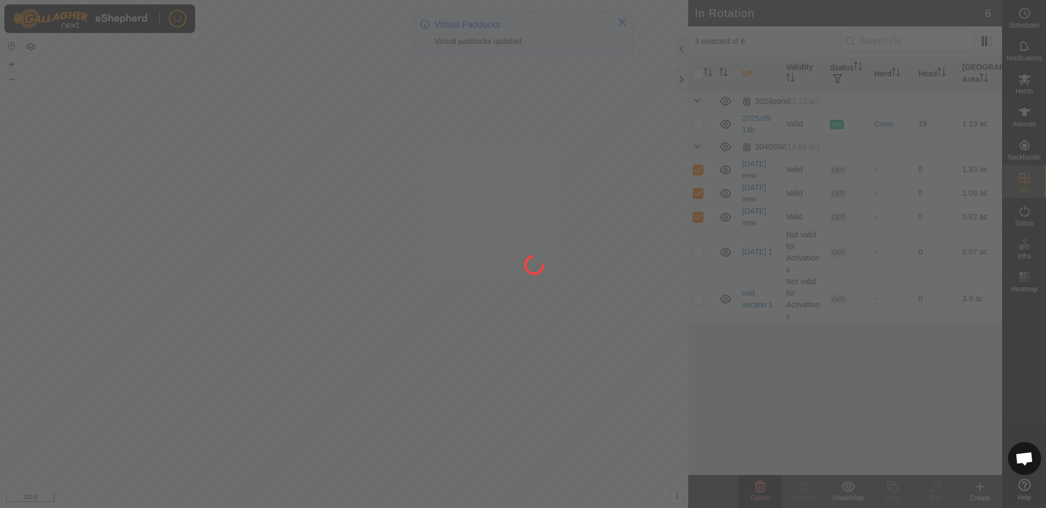
checkbox input "false"
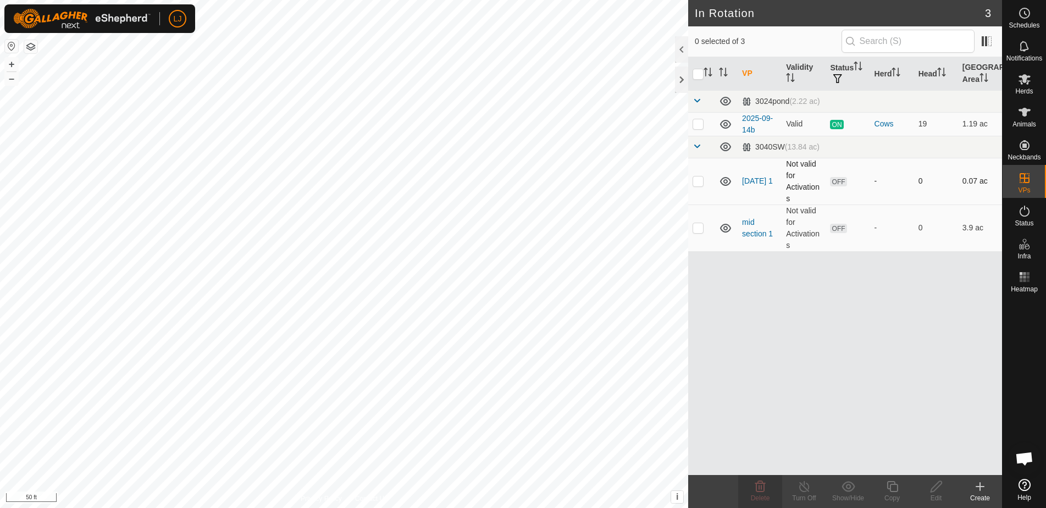
click at [701, 182] on p-checkbox at bounding box center [698, 180] width 11 height 9
checkbox input "true"
click at [892, 489] on icon at bounding box center [893, 486] width 14 height 13
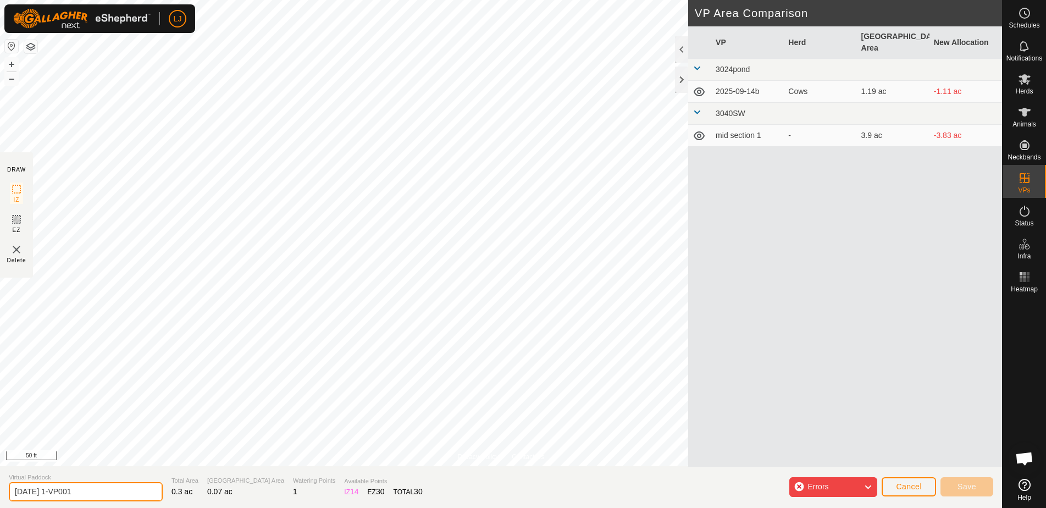
drag, startPoint x: 58, startPoint y: 491, endPoint x: 137, endPoint y: 493, distance: 79.2
click at [137, 493] on section "Virtual Paddock [DATE] 1-VP001 Total Area 0.3 ac Grazing Area 0.07 ac Watering …" at bounding box center [501, 487] width 1002 height 42
type input "[DATE] 2"
click at [916, 483] on button "Cancel" at bounding box center [909, 486] width 54 height 19
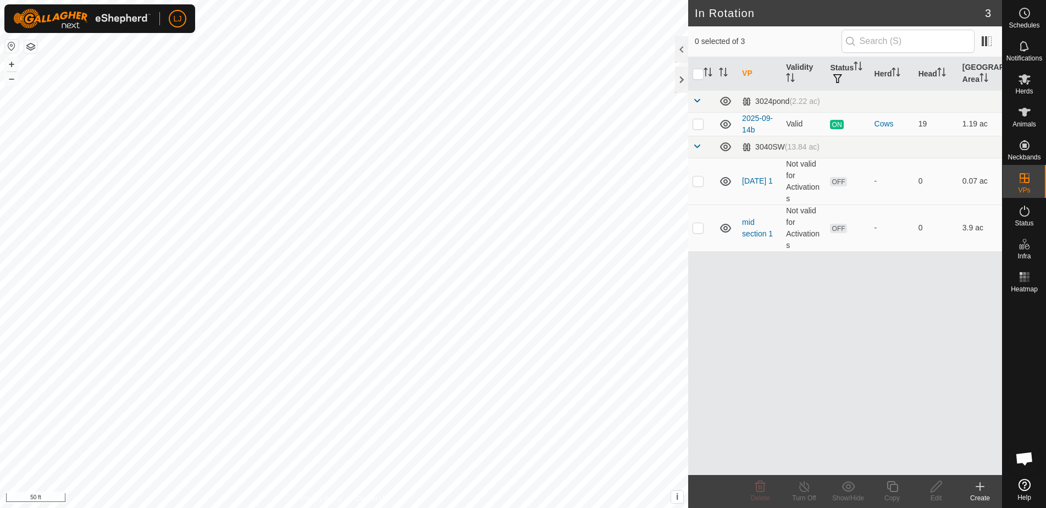
click at [982, 486] on icon at bounding box center [980, 486] width 8 height 0
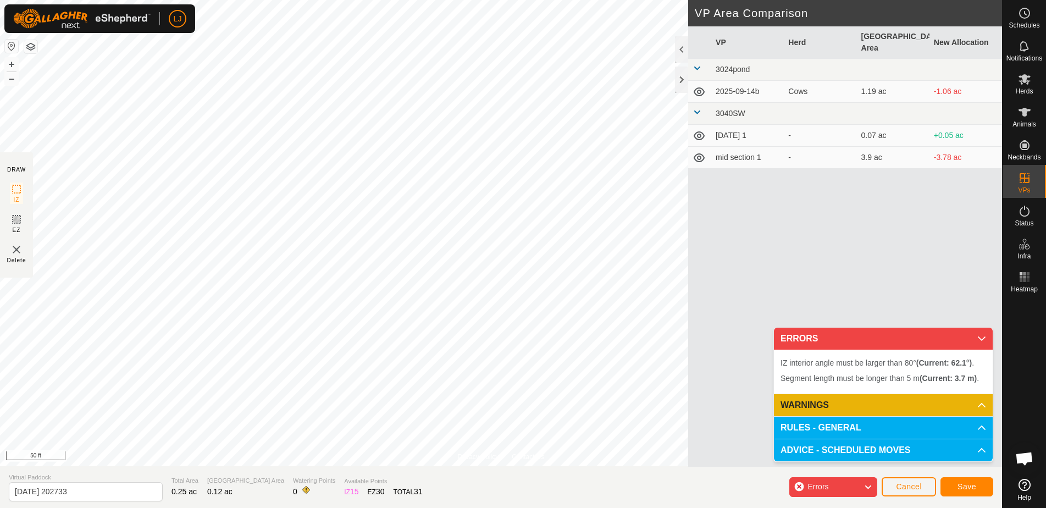
click at [903, 489] on span "Cancel" at bounding box center [909, 486] width 26 height 9
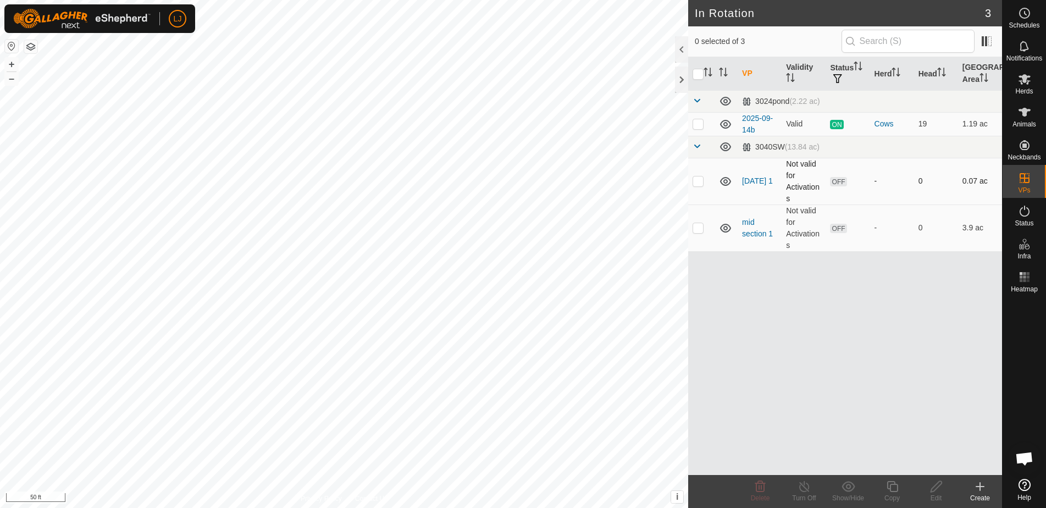
click at [701, 185] on p-checkbox at bounding box center [698, 180] width 11 height 9
checkbox input "true"
click at [896, 491] on icon at bounding box center [892, 486] width 11 height 11
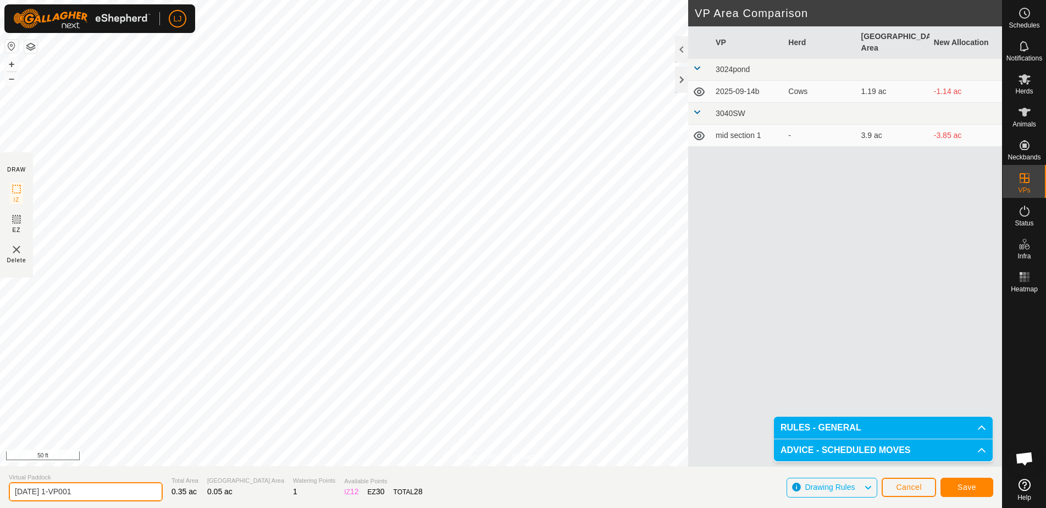
drag, startPoint x: 57, startPoint y: 494, endPoint x: 141, endPoint y: 495, distance: 83.6
click at [141, 495] on section "Virtual Paddock [DATE] 1-VP001 Total Area 0.35 ac Grazing Area 0.05 ac Watering…" at bounding box center [501, 487] width 1002 height 42
type input "[DATE] 2"
click at [966, 493] on button "Save" at bounding box center [967, 487] width 53 height 19
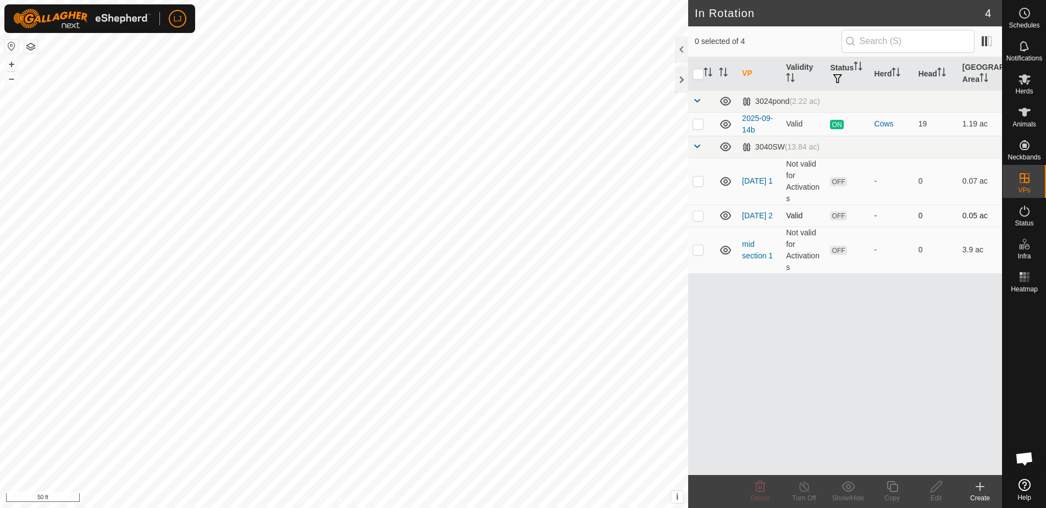
click at [695, 217] on p-checkbox at bounding box center [698, 215] width 11 height 9
checkbox input "true"
click at [897, 484] on icon at bounding box center [892, 486] width 11 height 11
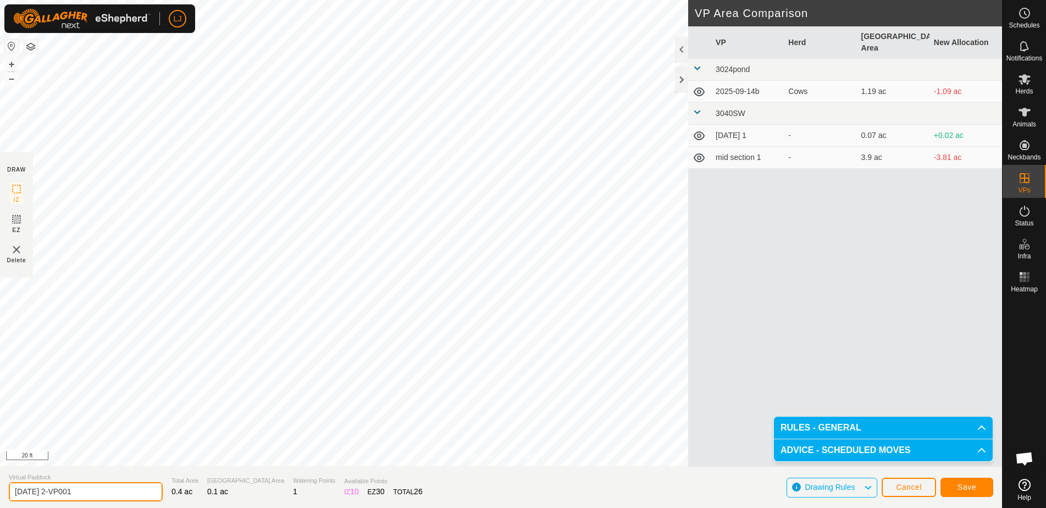
drag, startPoint x: 58, startPoint y: 493, endPoint x: 141, endPoint y: 493, distance: 83.0
click at [141, 493] on section "Virtual Paddock [DATE] 2-VP001 Total Area 0.4 ac Grazing Area 0.1 ac Watering P…" at bounding box center [501, 487] width 1002 height 42
type input "[DATE] 3"
click at [974, 485] on span "Save" at bounding box center [967, 487] width 19 height 9
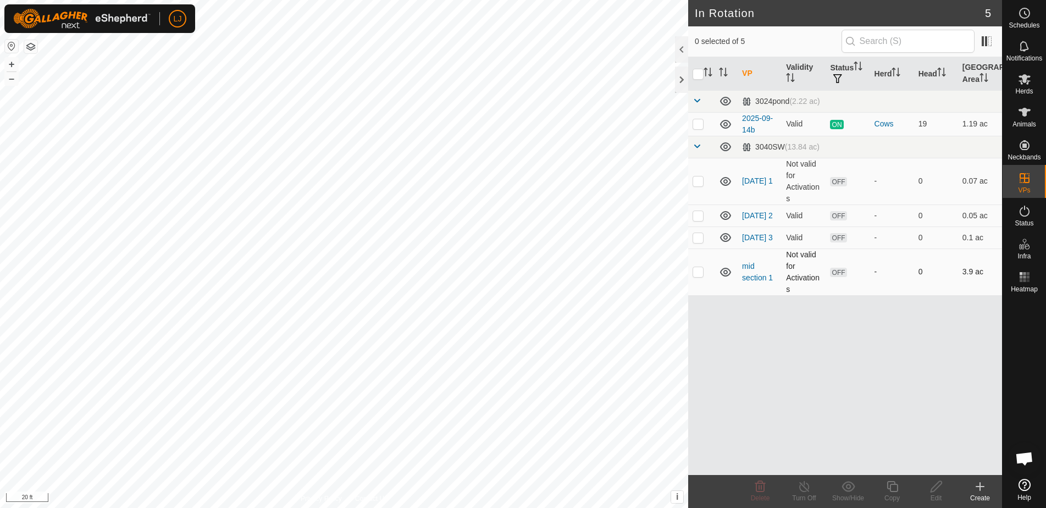
drag, startPoint x: 698, startPoint y: 238, endPoint x: 721, endPoint y: 276, distance: 44.4
click at [698, 237] on p-checkbox at bounding box center [698, 237] width 11 height 9
checkbox input "true"
click at [898, 493] on div "Copy" at bounding box center [892, 498] width 44 height 10
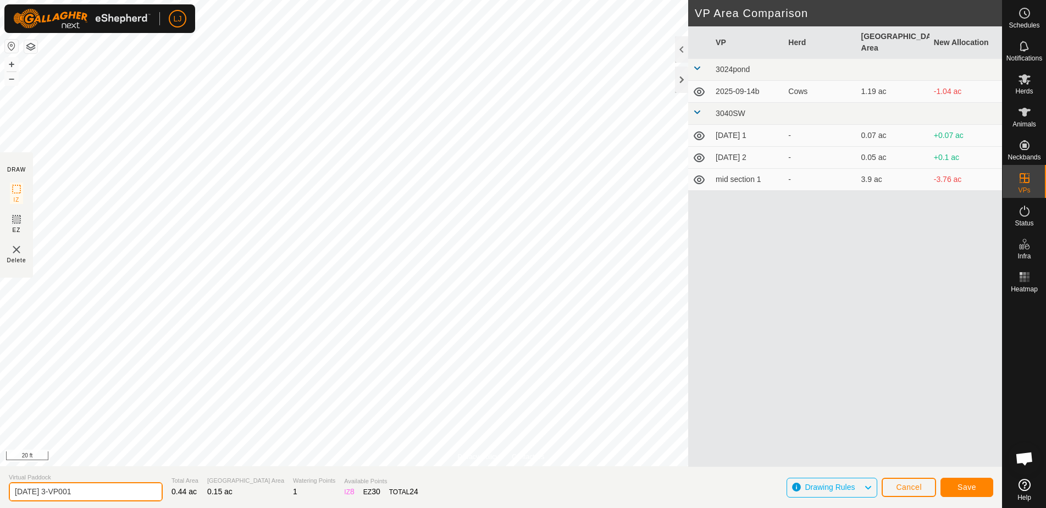
drag, startPoint x: 56, startPoint y: 491, endPoint x: 143, endPoint y: 494, distance: 86.9
click at [142, 494] on section "Virtual Paddock [DATE] 3-VP001 Total Area 0.44 ac Grazing Area 0.15 ac Watering…" at bounding box center [501, 487] width 1002 height 42
type input "[DATE] 4"
click at [959, 487] on span "Save" at bounding box center [967, 487] width 19 height 9
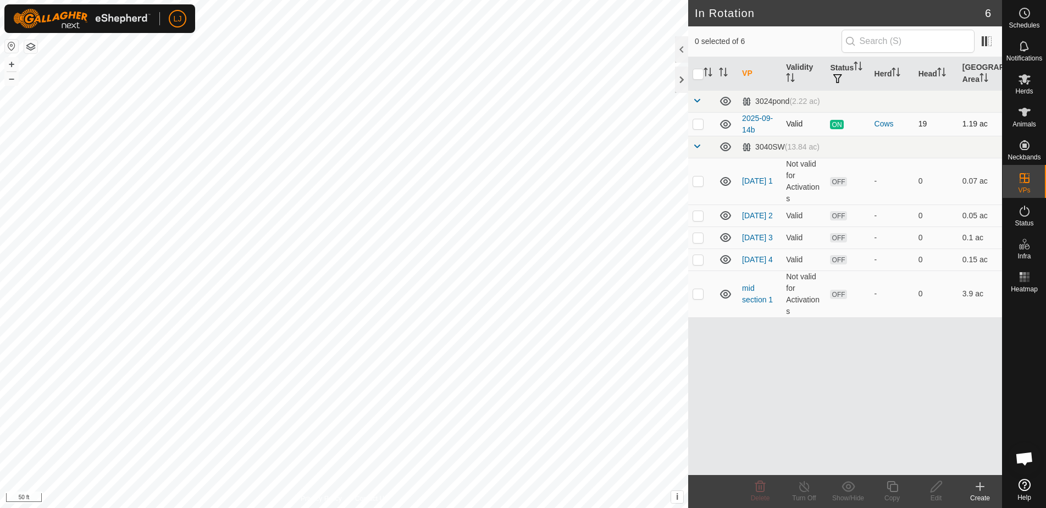
click at [699, 128] on p-checkbox at bounding box center [698, 123] width 11 height 9
checkbox input "true"
click at [895, 491] on icon at bounding box center [892, 486] width 11 height 11
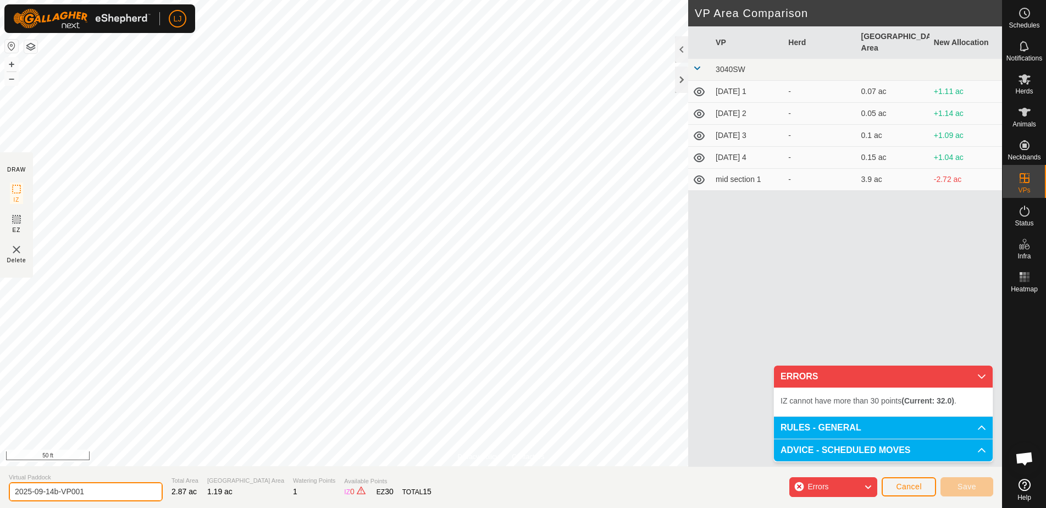
drag, startPoint x: 50, startPoint y: 494, endPoint x: 148, endPoint y: 493, distance: 98.4
click at [148, 493] on section "Virtual Paddock 2025-09-14b-VP001 Total Area 2.87 ac Grazing Area 1.19 ac Water…" at bounding box center [501, 487] width 1002 height 42
type input "2025-09-15a"
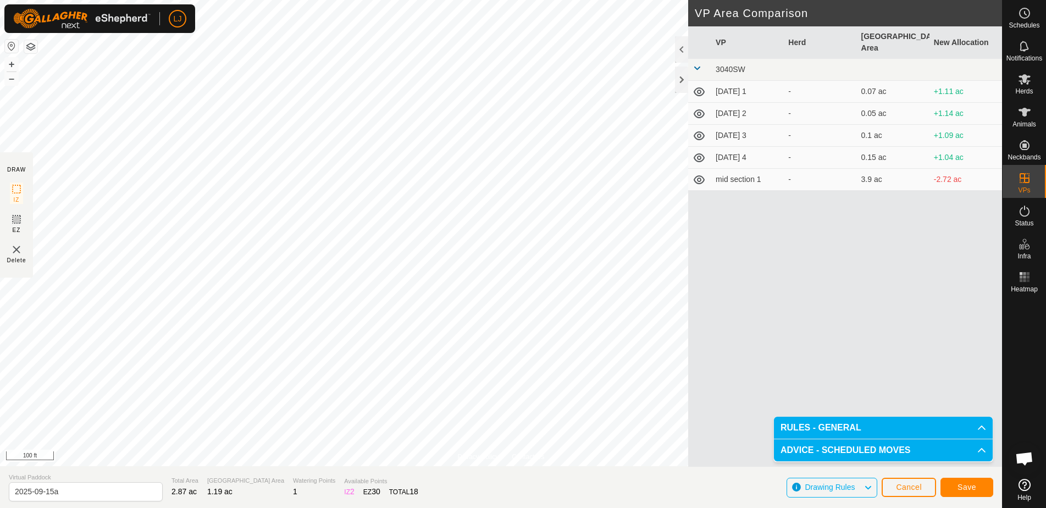
click at [969, 488] on span "Save" at bounding box center [967, 487] width 19 height 9
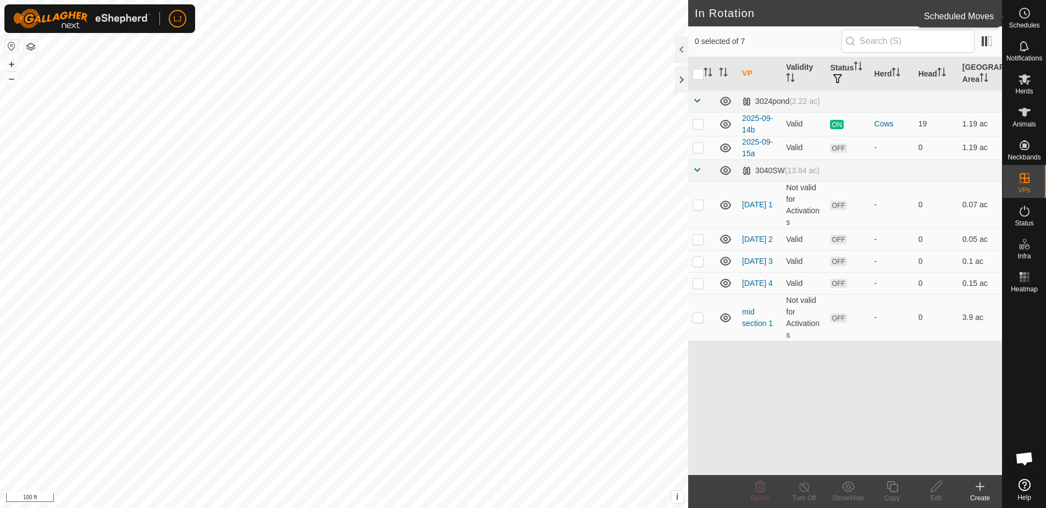
click at [1018, 14] on icon at bounding box center [1024, 13] width 13 height 13
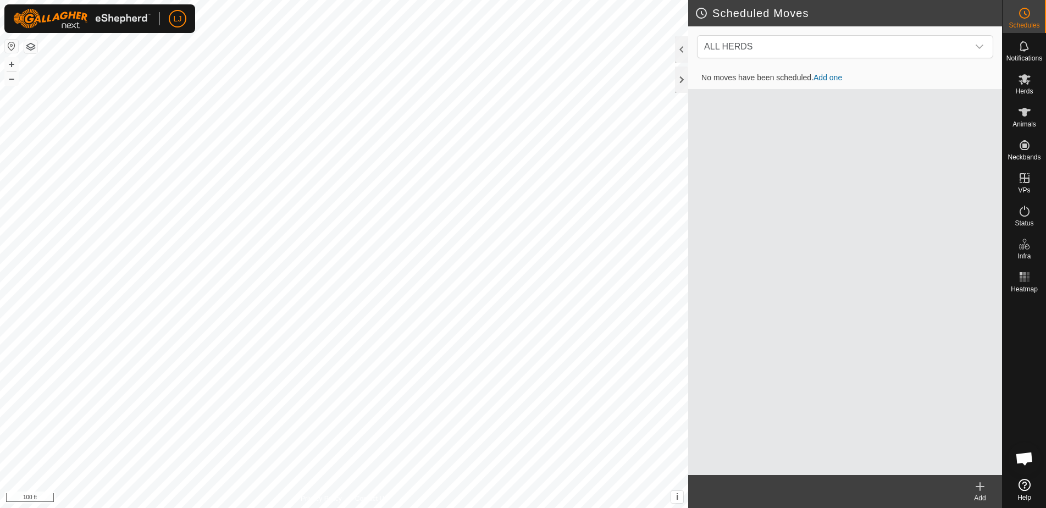
click at [980, 493] on div "Add" at bounding box center [980, 491] width 44 height 33
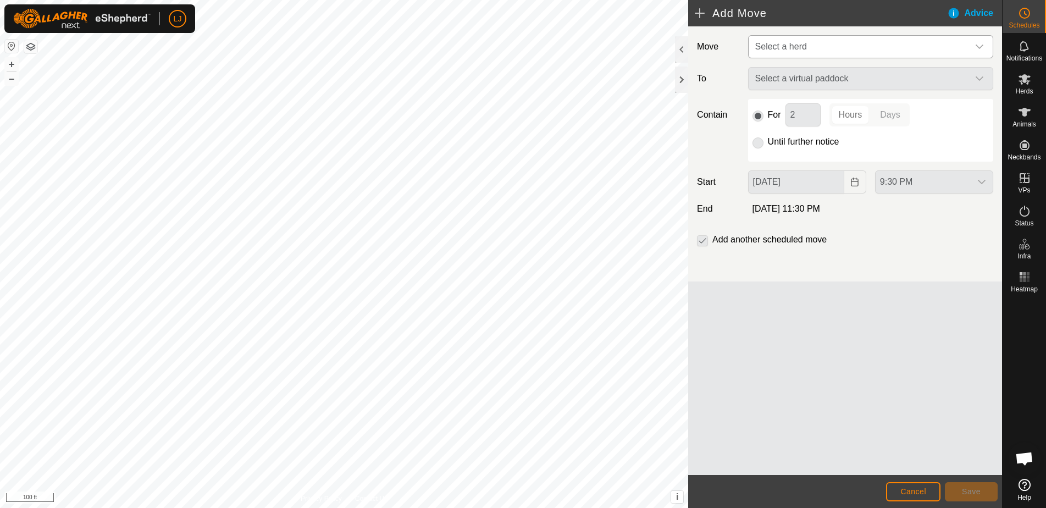
click at [808, 47] on span "Select a herd" at bounding box center [860, 47] width 218 height 22
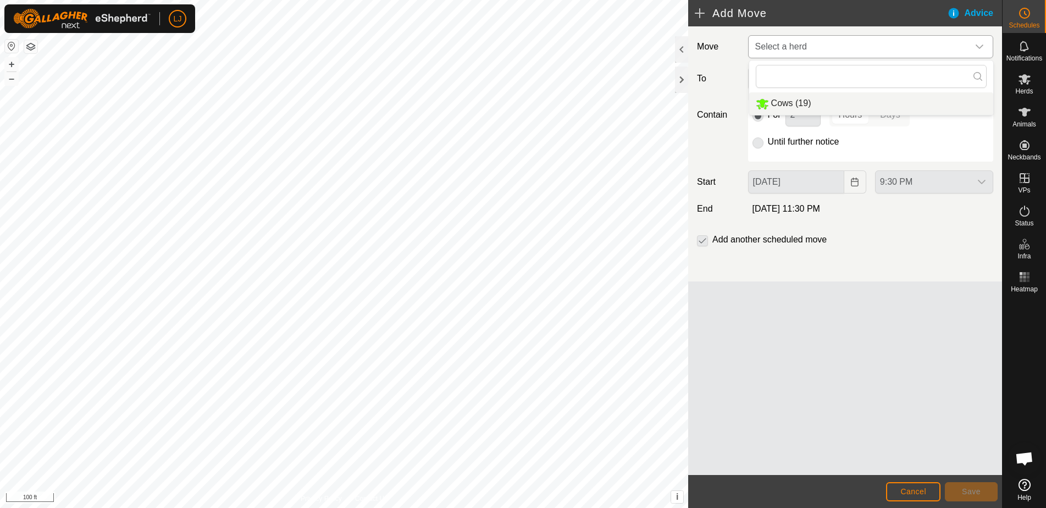
click at [818, 103] on li "Cows (19)" at bounding box center [871, 103] width 244 height 23
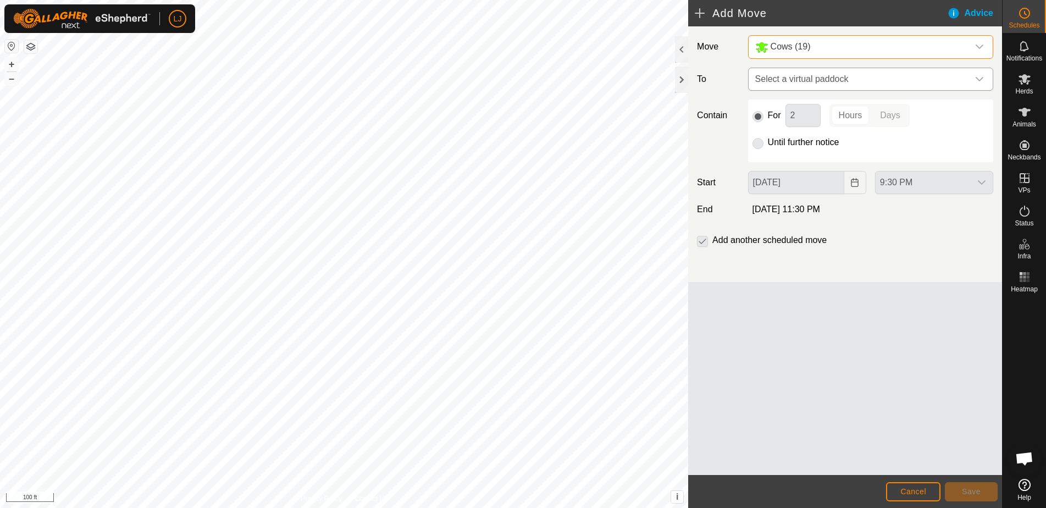
click at [813, 80] on span "Select a virtual paddock" at bounding box center [860, 79] width 218 height 22
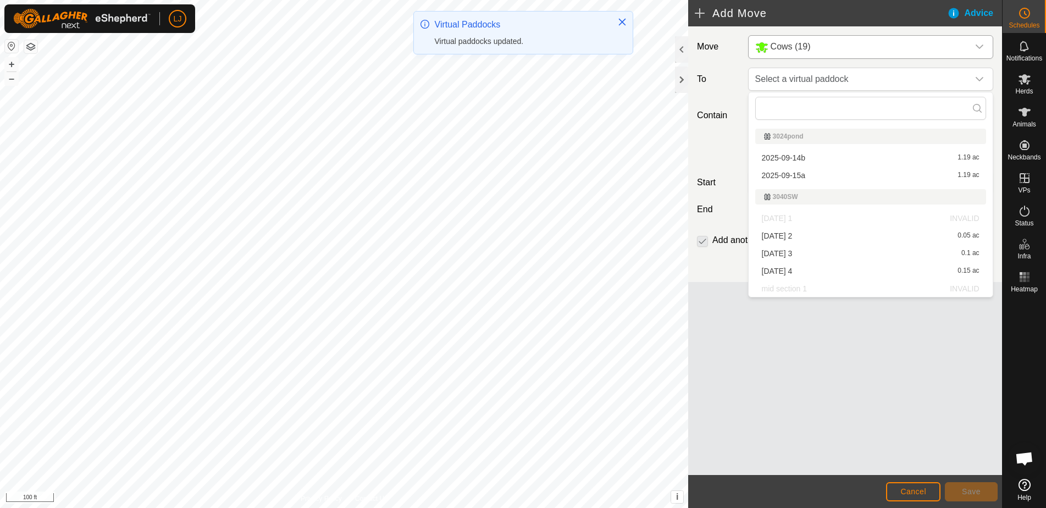
click at [823, 172] on li "2025-09-15a 1.19 ac" at bounding box center [870, 175] width 231 height 16
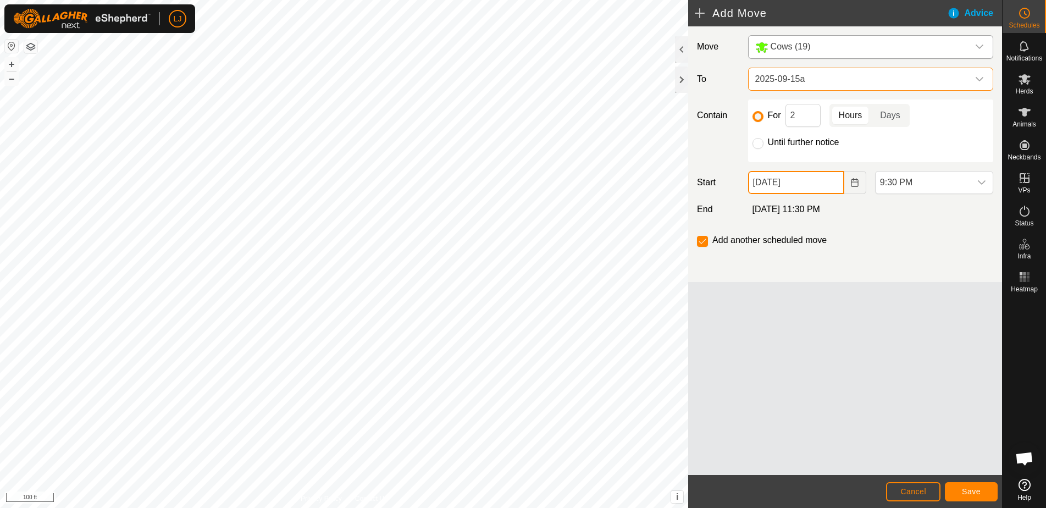
click at [811, 183] on input "[DATE]" at bounding box center [796, 182] width 96 height 23
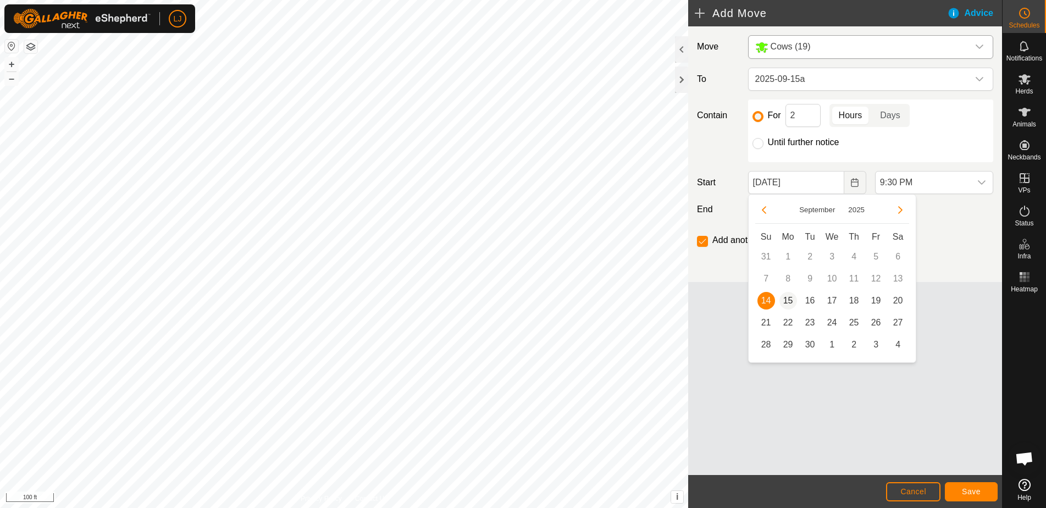
click at [790, 302] on span "15" at bounding box center [788, 301] width 18 height 18
type input "[DATE]"
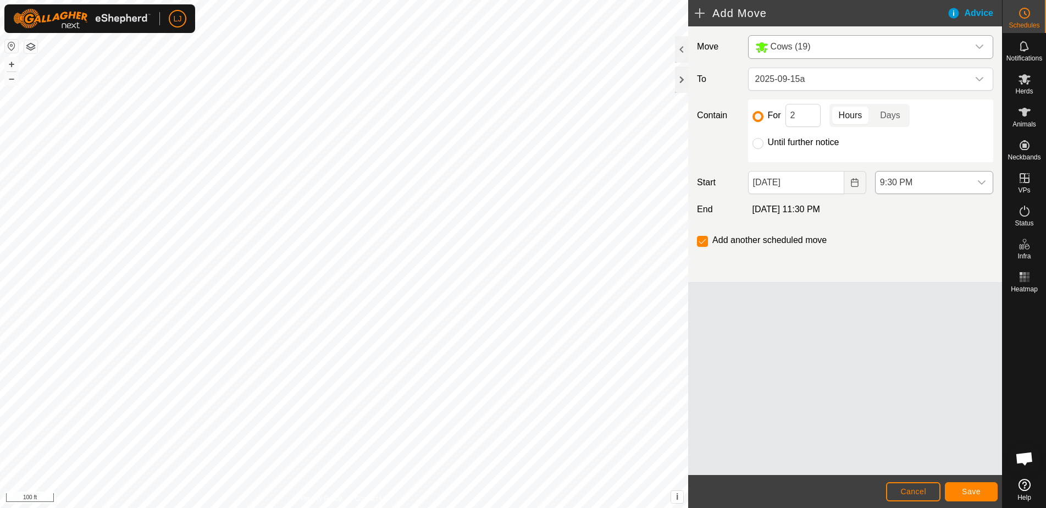
click at [983, 183] on icon "dropdown trigger" at bounding box center [982, 182] width 8 height 4
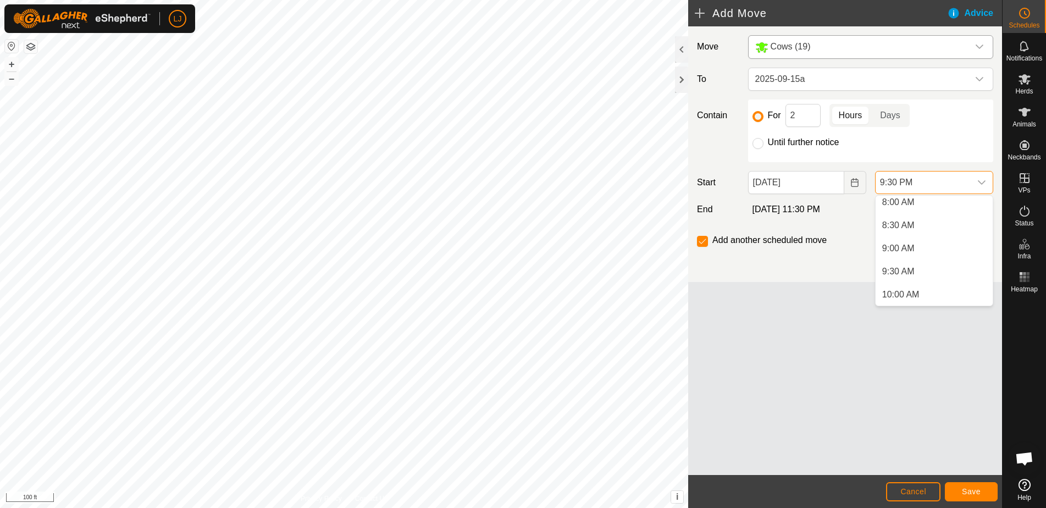
scroll to position [281, 0]
click at [919, 204] on li "6:00 AM" at bounding box center [934, 207] width 117 height 22
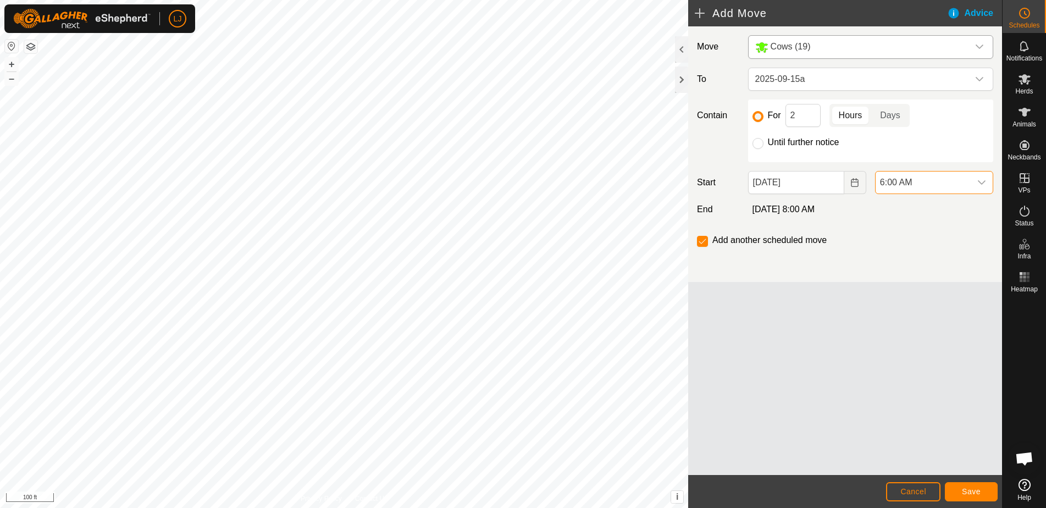
scroll to position [905, 0]
click at [783, 118] on div "For 2 Hours Days" at bounding box center [871, 115] width 236 height 23
type input "5"
click at [967, 490] on span "Save" at bounding box center [971, 491] width 19 height 9
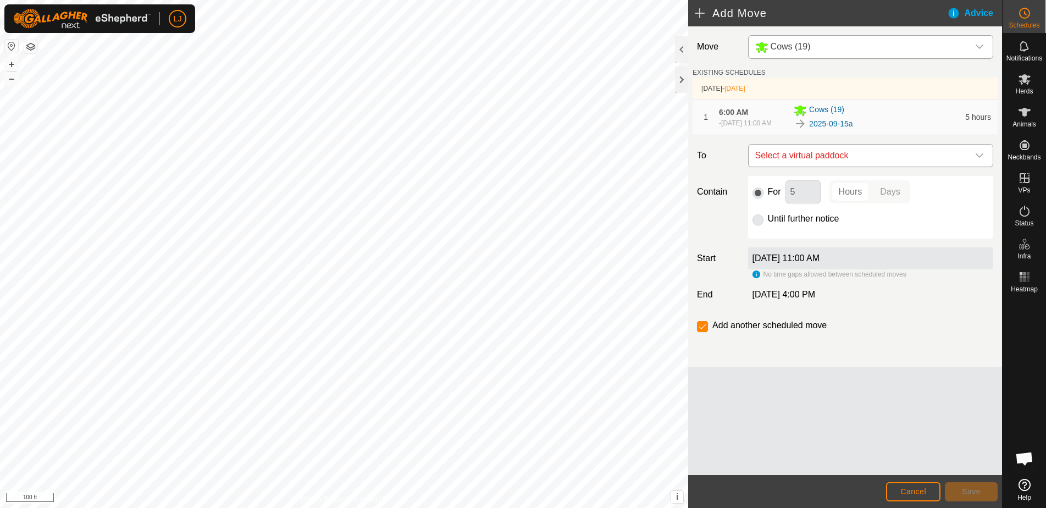
click at [805, 164] on span "Select a virtual paddock" at bounding box center [860, 156] width 218 height 22
click at [930, 382] on div "Move Cows (19) EXISTING SCHEDULES [DATE] - [DATE] 1 6:00 AM - [DATE] 11:00 AM C…" at bounding box center [845, 250] width 314 height 449
click at [825, 167] on span "Select a virtual paddock" at bounding box center [860, 156] width 218 height 22
click at [901, 338] on div "Add another scheduled move" at bounding box center [845, 330] width 305 height 22
click at [757, 225] on p-radiobutton at bounding box center [758, 218] width 11 height 13
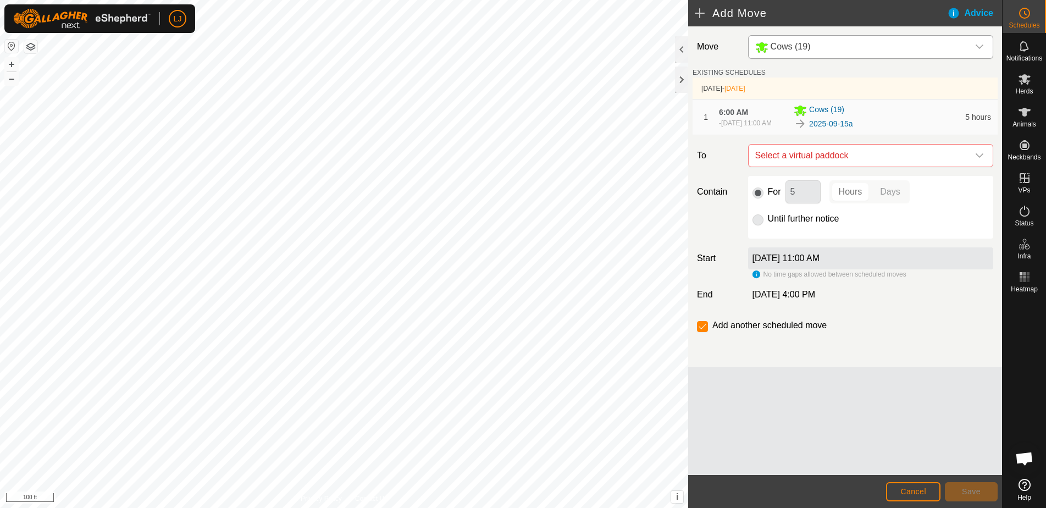
click at [926, 301] on div "[DATE] 4:00 PM" at bounding box center [871, 294] width 254 height 13
click at [921, 490] on span "Cancel" at bounding box center [913, 491] width 26 height 9
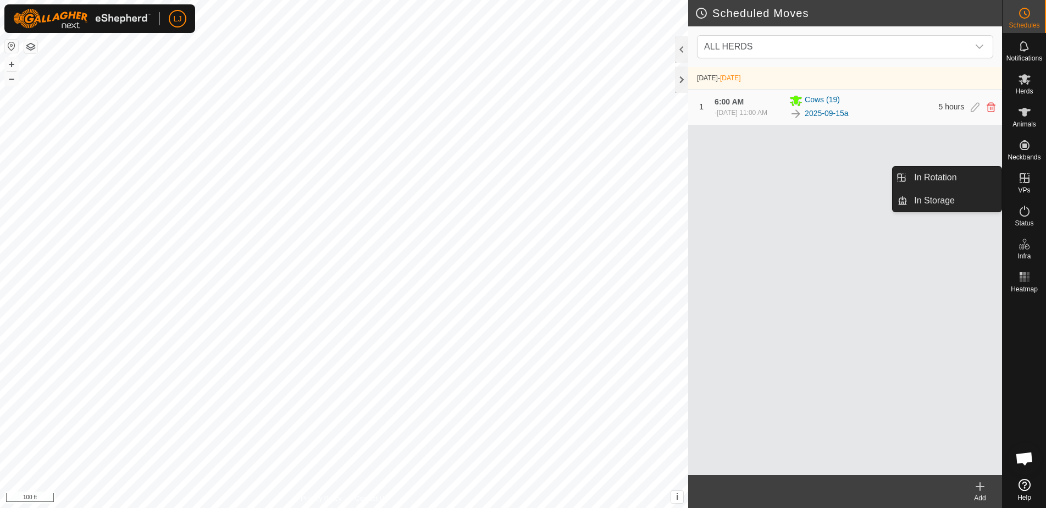
click at [1030, 182] on icon at bounding box center [1024, 178] width 13 height 13
drag, startPoint x: 1002, startPoint y: 180, endPoint x: 970, endPoint y: 181, distance: 31.3
click at [970, 181] on link "In Rotation" at bounding box center [955, 178] width 94 height 22
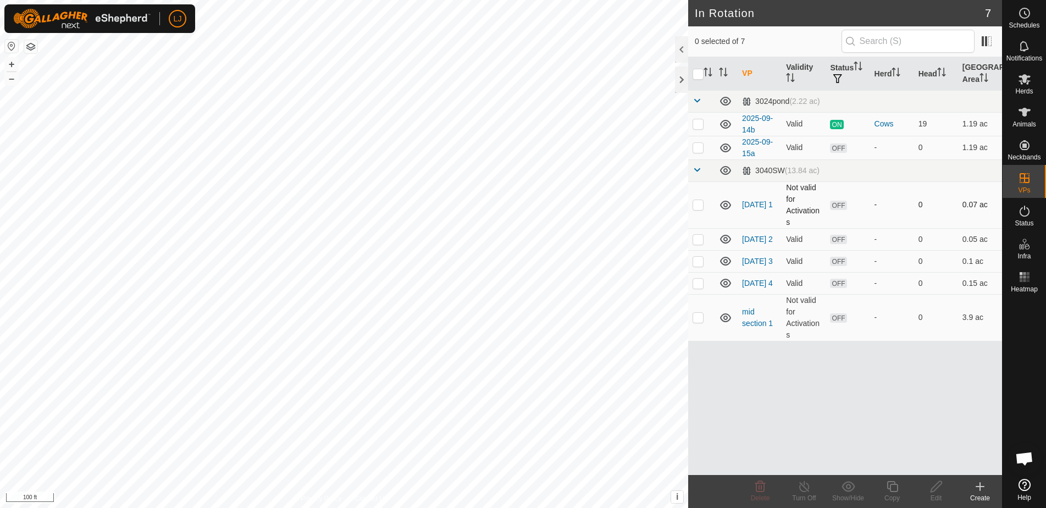
click at [703, 206] on p-checkbox at bounding box center [698, 204] width 11 height 9
checkbox input "true"
click at [936, 486] on icon at bounding box center [937, 486] width 14 height 13
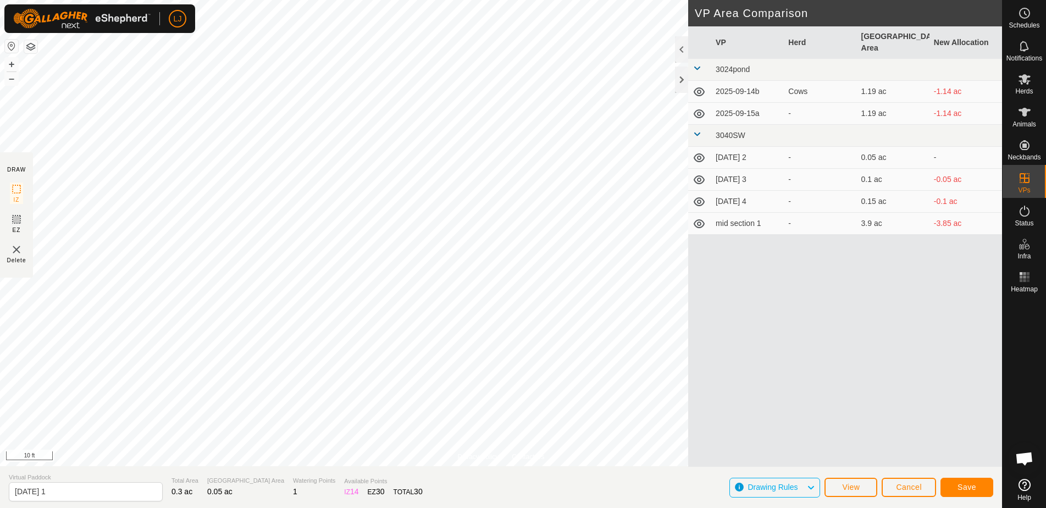
click at [961, 488] on span "Save" at bounding box center [967, 487] width 19 height 9
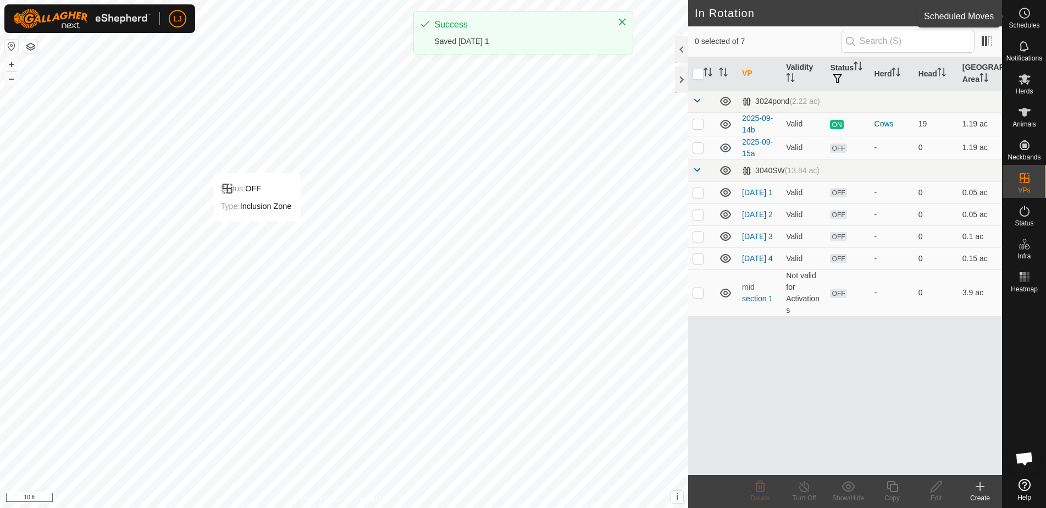
click at [1016, 14] on es-schedule-vp-svg-icon at bounding box center [1025, 13] width 20 height 18
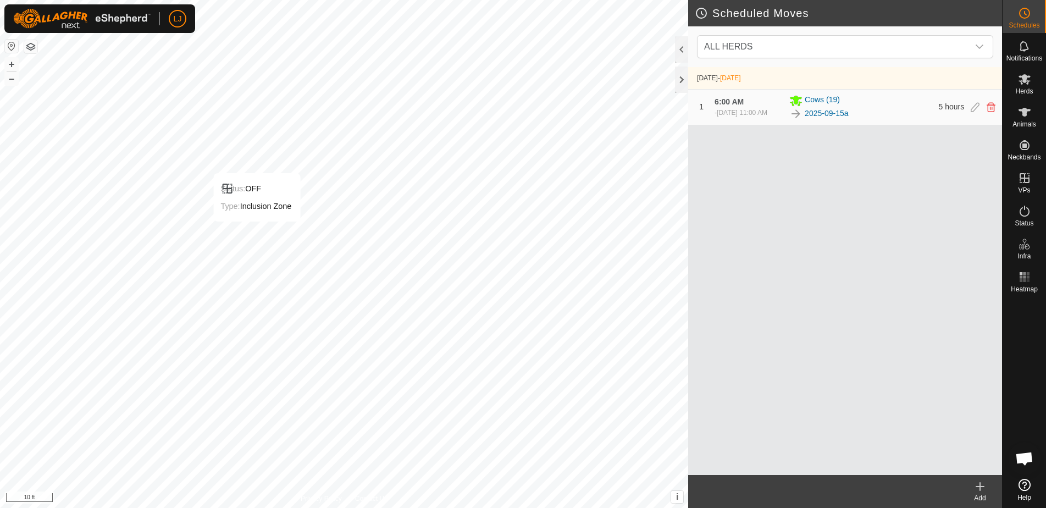
click at [982, 483] on icon at bounding box center [979, 486] width 13 height 13
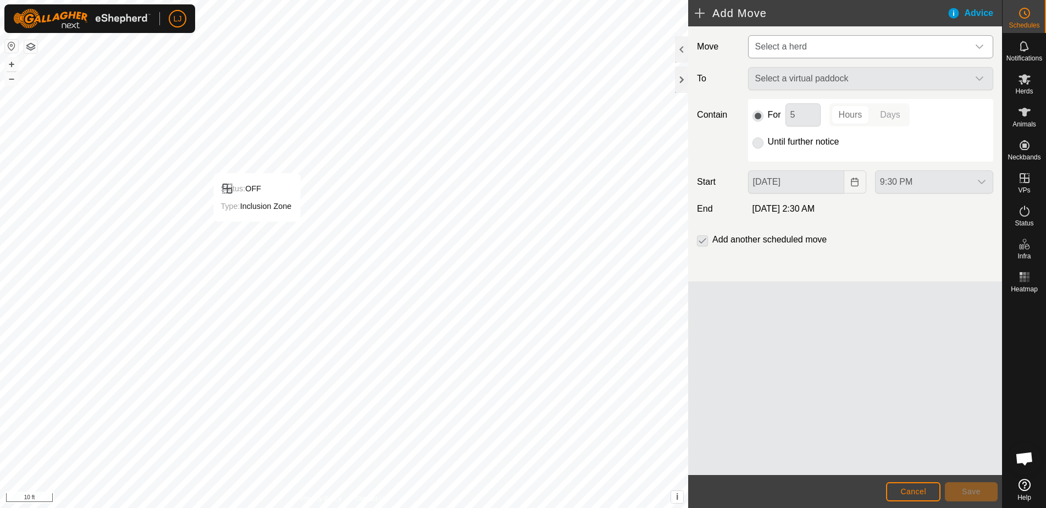
click at [788, 45] on span "Select a herd" at bounding box center [781, 46] width 52 height 9
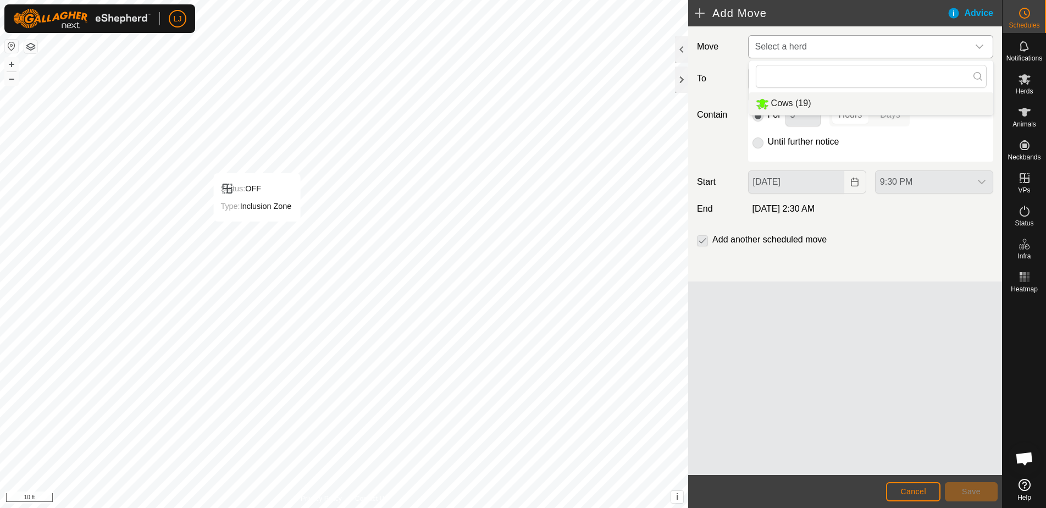
click at [817, 104] on li "Cows (19)" at bounding box center [871, 103] width 244 height 23
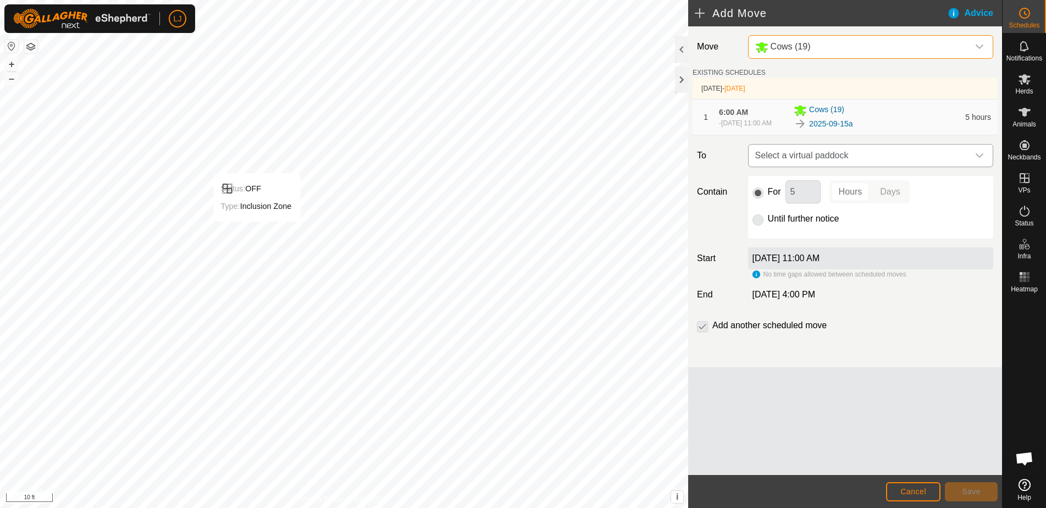
click at [853, 156] on span "Select a virtual paddock" at bounding box center [860, 156] width 218 height 22
click at [941, 301] on div "[DATE] 4:00 PM" at bounding box center [871, 294] width 254 height 13
click at [926, 493] on span "Cancel" at bounding box center [913, 491] width 26 height 9
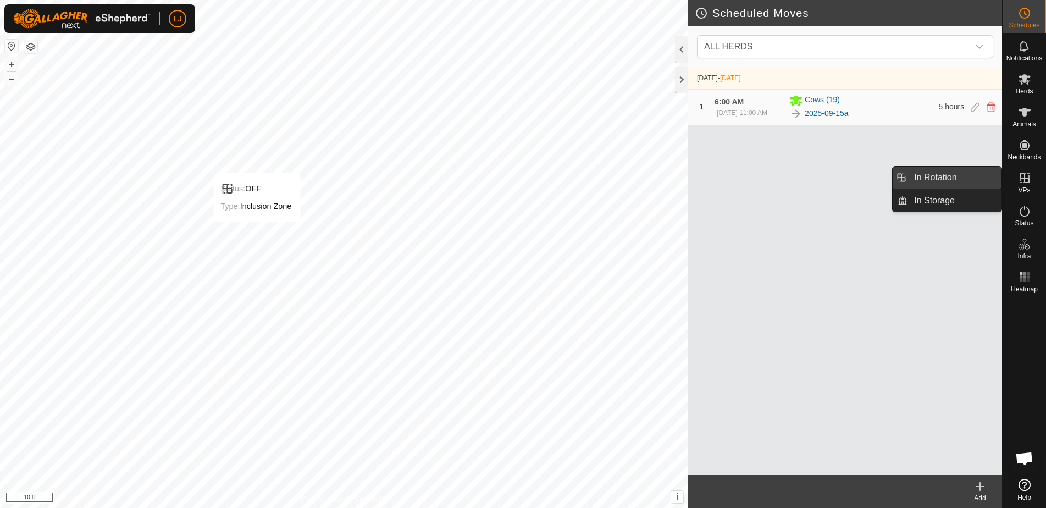
drag, startPoint x: 997, startPoint y: 181, endPoint x: 959, endPoint y: 183, distance: 38.0
click at [959, 183] on link "In Rotation" at bounding box center [955, 178] width 94 height 22
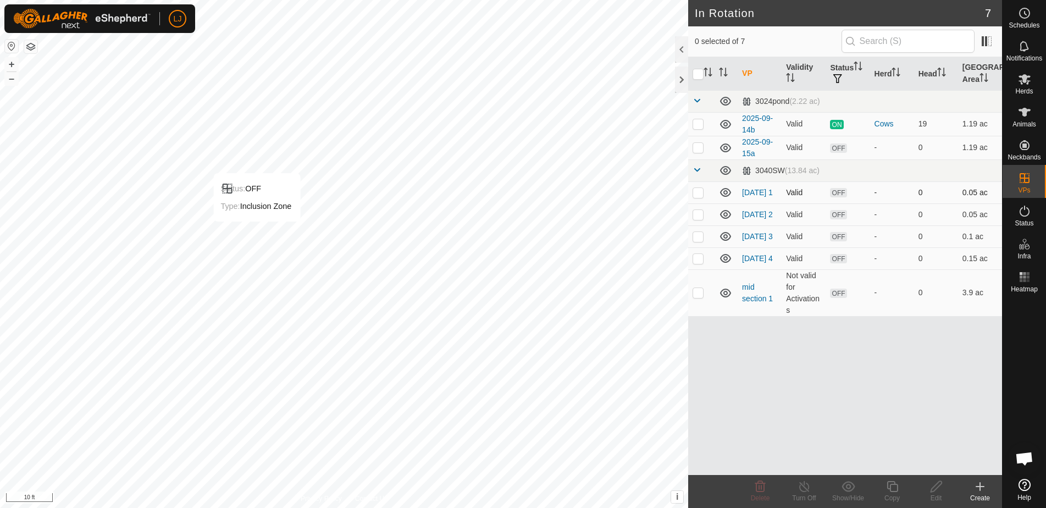
click at [694, 191] on p-checkbox at bounding box center [698, 192] width 11 height 9
click at [697, 193] on p-checkbox at bounding box center [698, 192] width 11 height 9
click at [699, 192] on p-checkbox at bounding box center [698, 192] width 11 height 9
checkbox input "false"
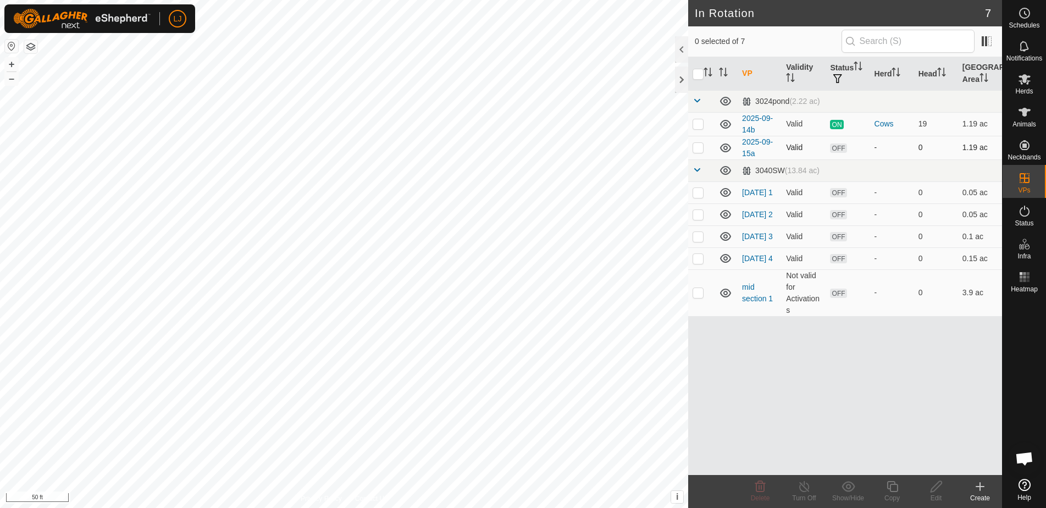
click at [696, 149] on p-checkbox at bounding box center [698, 147] width 11 height 9
checkbox input "true"
click at [893, 493] on icon at bounding box center [893, 486] width 14 height 13
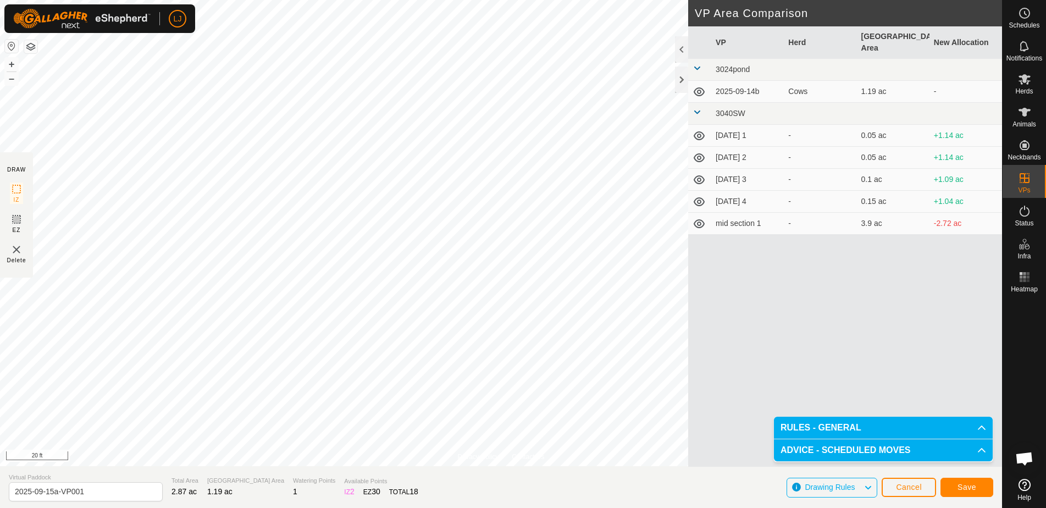
click at [920, 486] on span "Cancel" at bounding box center [909, 487] width 26 height 9
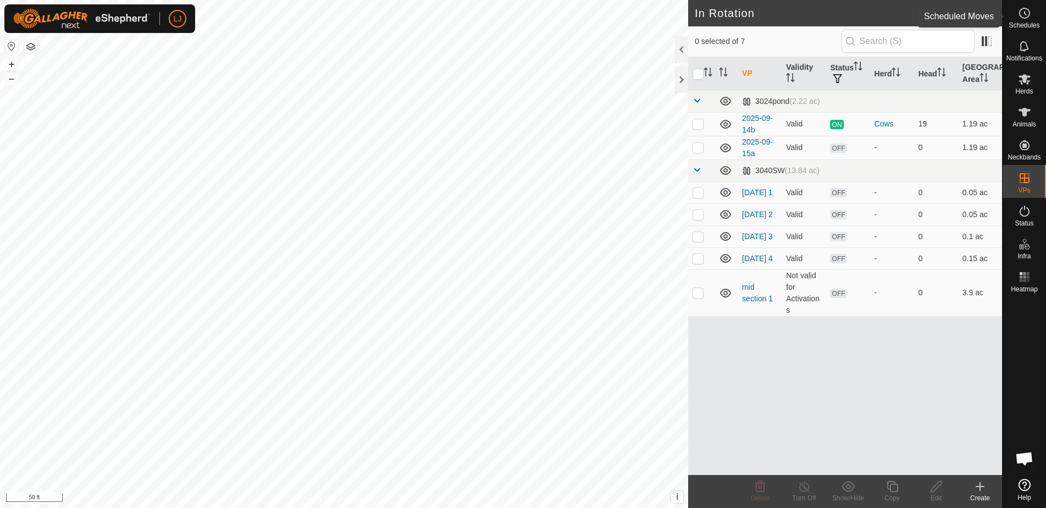
click at [1028, 20] on es-schedule-vp-svg-icon at bounding box center [1025, 13] width 20 height 18
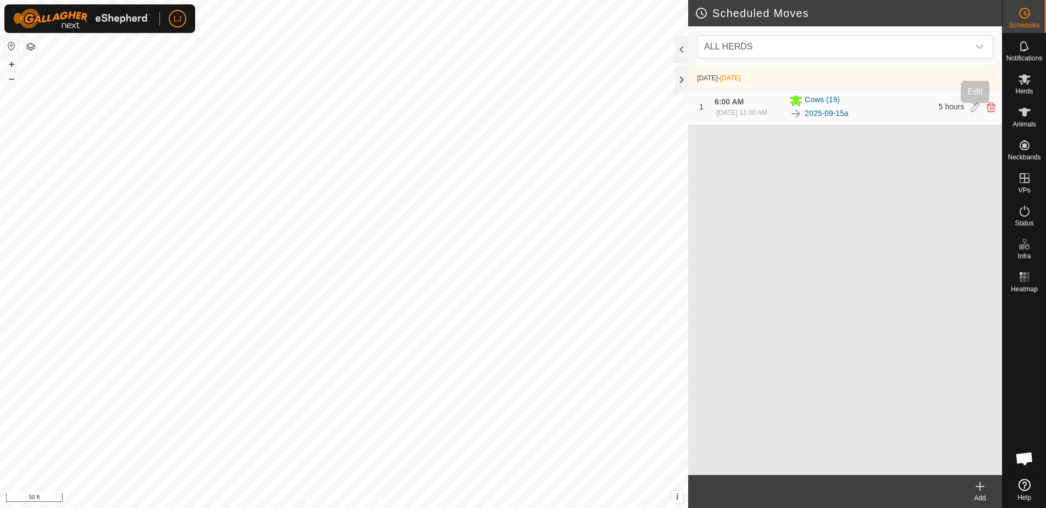
click at [972, 110] on icon at bounding box center [975, 107] width 9 height 10
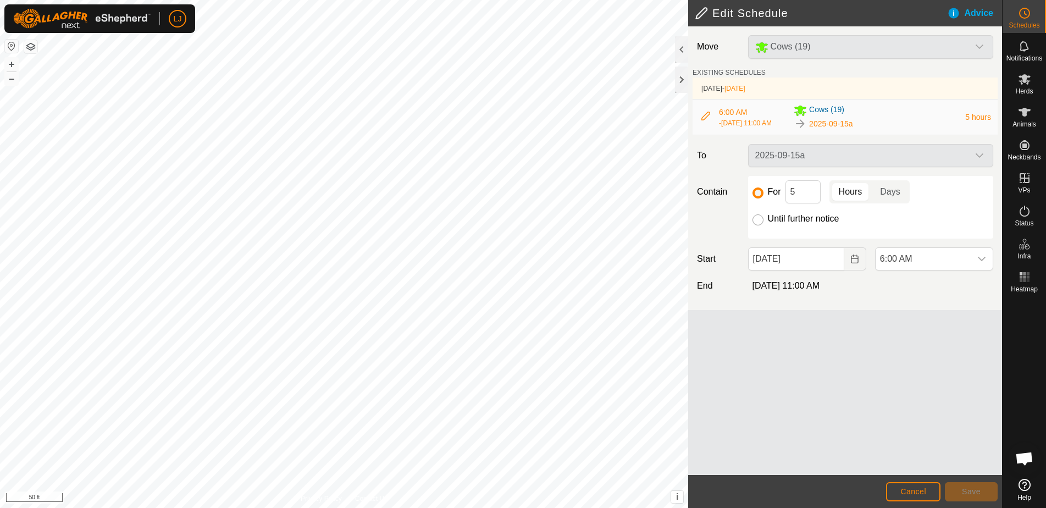
click at [759, 225] on input "Until further notice" at bounding box center [758, 219] width 11 height 11
radio input "true"
click at [967, 493] on span "Save" at bounding box center [971, 491] width 19 height 9
